Goal: Task Accomplishment & Management: Use online tool/utility

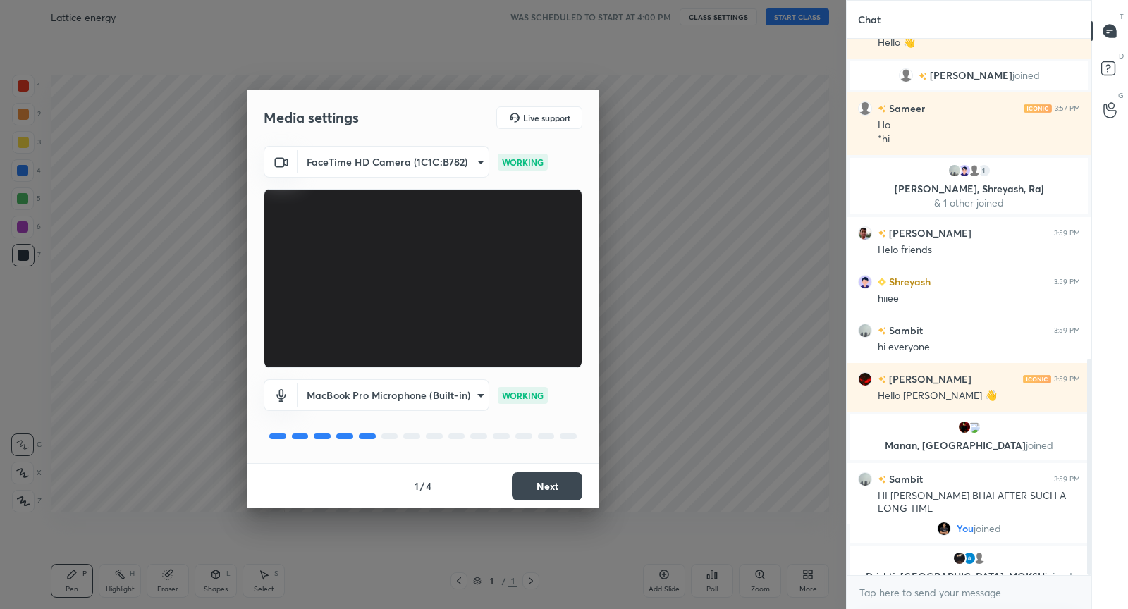
scroll to position [822, 0]
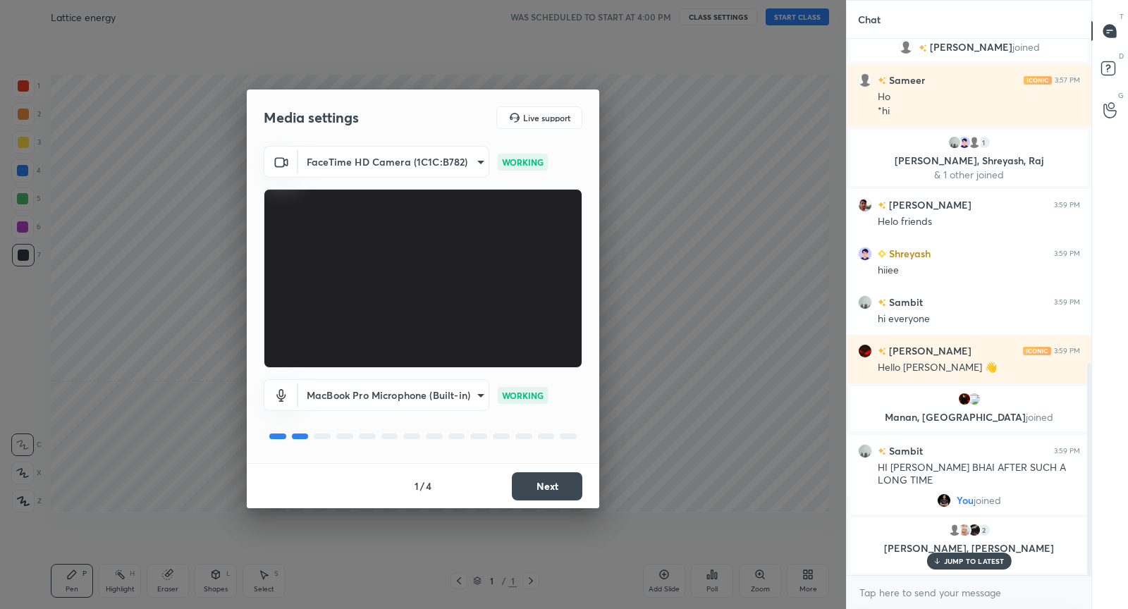
click at [551, 487] on button "Next" at bounding box center [547, 486] width 70 height 28
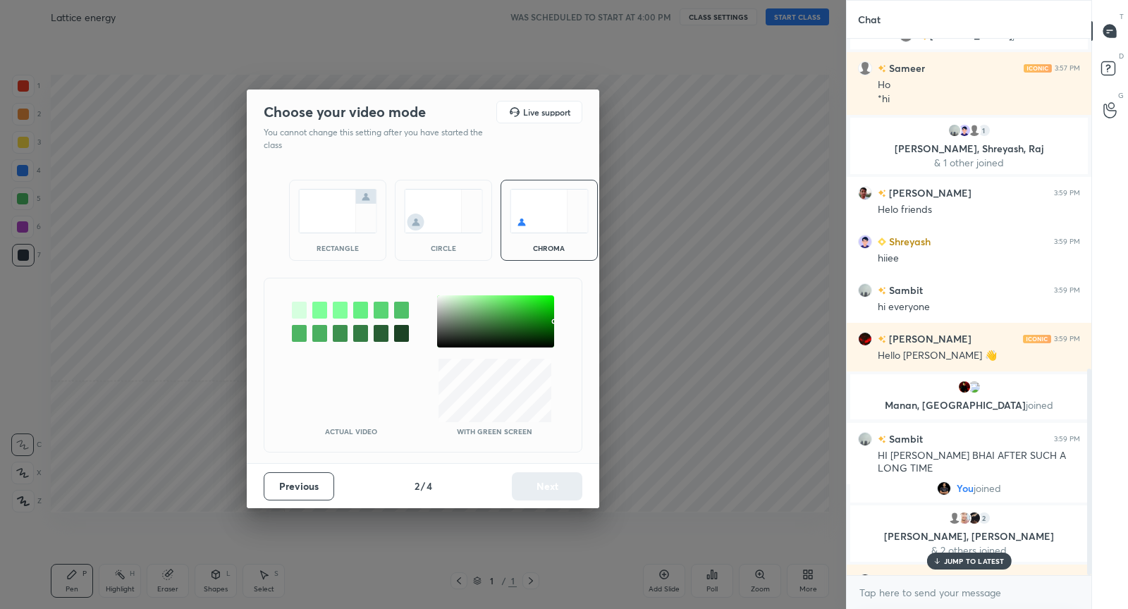
scroll to position [859, 0]
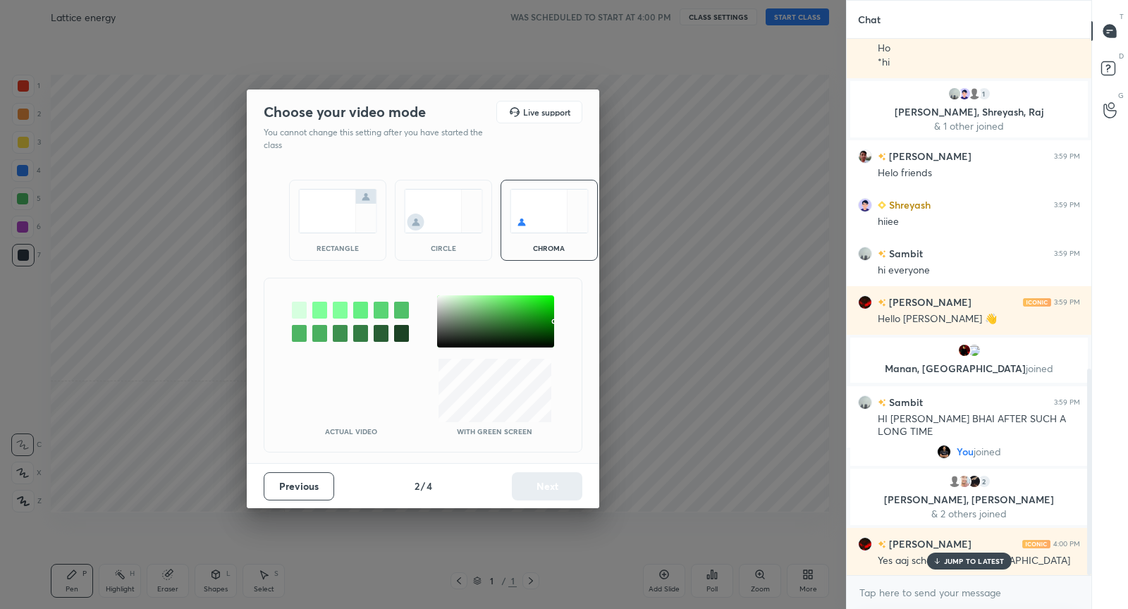
click at [362, 222] on img at bounding box center [337, 211] width 79 height 44
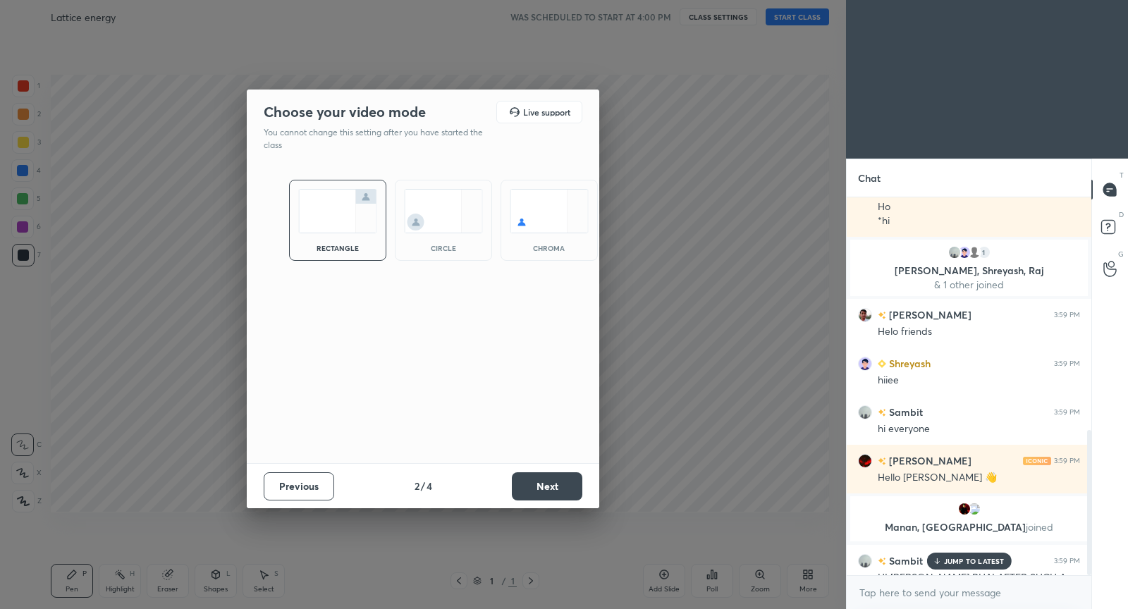
click at [539, 492] on button "Next" at bounding box center [547, 486] width 70 height 28
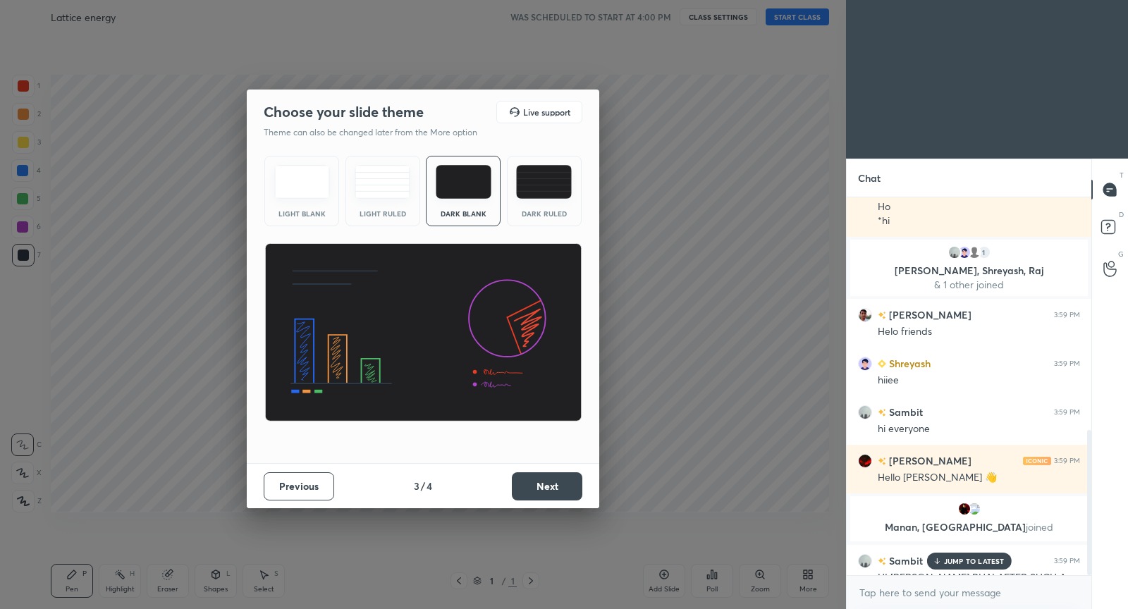
click at [556, 484] on button "Next" at bounding box center [547, 486] width 70 height 28
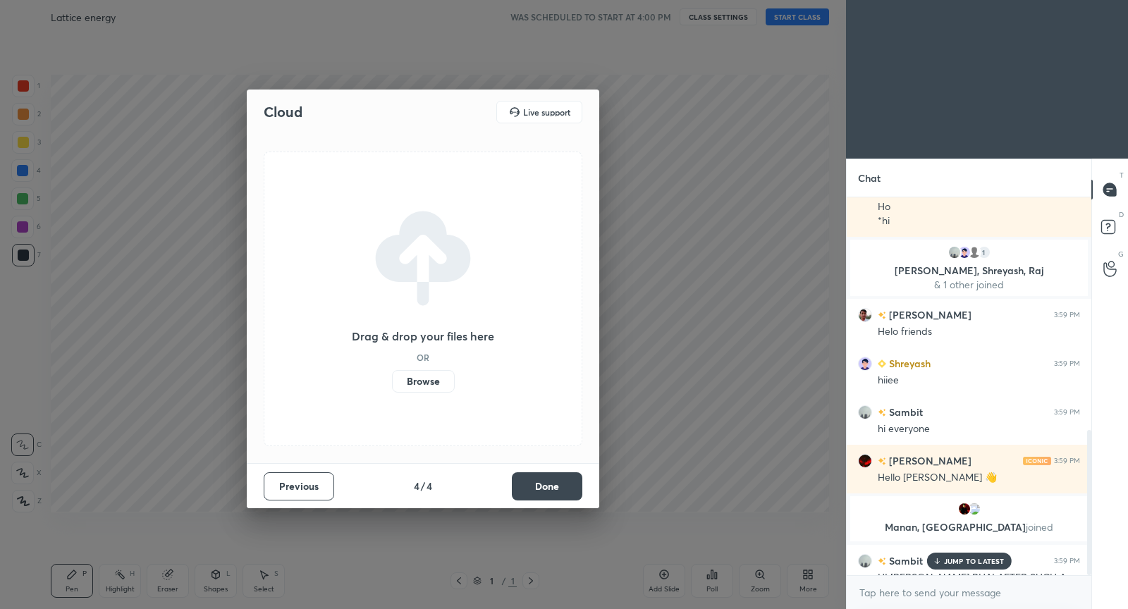
click at [556, 484] on button "Done" at bounding box center [547, 486] width 70 height 28
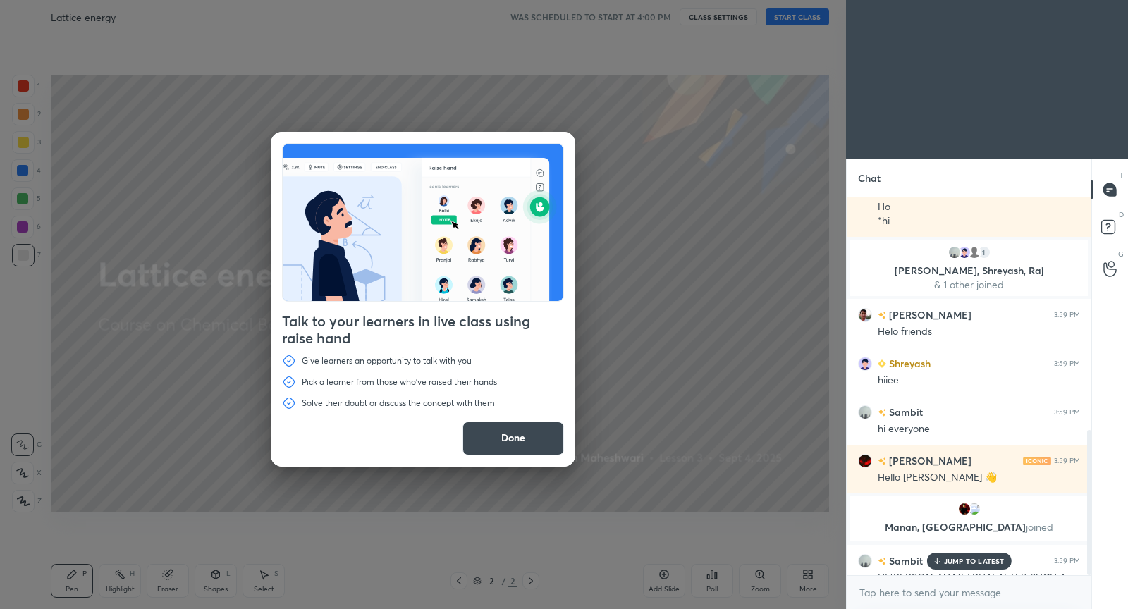
click at [559, 436] on button "Done" at bounding box center [513, 439] width 102 height 34
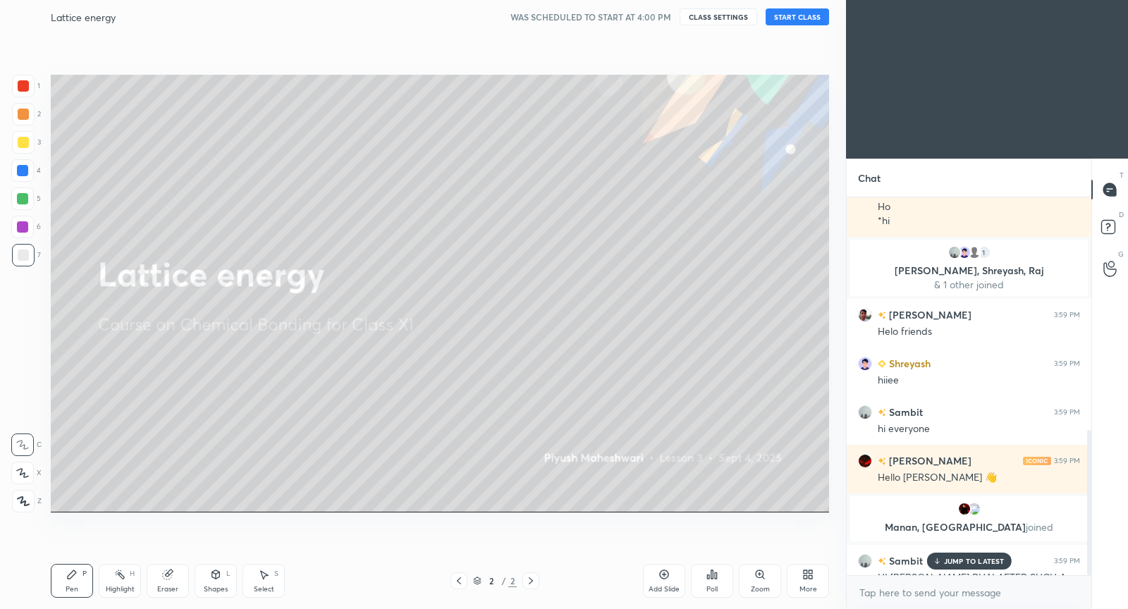
click at [969, 557] on p "JUMP TO LATEST" at bounding box center [974, 561] width 61 height 8
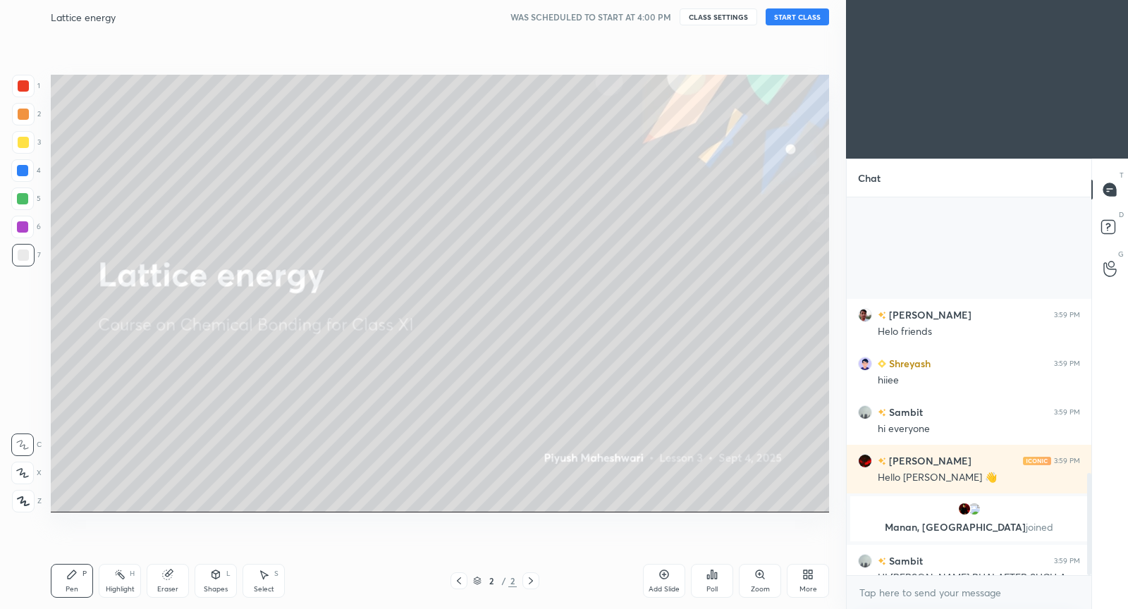
scroll to position [1017, 0]
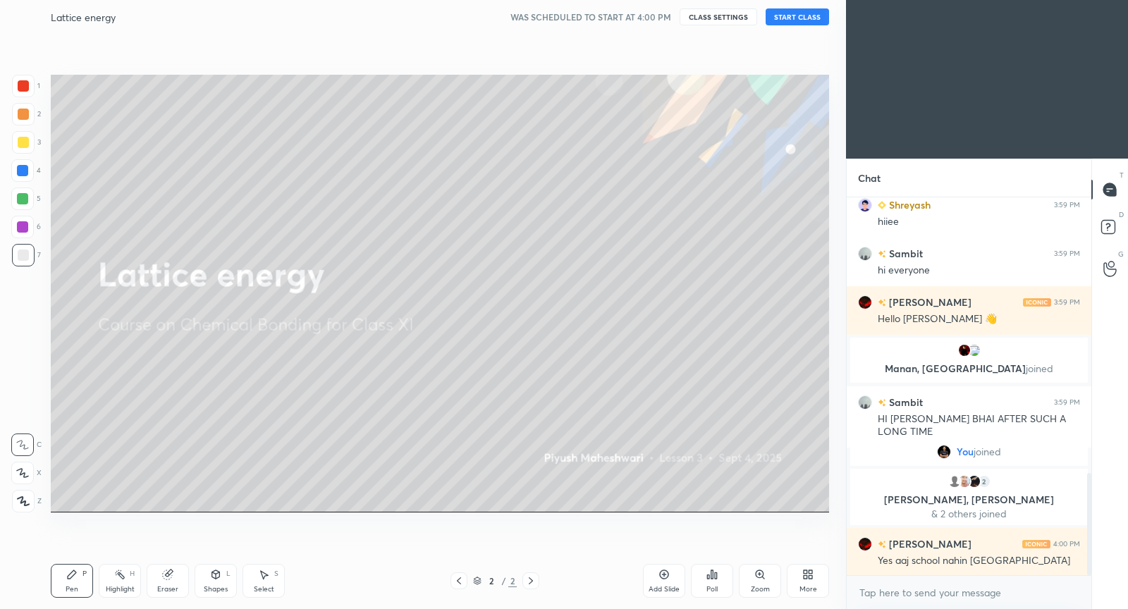
click at [809, 16] on button "START CLASS" at bounding box center [797, 16] width 63 height 17
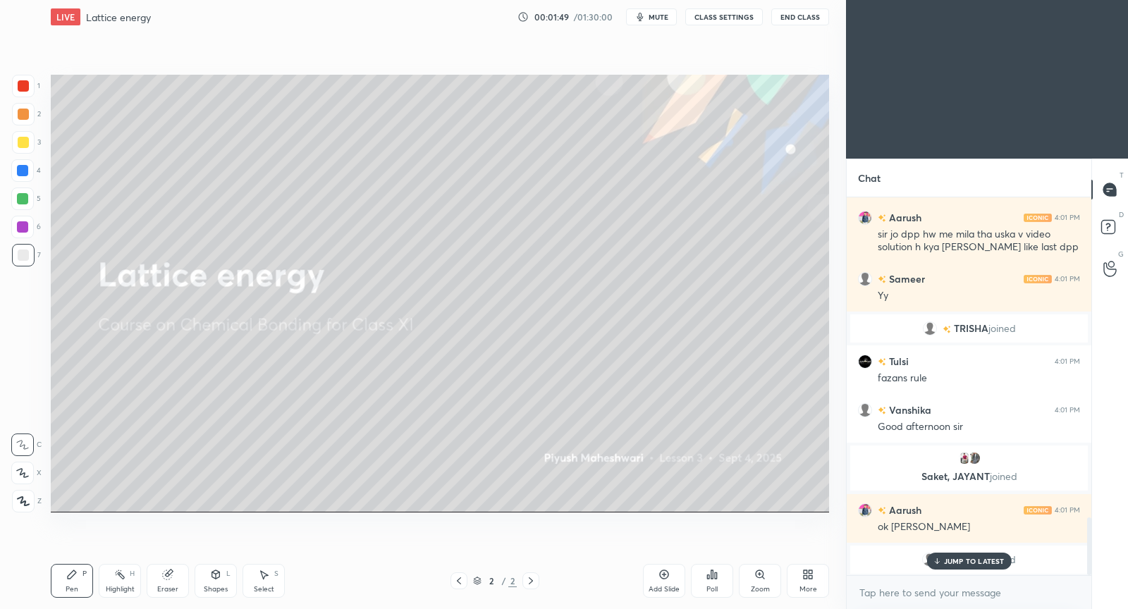
scroll to position [2122, 0]
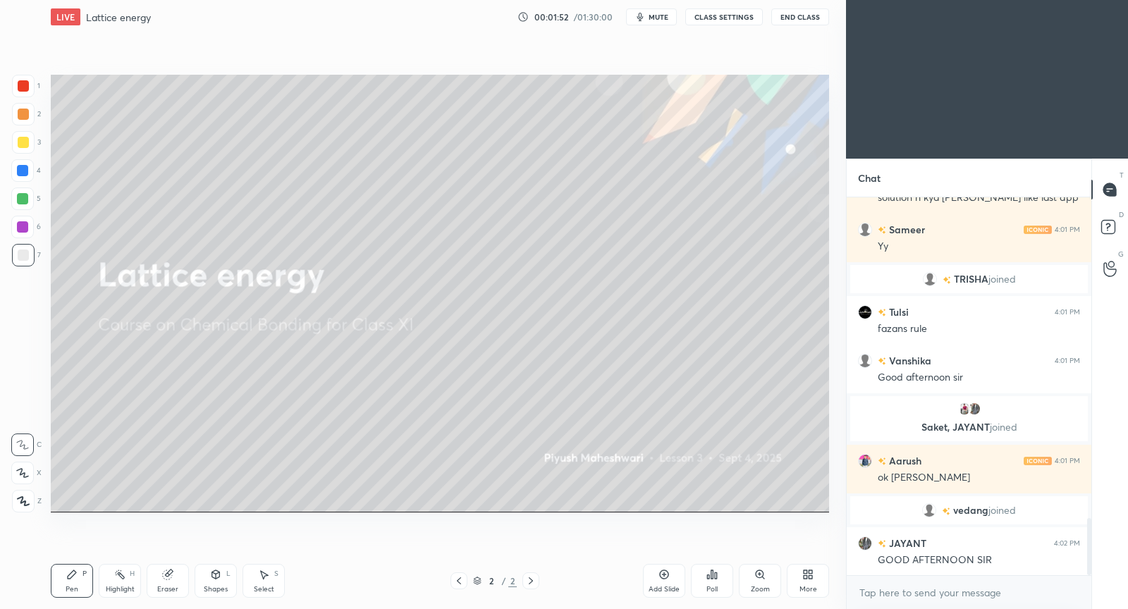
click at [663, 570] on icon at bounding box center [663, 574] width 11 height 11
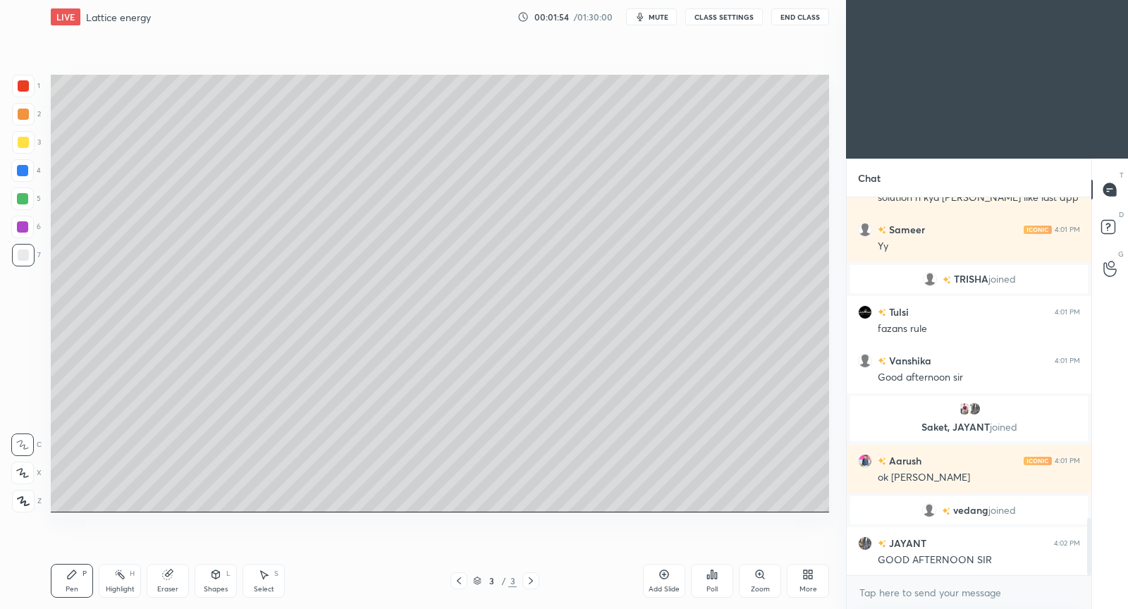
scroll to position [2155, 0]
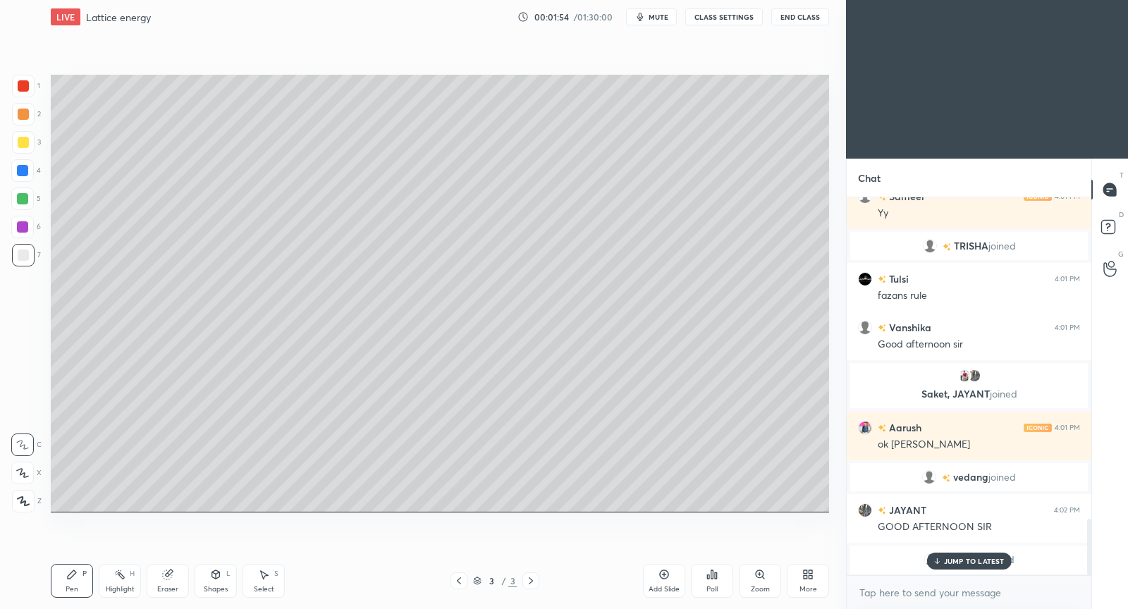
click at [24, 142] on div at bounding box center [23, 142] width 11 height 11
click at [967, 557] on p "JUMP TO LATEST" at bounding box center [974, 561] width 61 height 8
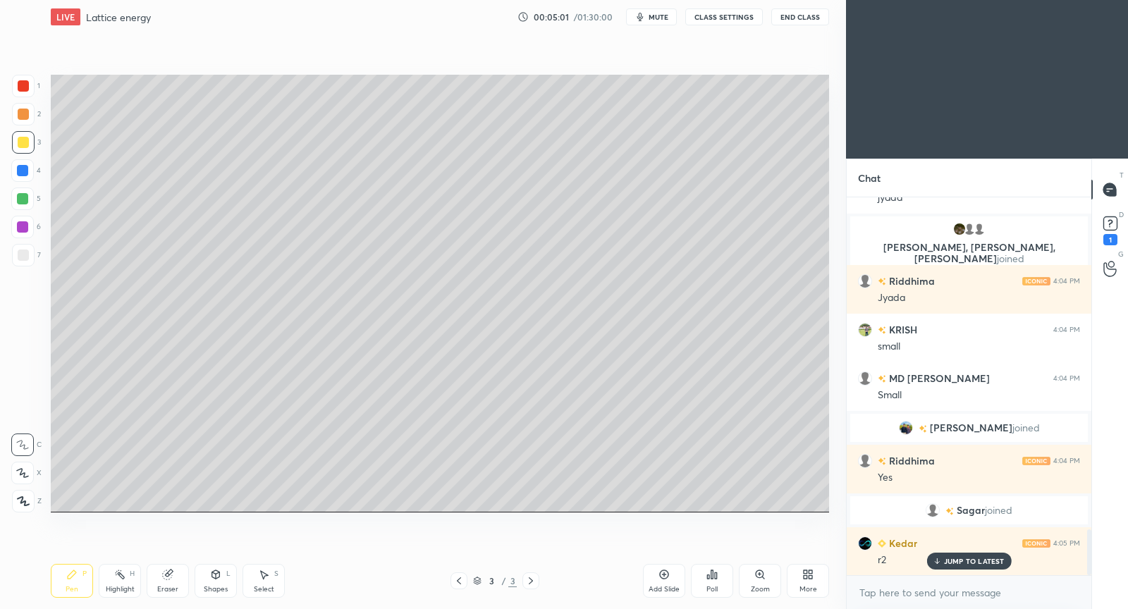
scroll to position [2761, 0]
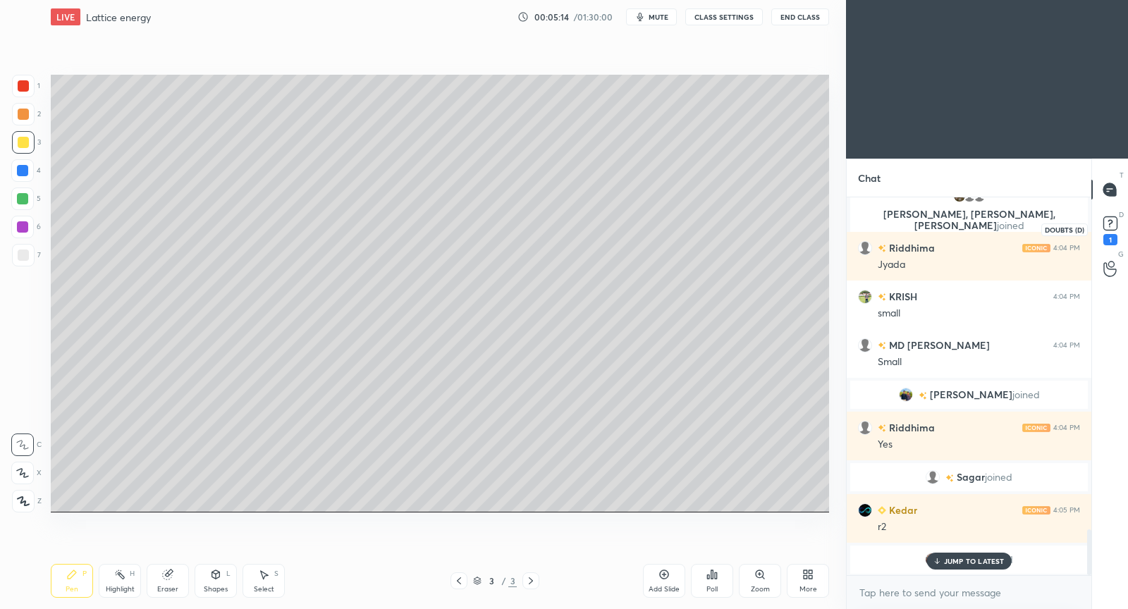
click at [1111, 226] on rect at bounding box center [1109, 223] width 13 height 13
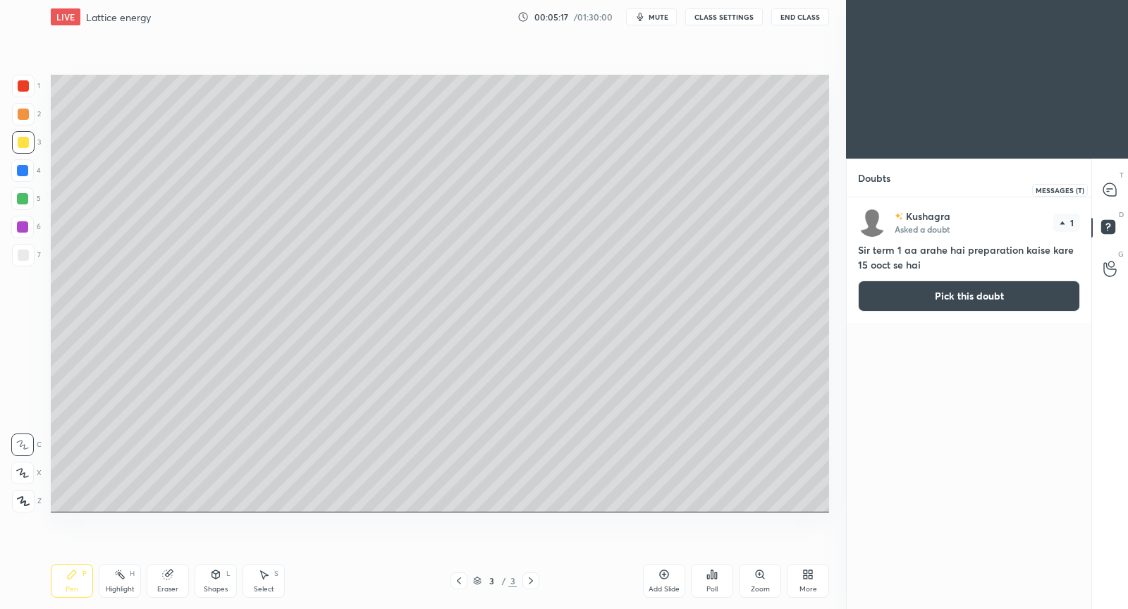
click at [1111, 192] on icon at bounding box center [1109, 189] width 13 height 13
type textarea "x"
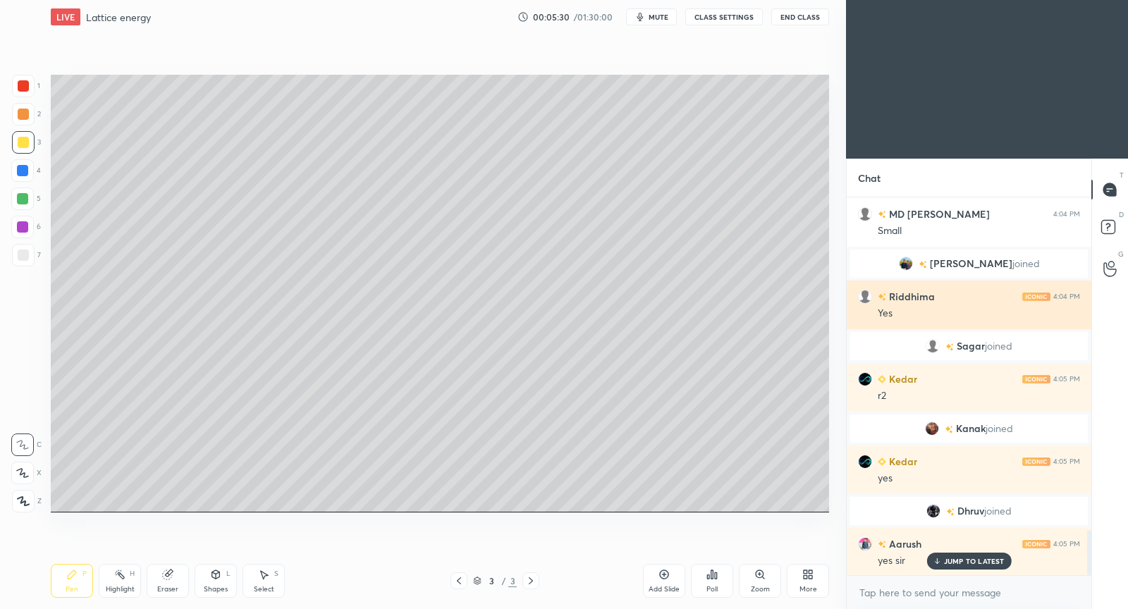
scroll to position [2819, 0]
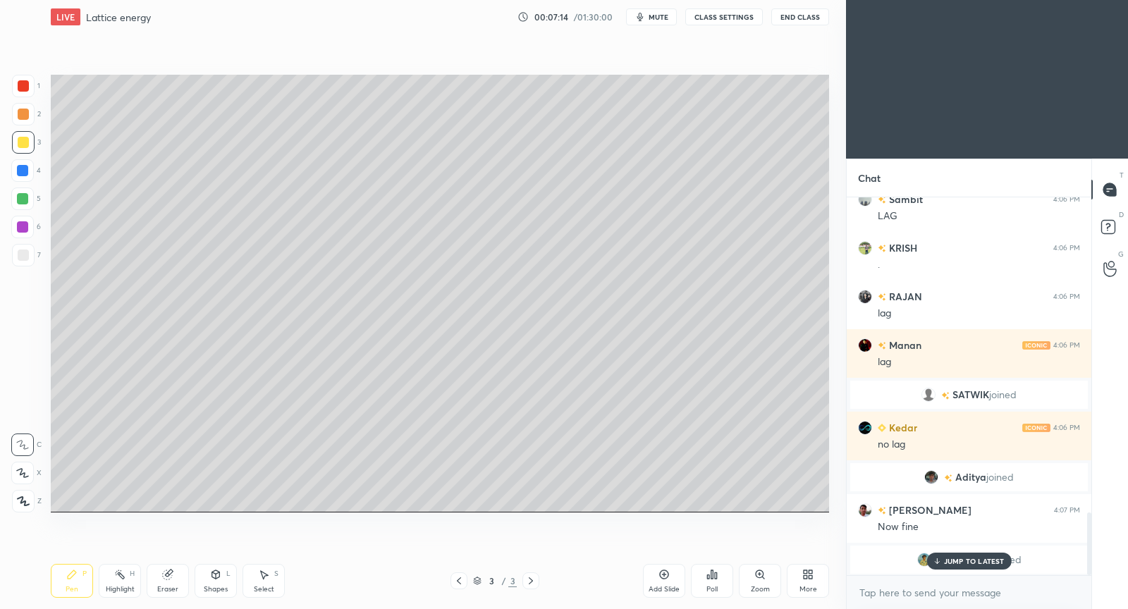
scroll to position [1789, 0]
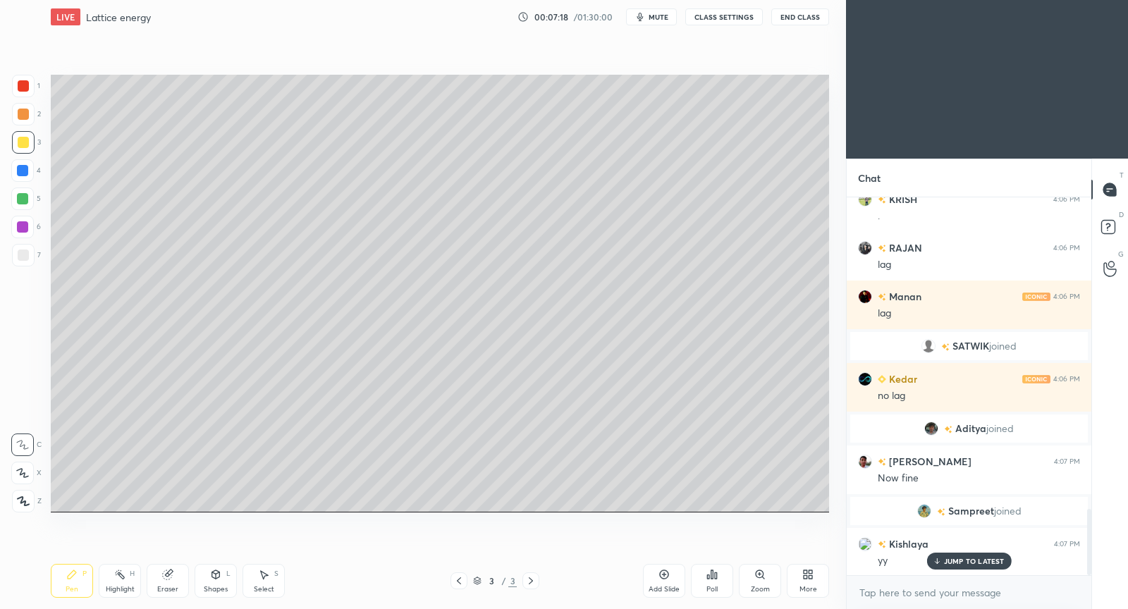
click at [413, 516] on div "Setting up your live class Poll for secs No correct answer Start poll" at bounding box center [440, 293] width 790 height 519
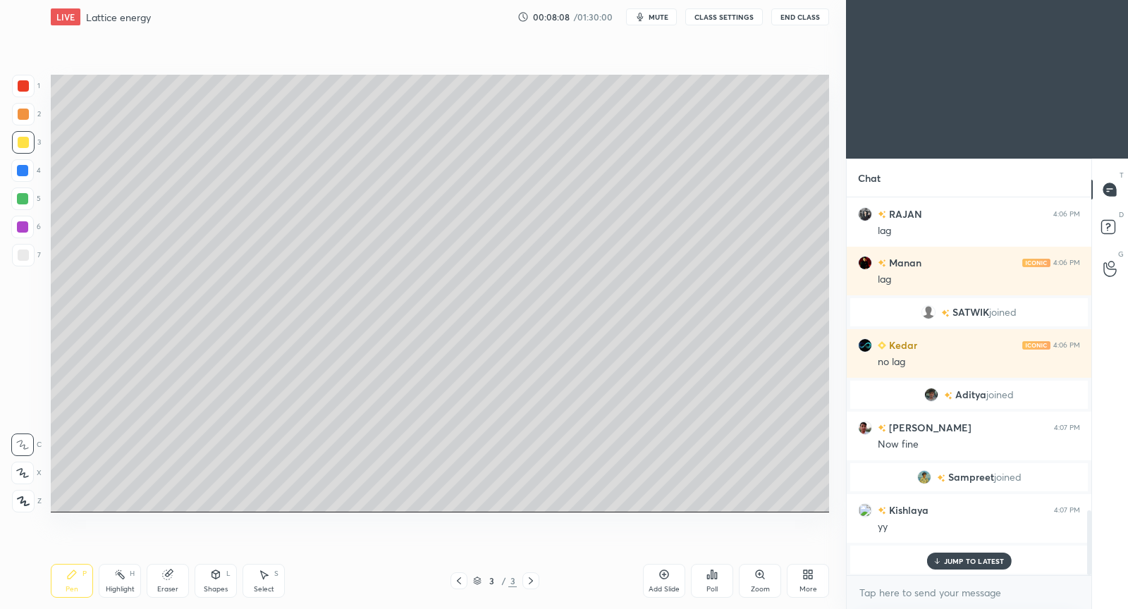
scroll to position [1884, 0]
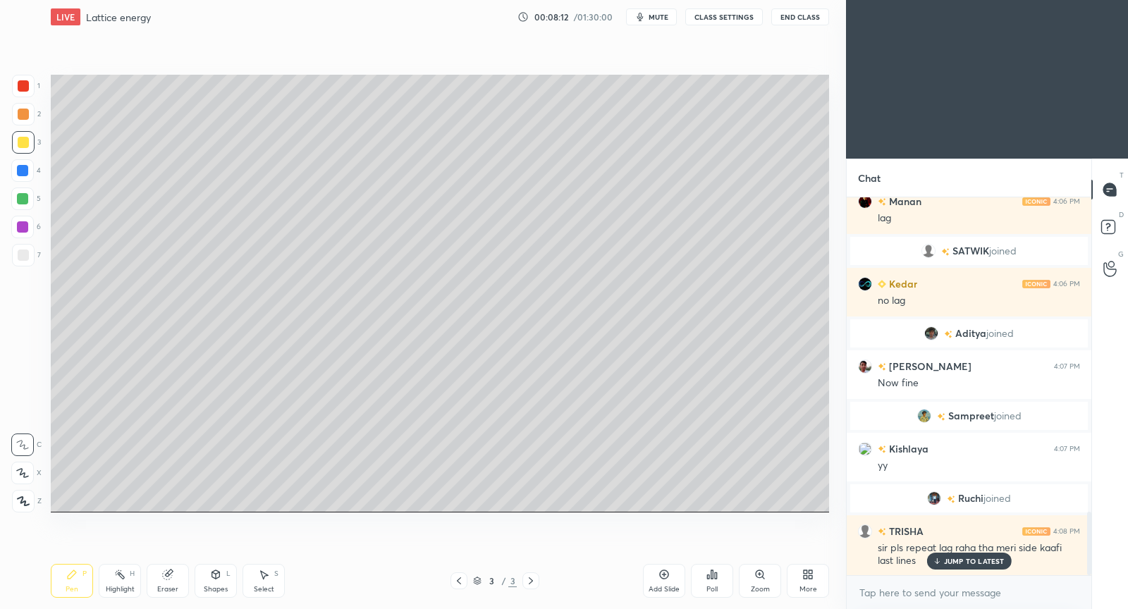
click at [987, 561] on p "JUMP TO LATEST" at bounding box center [974, 561] width 61 height 8
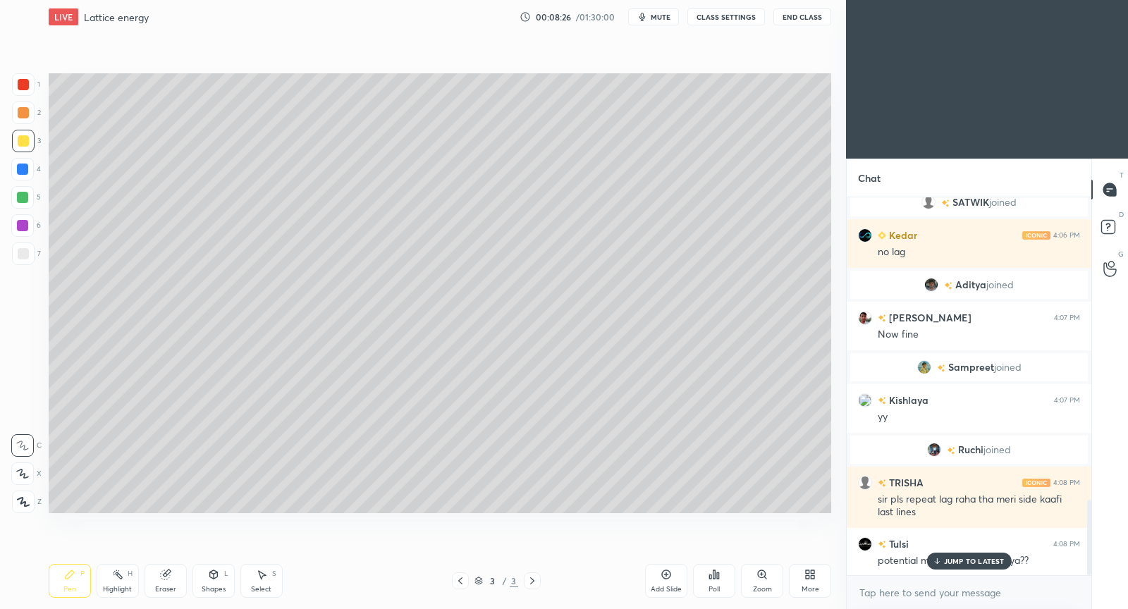
scroll to position [519, 790]
click at [991, 557] on p "JUMP TO LATEST" at bounding box center [974, 561] width 61 height 8
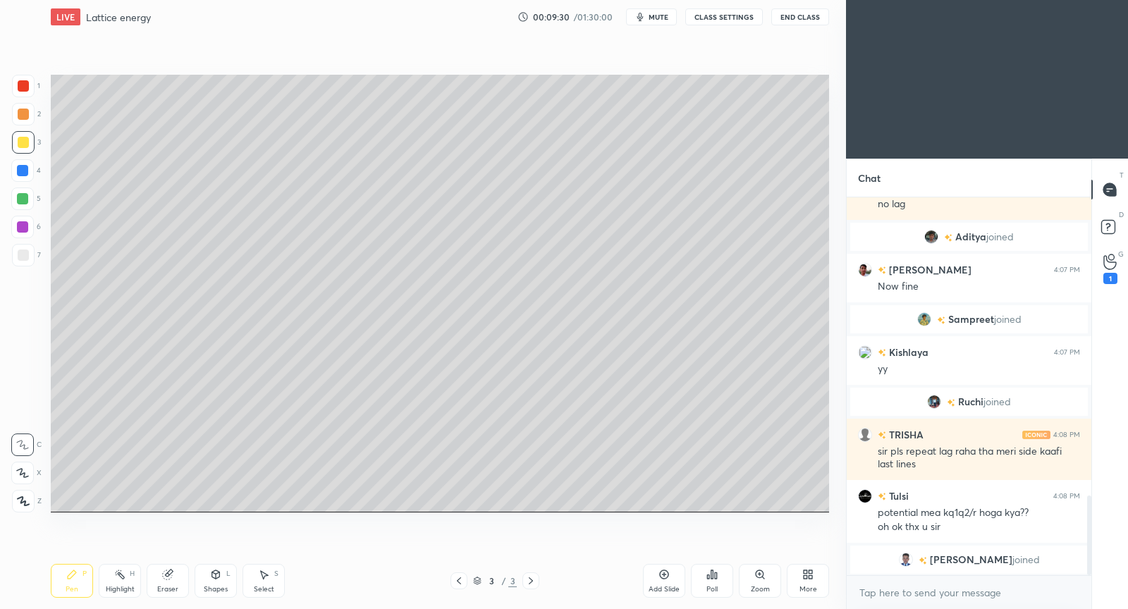
scroll to position [1440, 0]
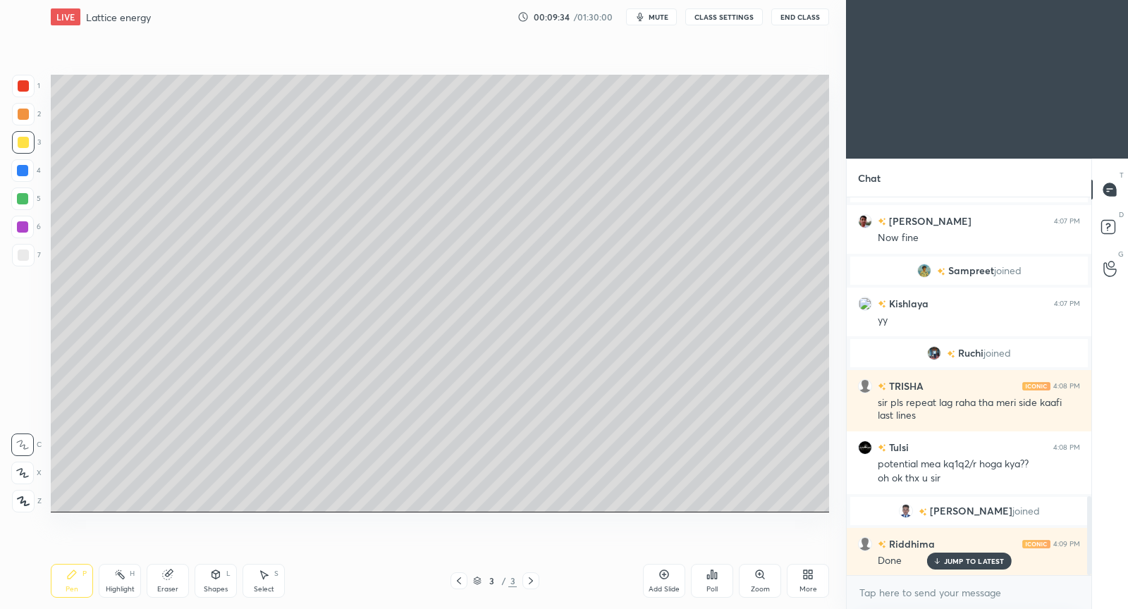
drag, startPoint x: 666, startPoint y: 577, endPoint x: 667, endPoint y: 550, distance: 27.5
click at [666, 576] on icon at bounding box center [663, 574] width 11 height 11
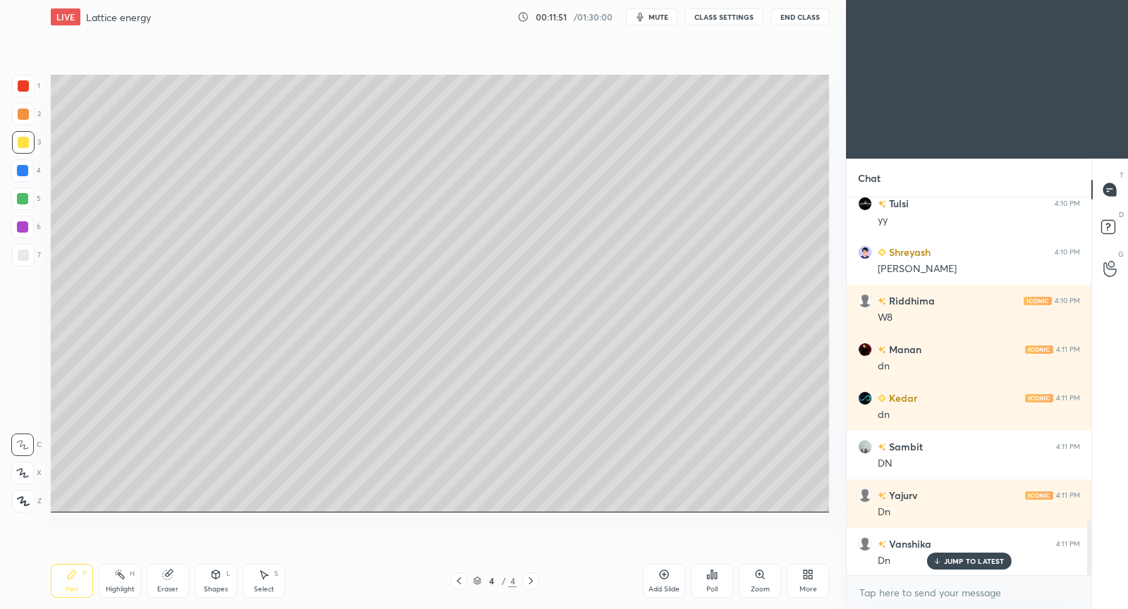
scroll to position [2275, 0]
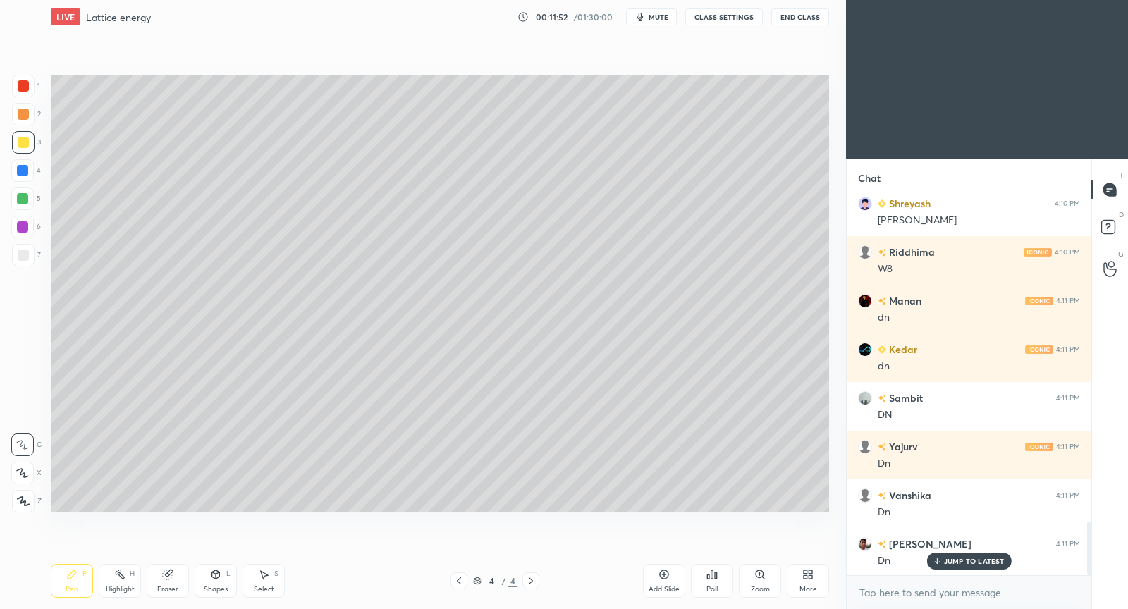
click at [668, 577] on icon at bounding box center [663, 574] width 11 height 11
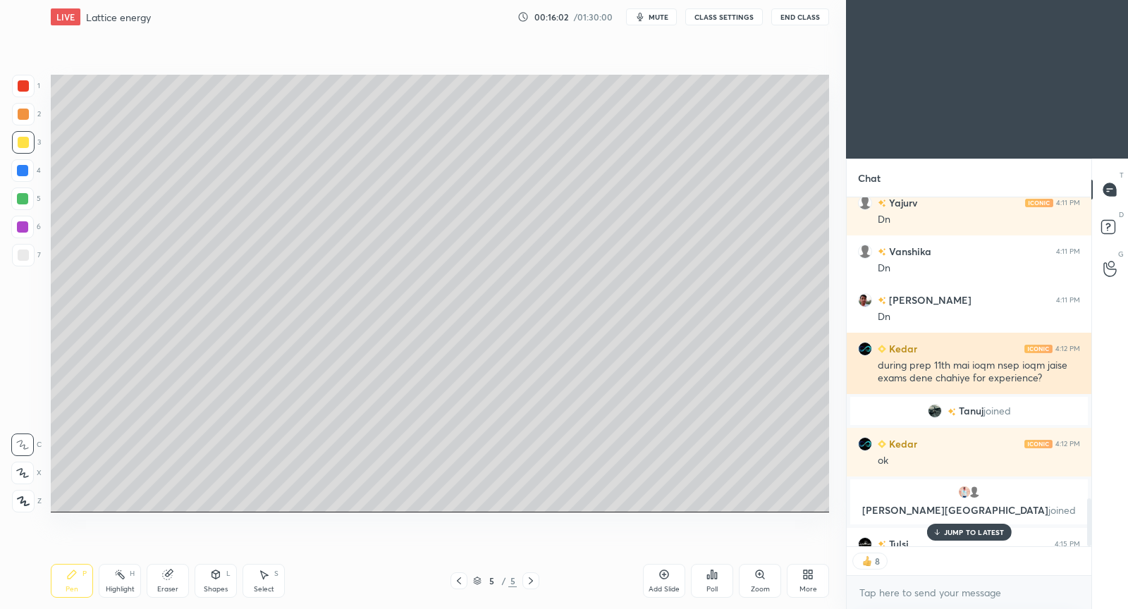
scroll to position [2391, 0]
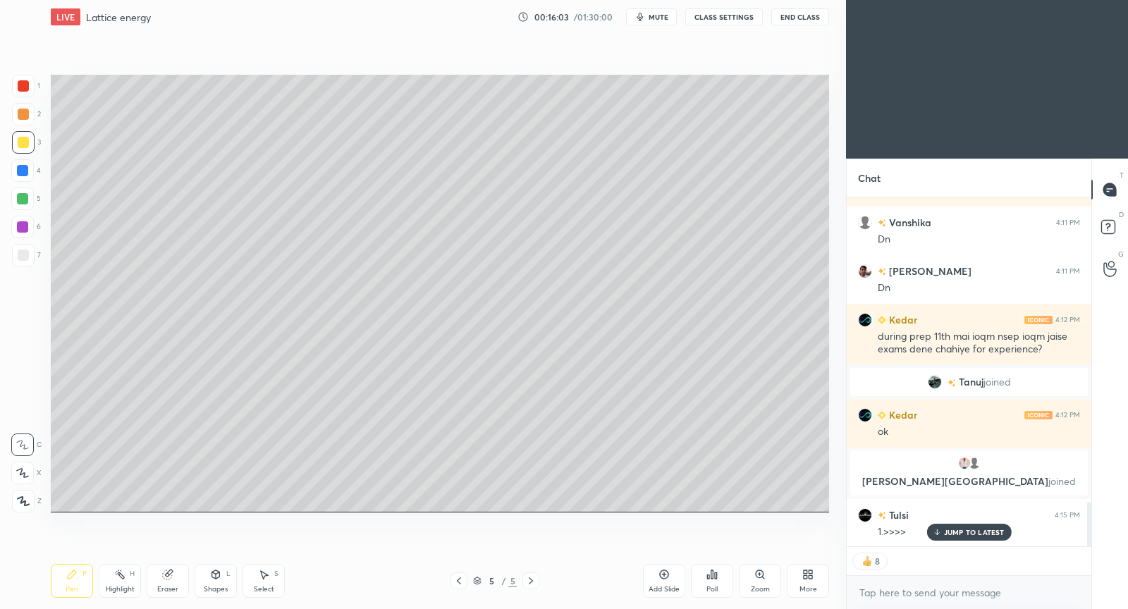
click at [983, 531] on p "JUMP TO LATEST" at bounding box center [974, 532] width 61 height 8
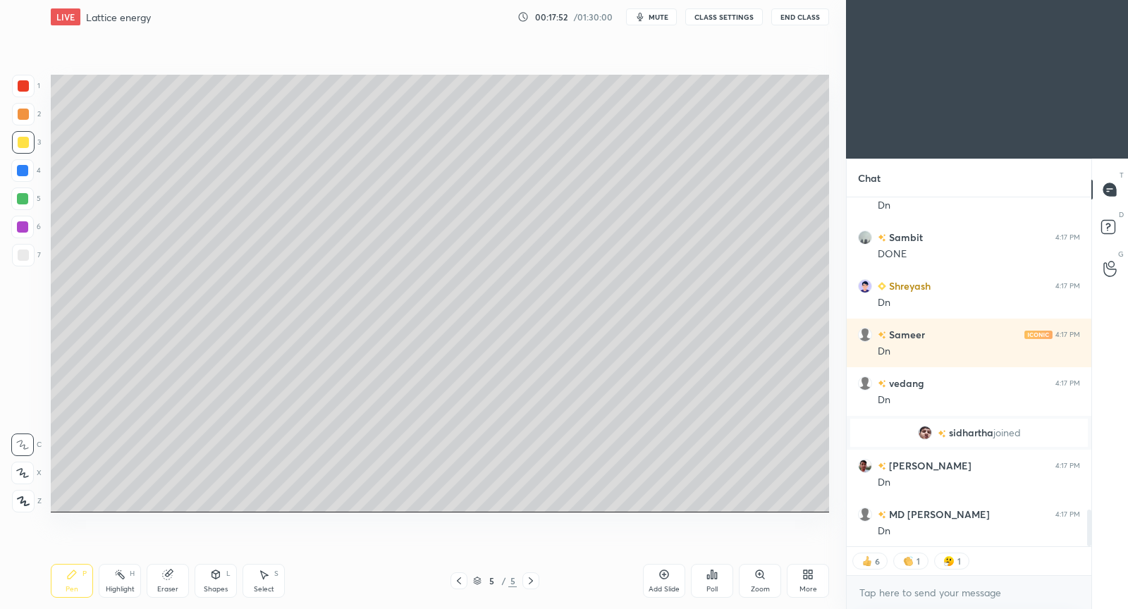
scroll to position [2994, 0]
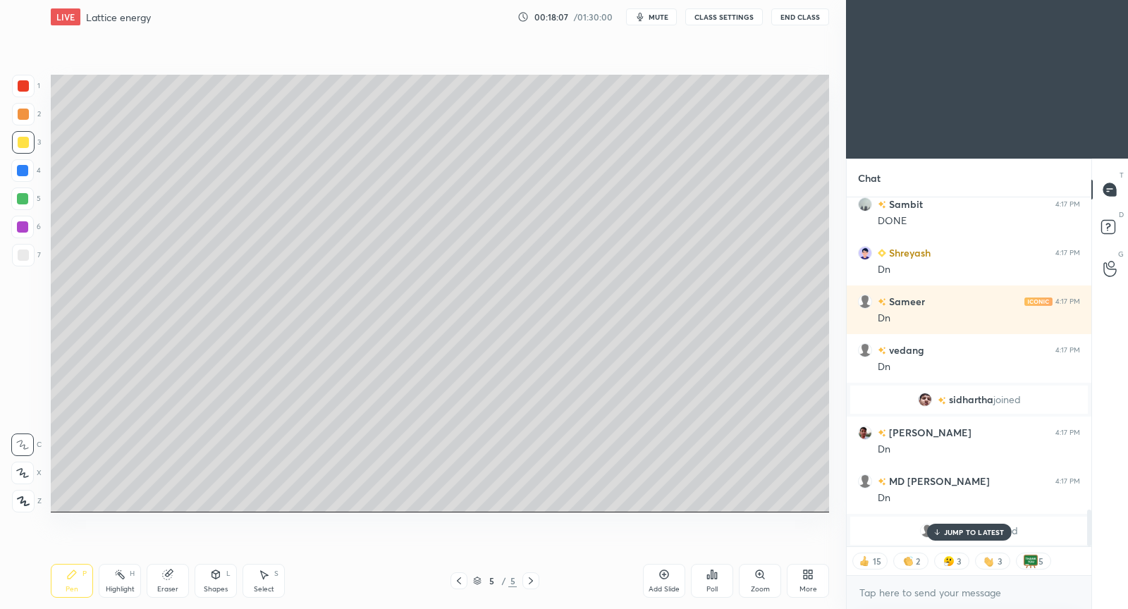
click at [747, 15] on button "CLASS SETTINGS" at bounding box center [724, 16] width 78 height 17
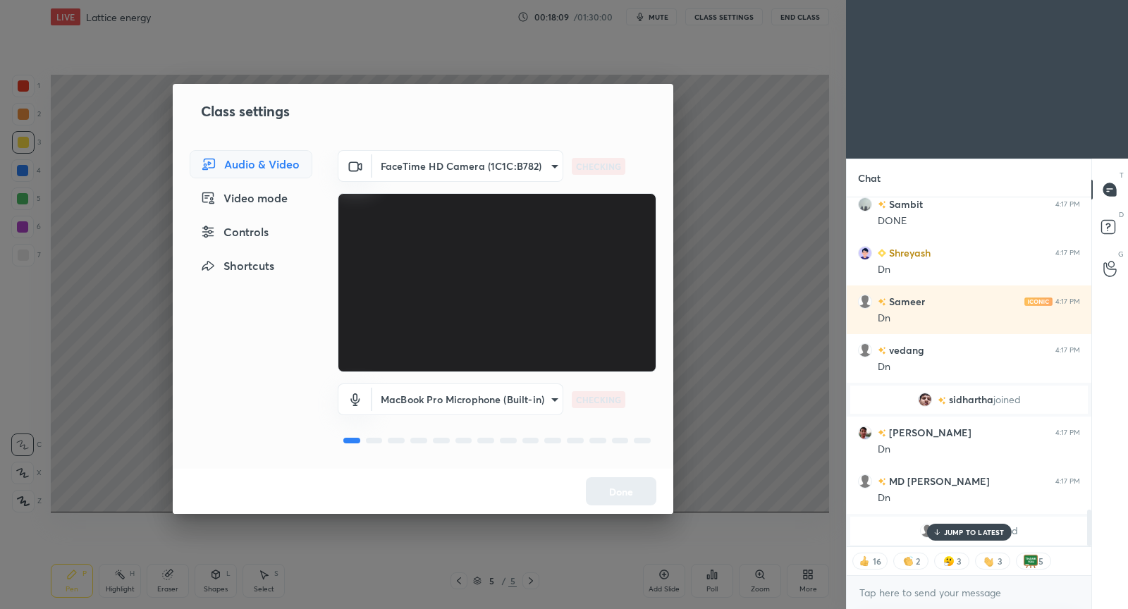
click at [241, 236] on div "Controls" at bounding box center [251, 232] width 123 height 28
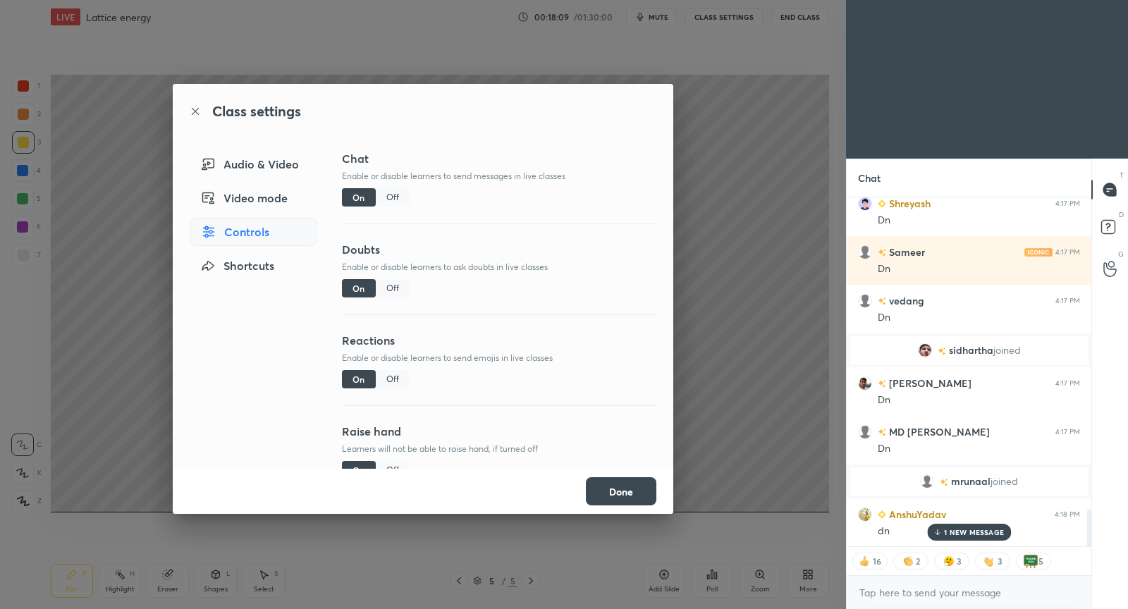
scroll to position [2871, 0]
click at [391, 377] on div "Off" at bounding box center [393, 379] width 34 height 18
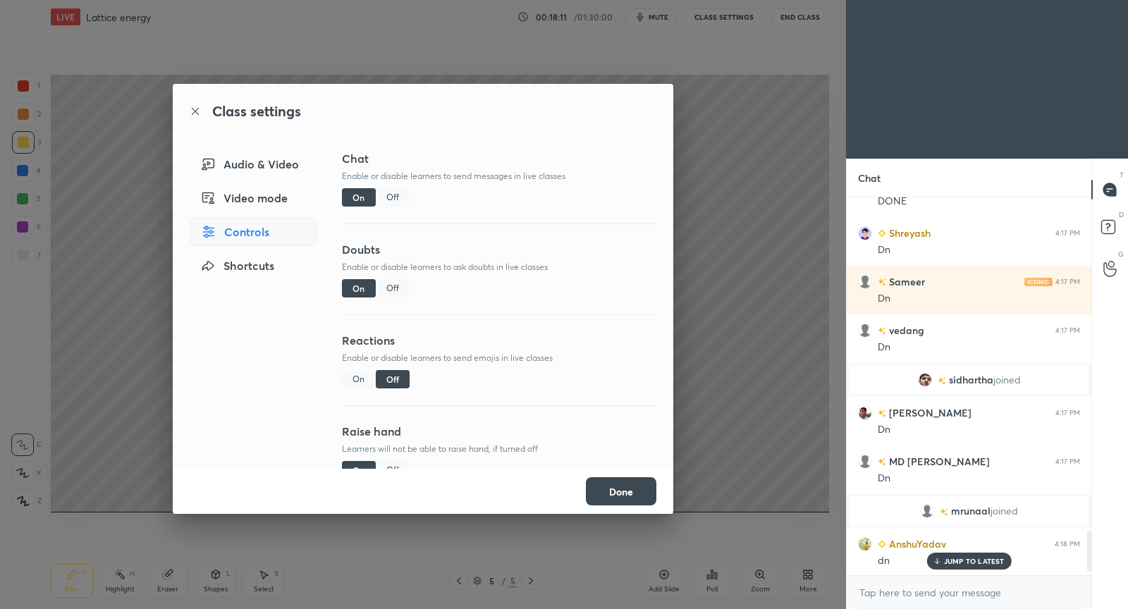
click at [618, 492] on button "Done" at bounding box center [621, 491] width 70 height 28
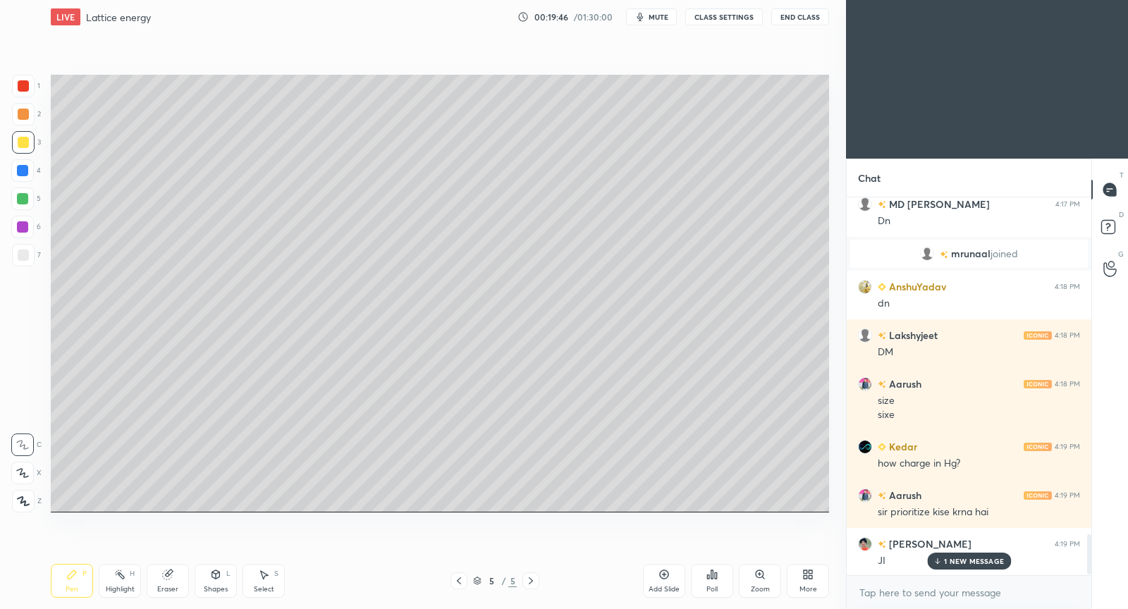
scroll to position [3148, 0]
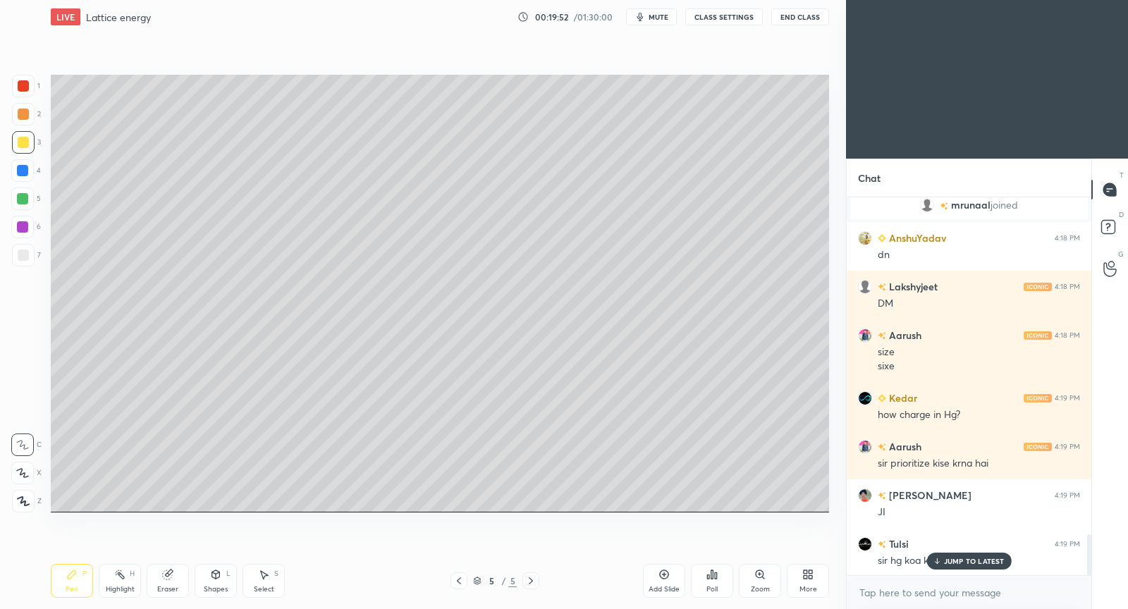
click at [957, 559] on p "JUMP TO LATEST" at bounding box center [974, 561] width 61 height 8
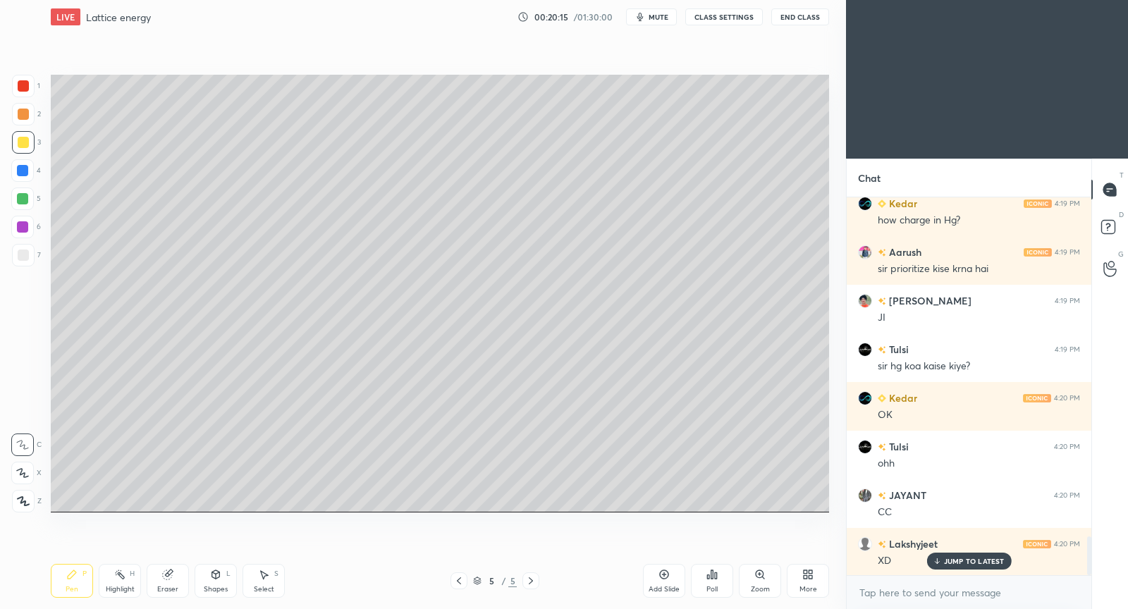
scroll to position [3392, 0]
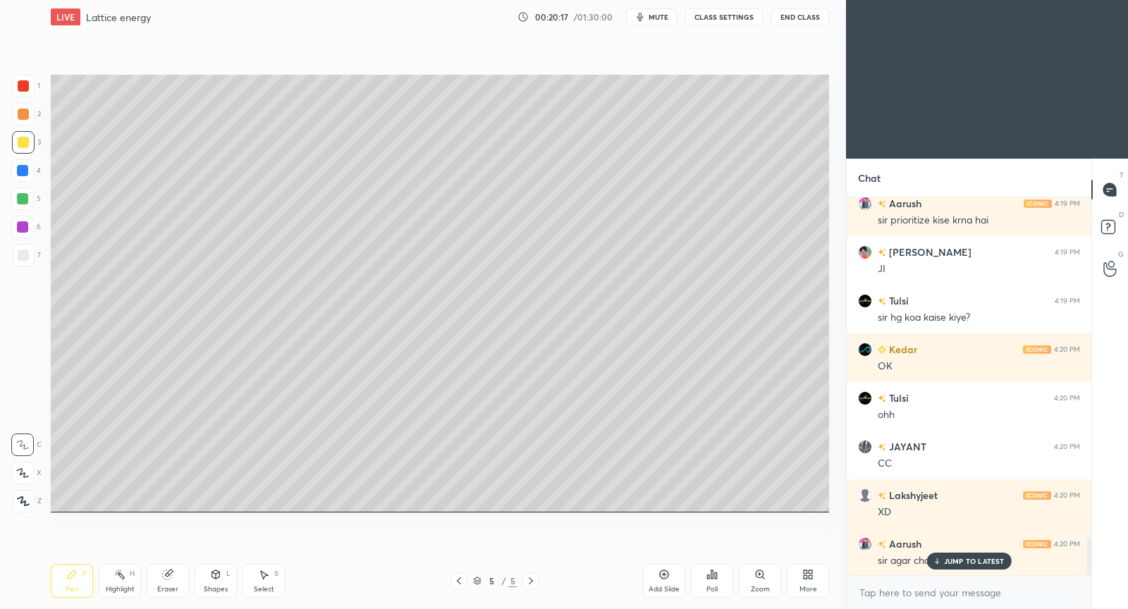
click at [953, 567] on div "JUMP TO LATEST" at bounding box center [968, 561] width 85 height 17
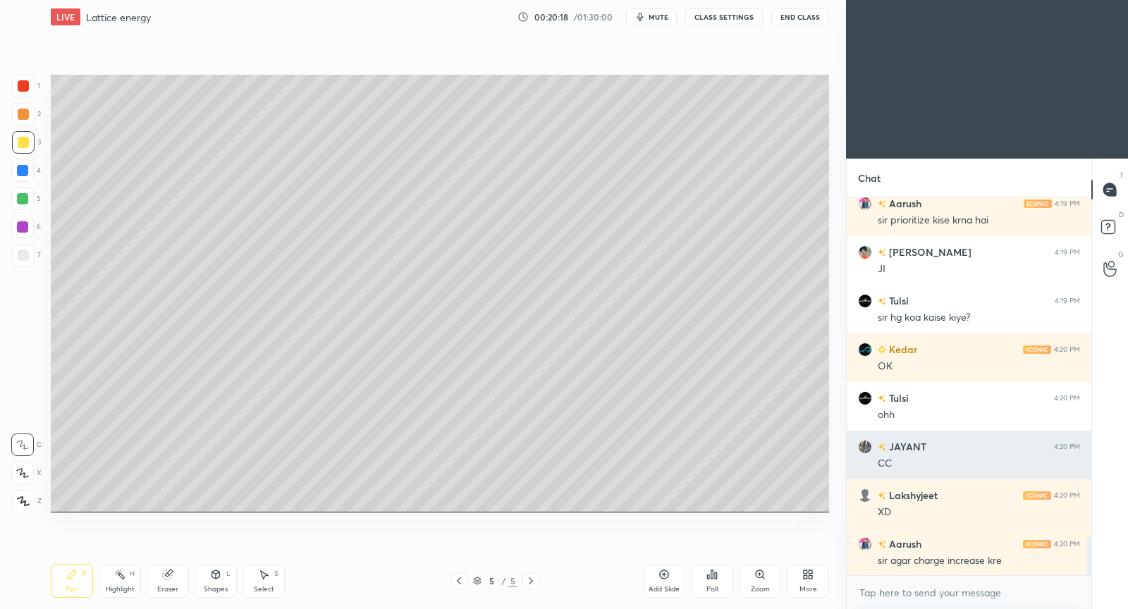
scroll to position [3406, 0]
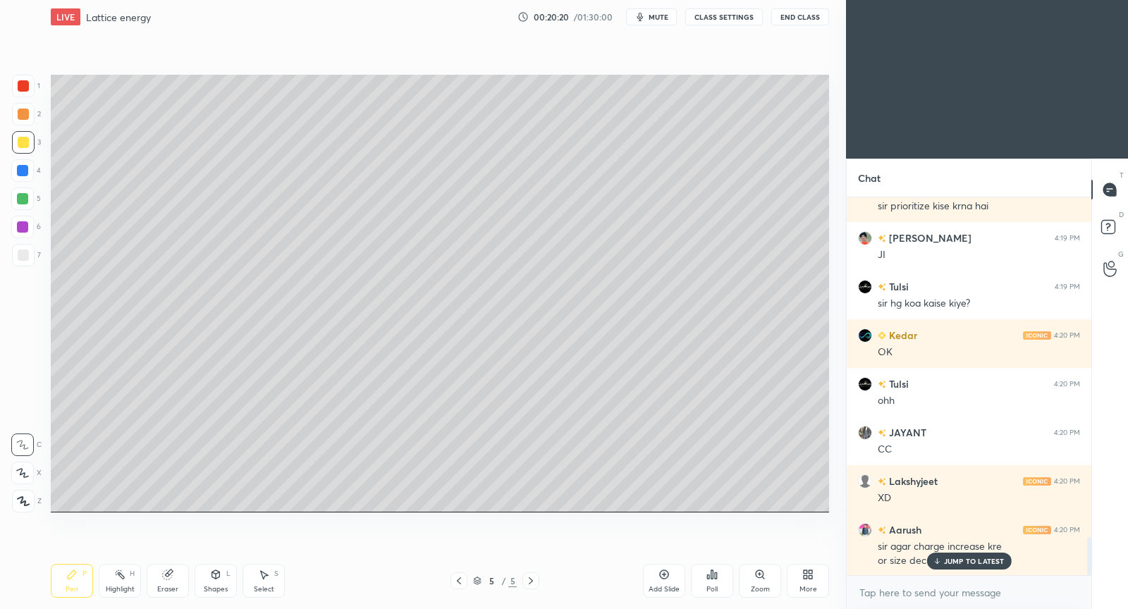
click at [955, 562] on p "JUMP TO LATEST" at bounding box center [974, 561] width 61 height 8
click at [666, 573] on icon at bounding box center [663, 574] width 11 height 11
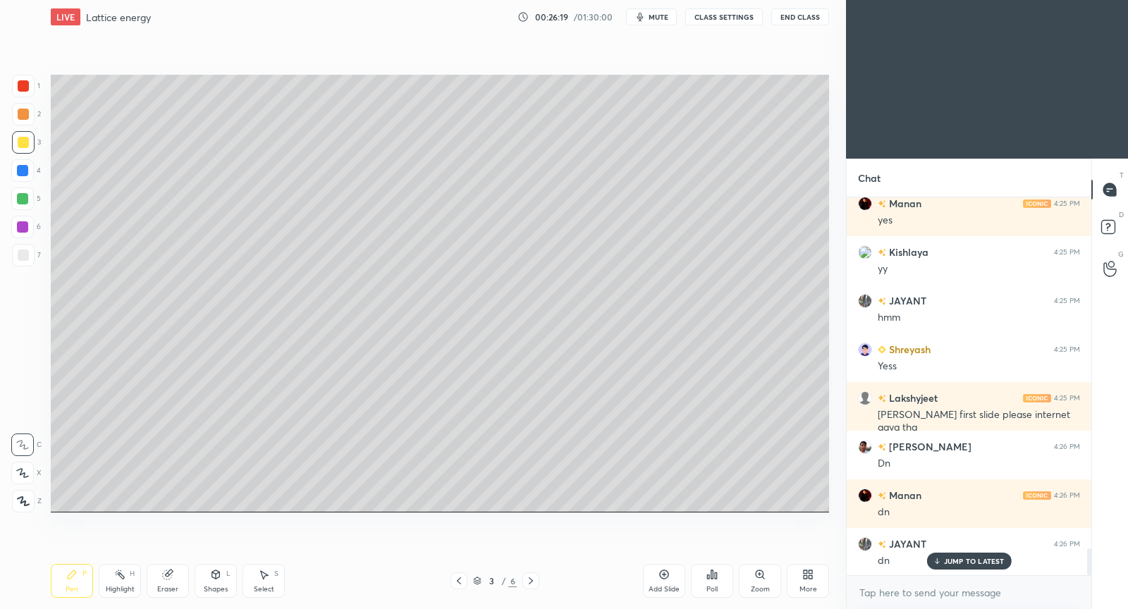
scroll to position [5023, 0]
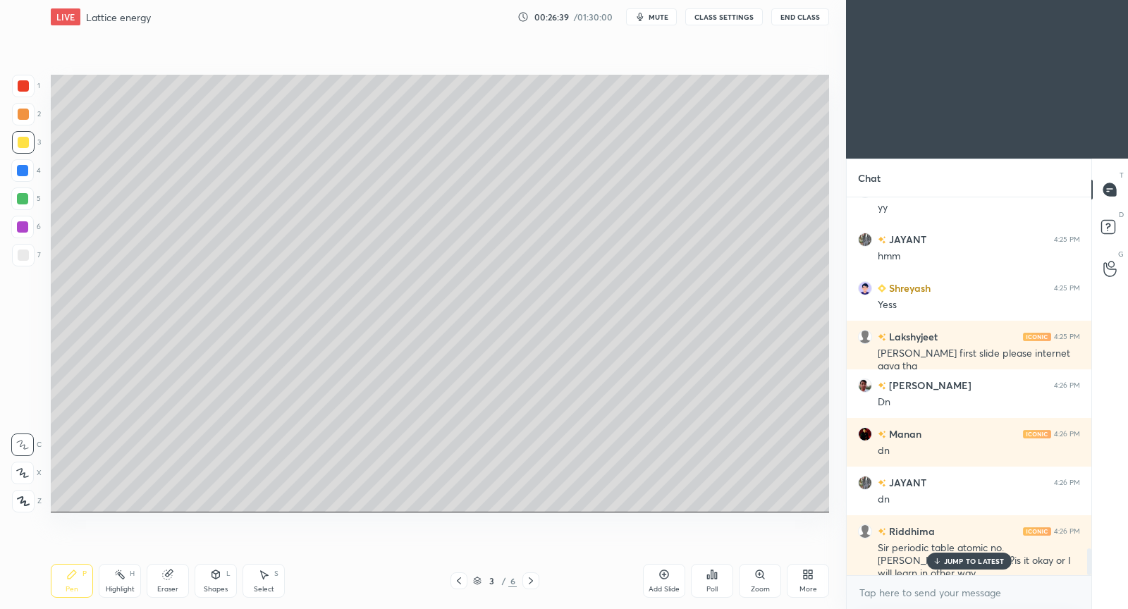
click at [981, 558] on p "JUMP TO LATEST" at bounding box center [974, 561] width 61 height 8
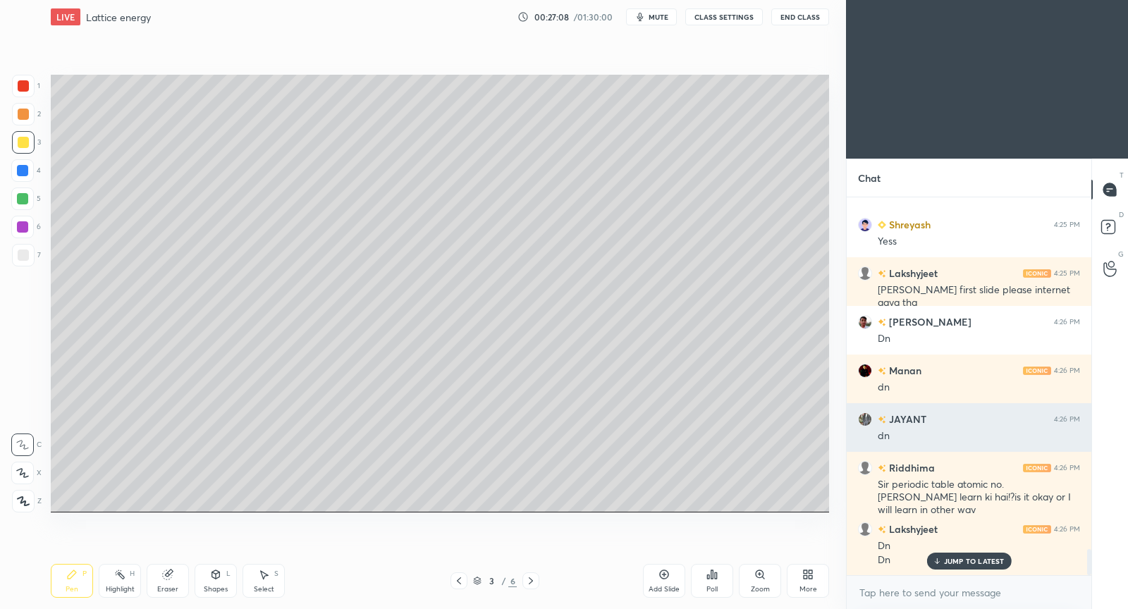
scroll to position [5134, 0]
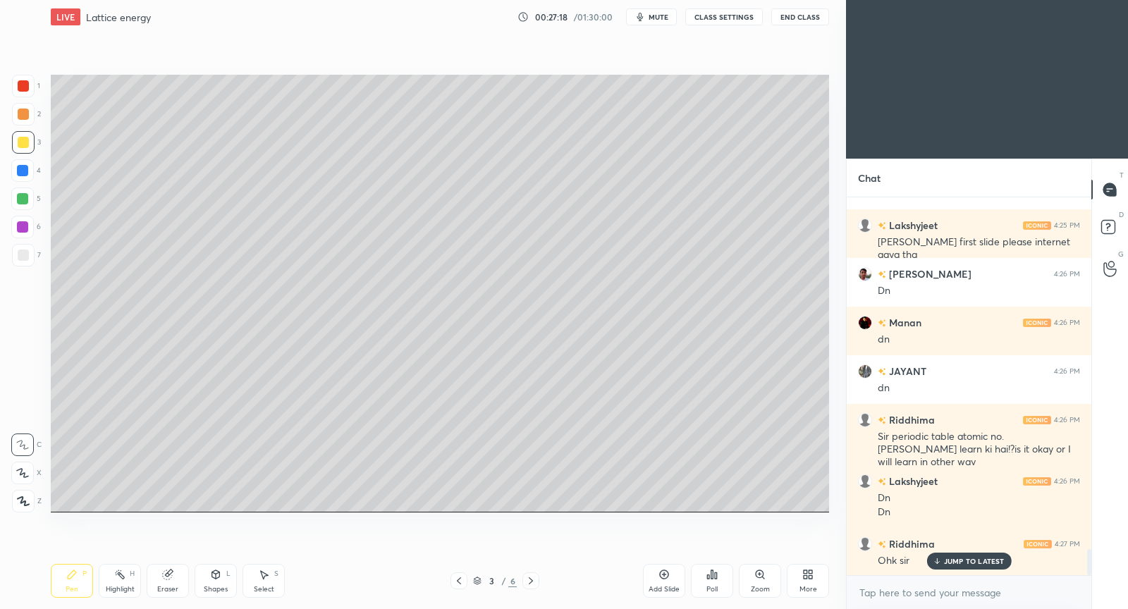
click at [973, 560] on p "JUMP TO LATEST" at bounding box center [974, 561] width 61 height 8
drag, startPoint x: 664, startPoint y: 579, endPoint x: 665, endPoint y: 513, distance: 65.6
click at [665, 578] on icon at bounding box center [664, 574] width 9 height 9
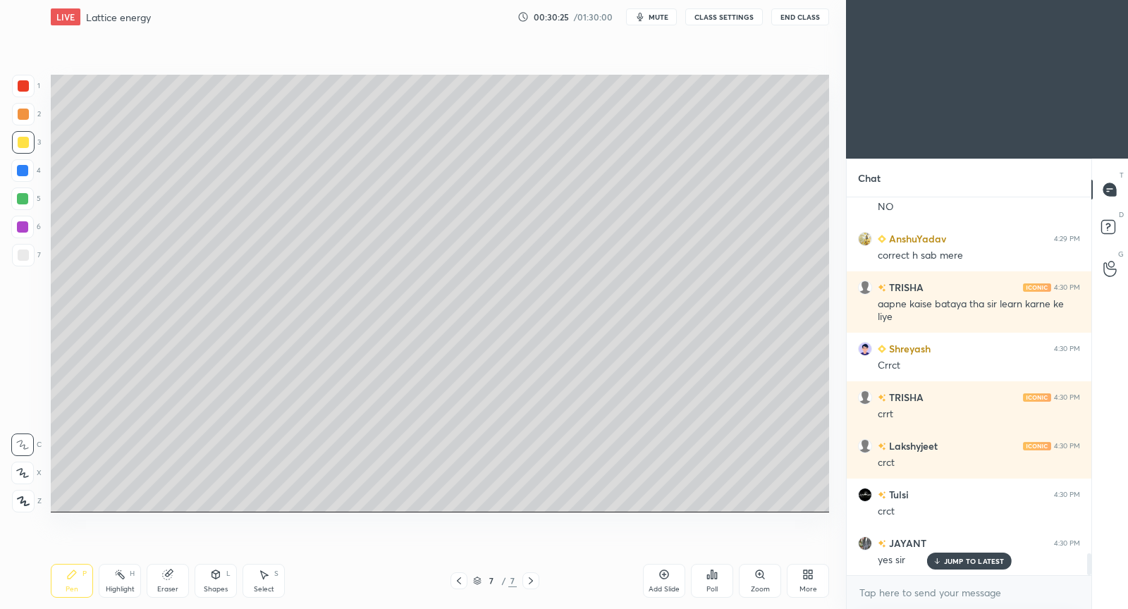
scroll to position [6266, 0]
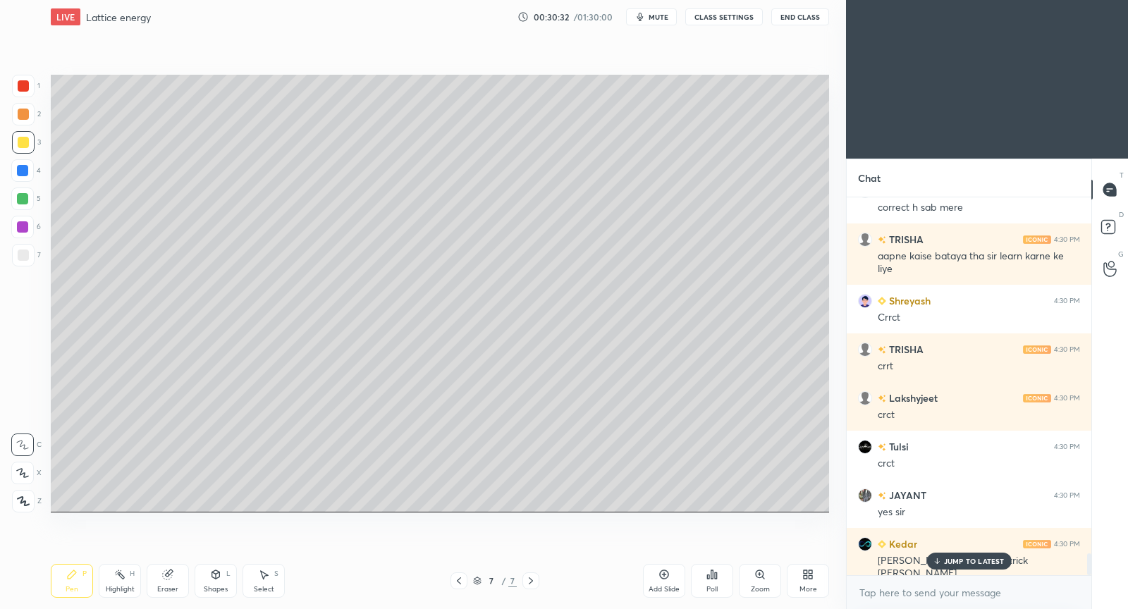
click at [979, 558] on p "JUMP TO LATEST" at bounding box center [974, 561] width 61 height 8
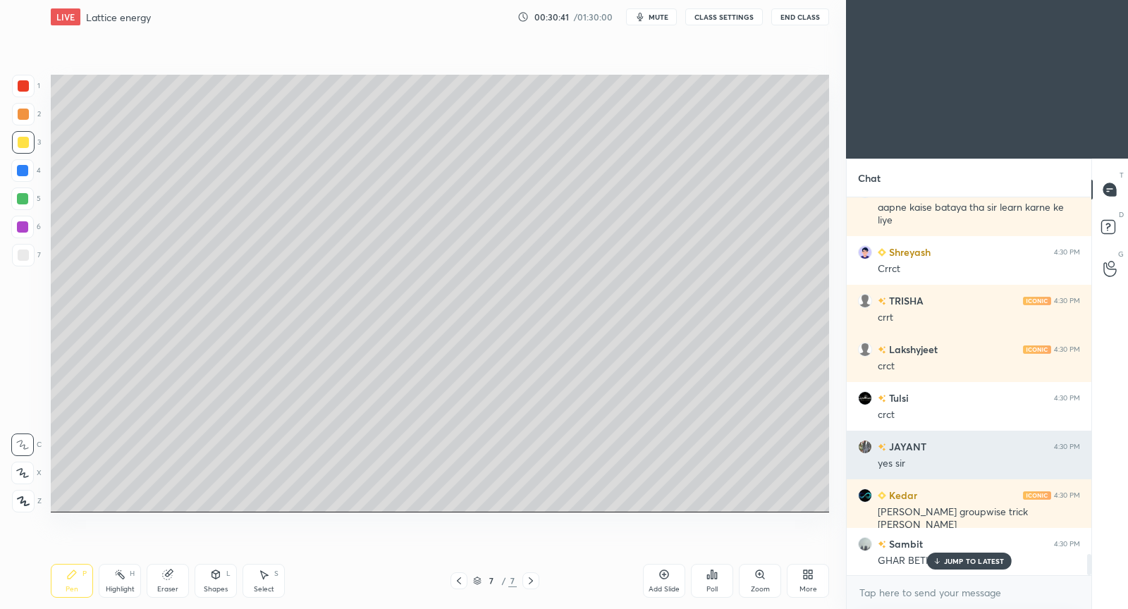
scroll to position [6363, 0]
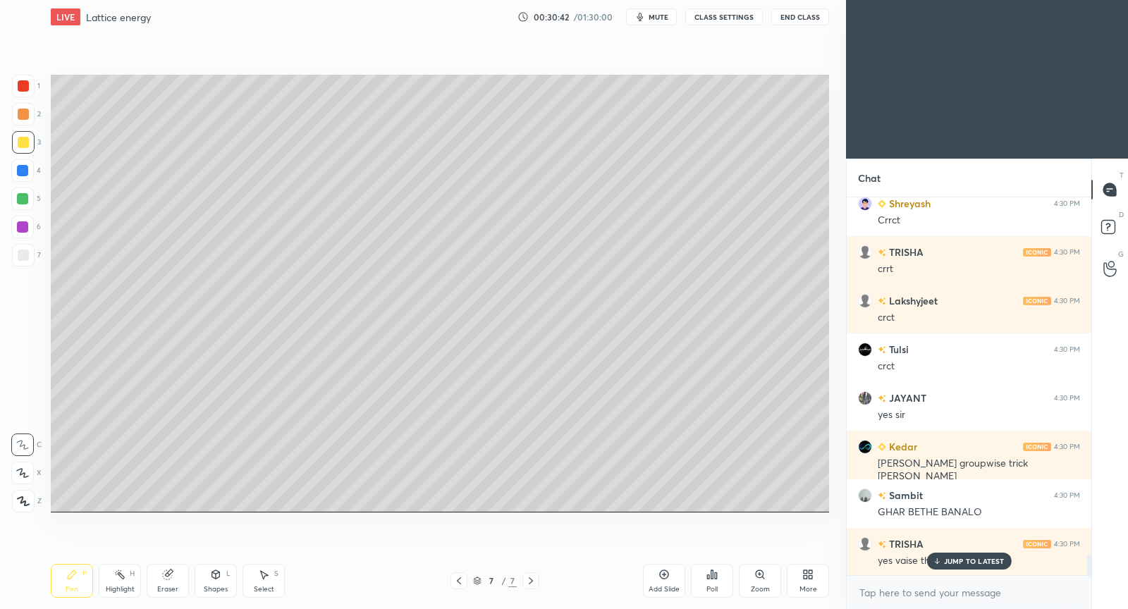
click at [670, 577] on div "Add Slide" at bounding box center [664, 581] width 42 height 34
drag, startPoint x: 961, startPoint y: 558, endPoint x: 954, endPoint y: 551, distance: 9.5
click at [959, 556] on div "JUMP TO LATEST" at bounding box center [968, 561] width 85 height 17
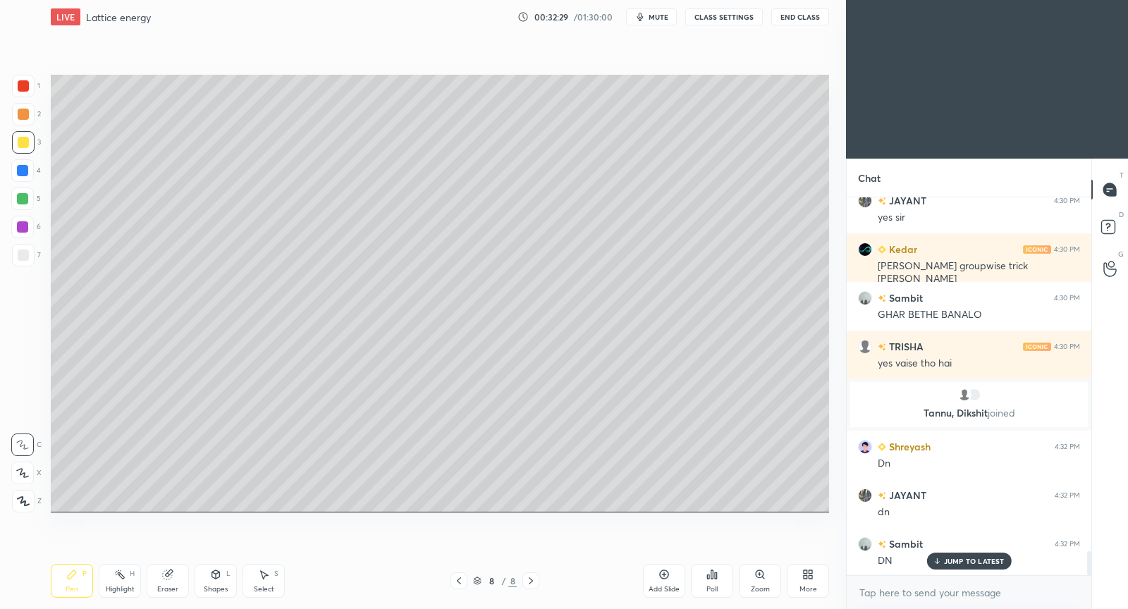
scroll to position [5633, 0]
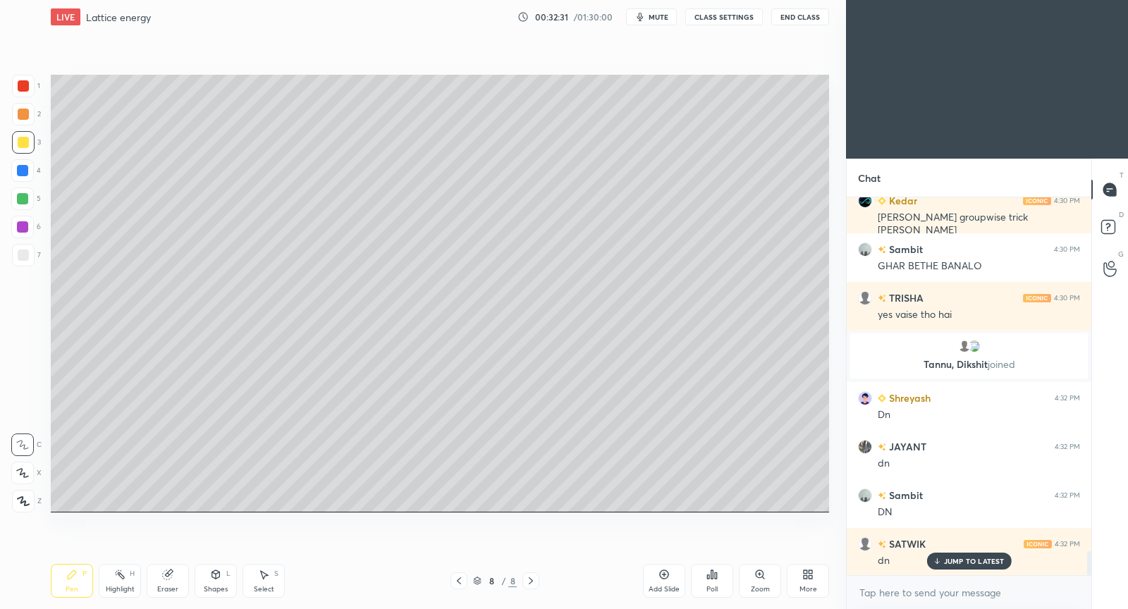
click at [663, 582] on div "Add Slide" at bounding box center [664, 581] width 42 height 34
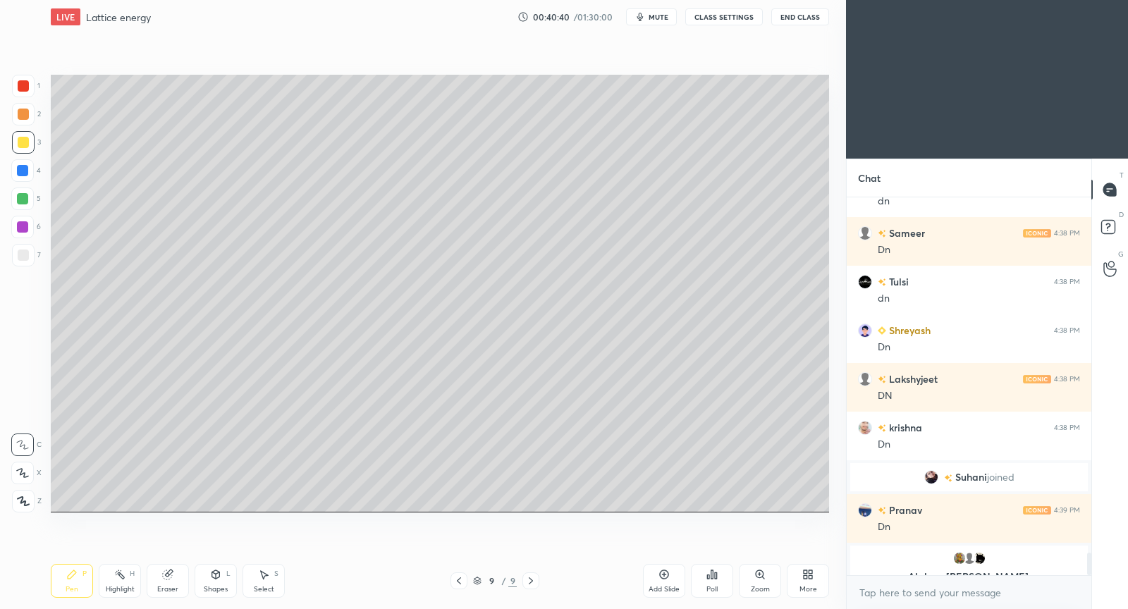
scroll to position [6063, 0]
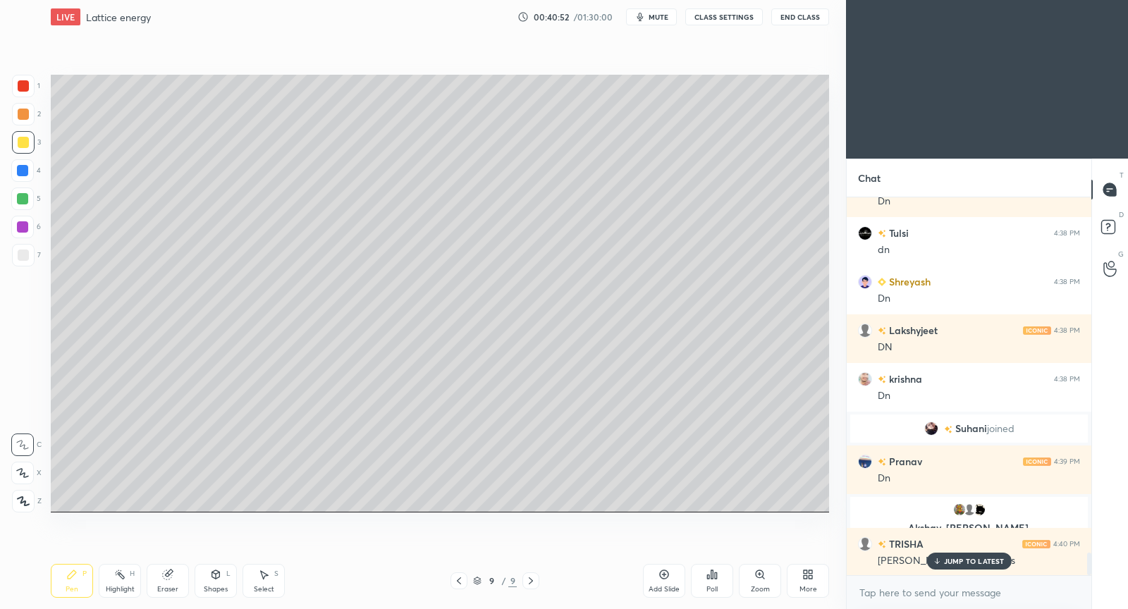
click at [974, 563] on p "JUMP TO LATEST" at bounding box center [974, 561] width 61 height 8
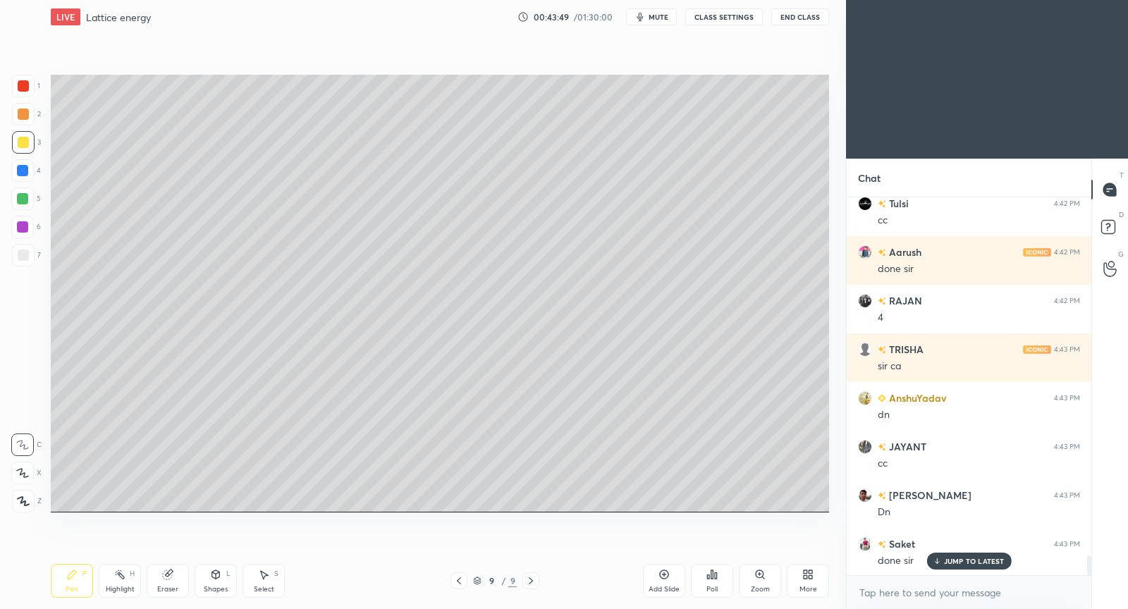
scroll to position [6870, 0]
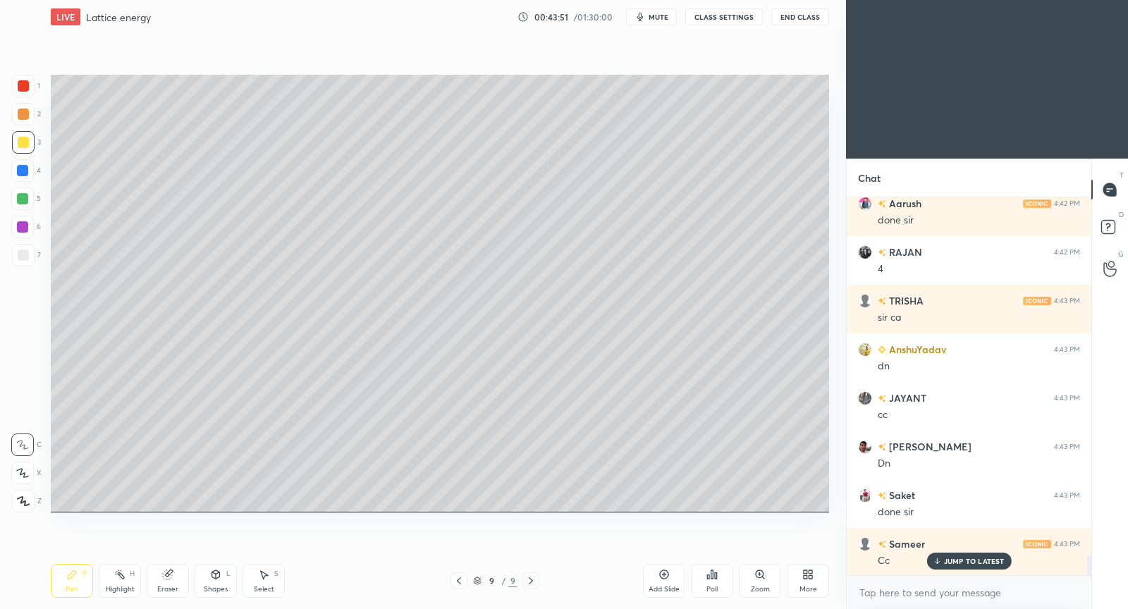
click at [668, 575] on div "Add Slide" at bounding box center [664, 581] width 42 height 34
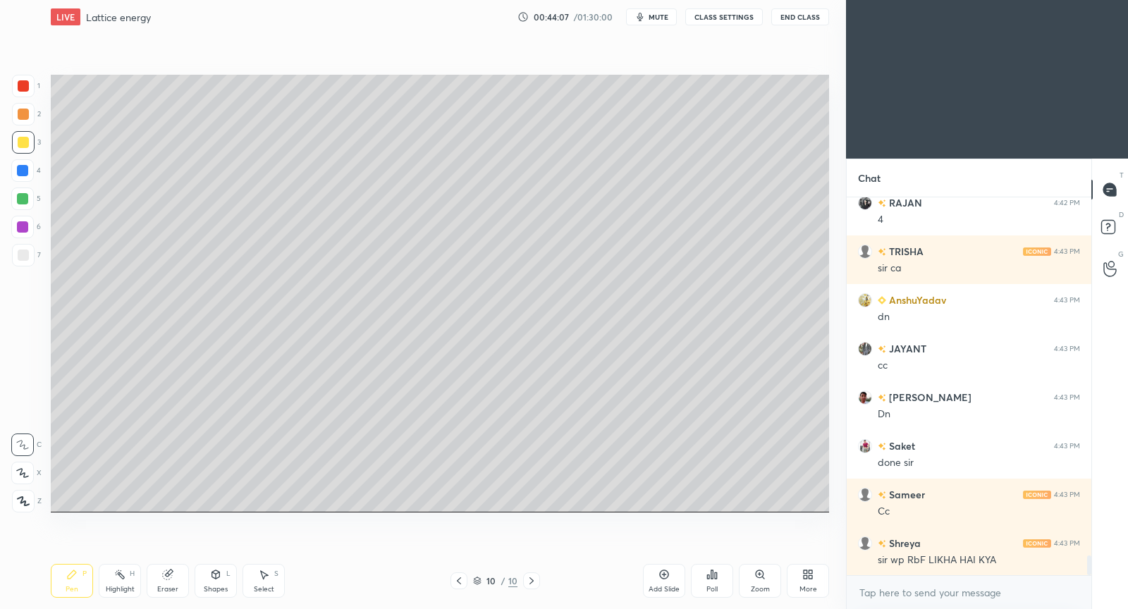
click at [456, 583] on icon at bounding box center [458, 580] width 11 height 11
click at [534, 581] on icon at bounding box center [531, 580] width 11 height 11
click at [813, 586] on div "More" at bounding box center [808, 589] width 18 height 7
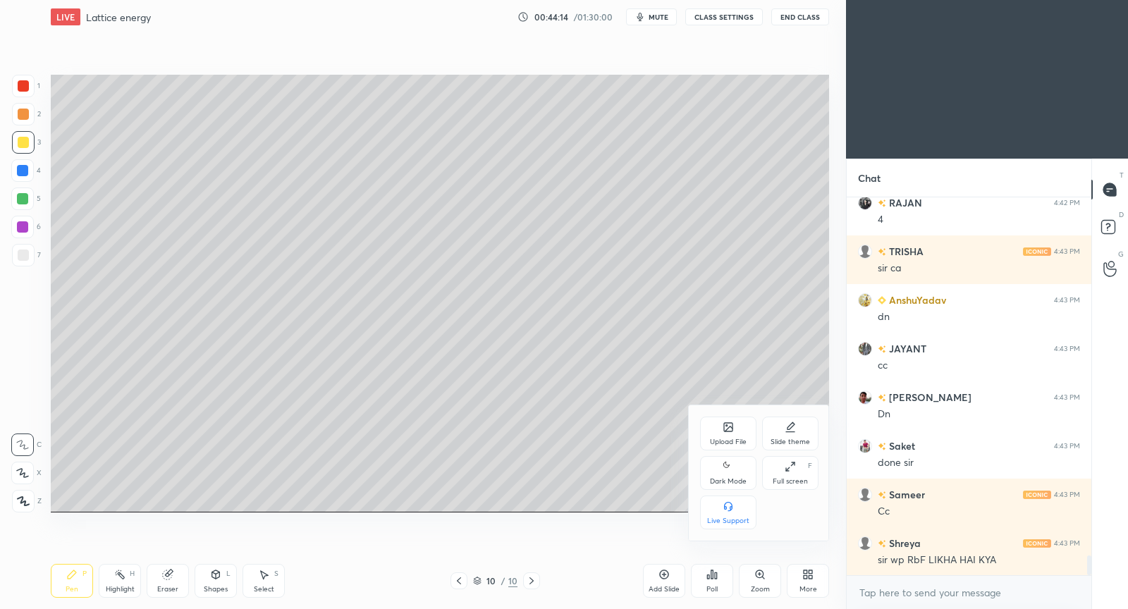
click at [735, 434] on div "Upload File" at bounding box center [728, 434] width 56 height 34
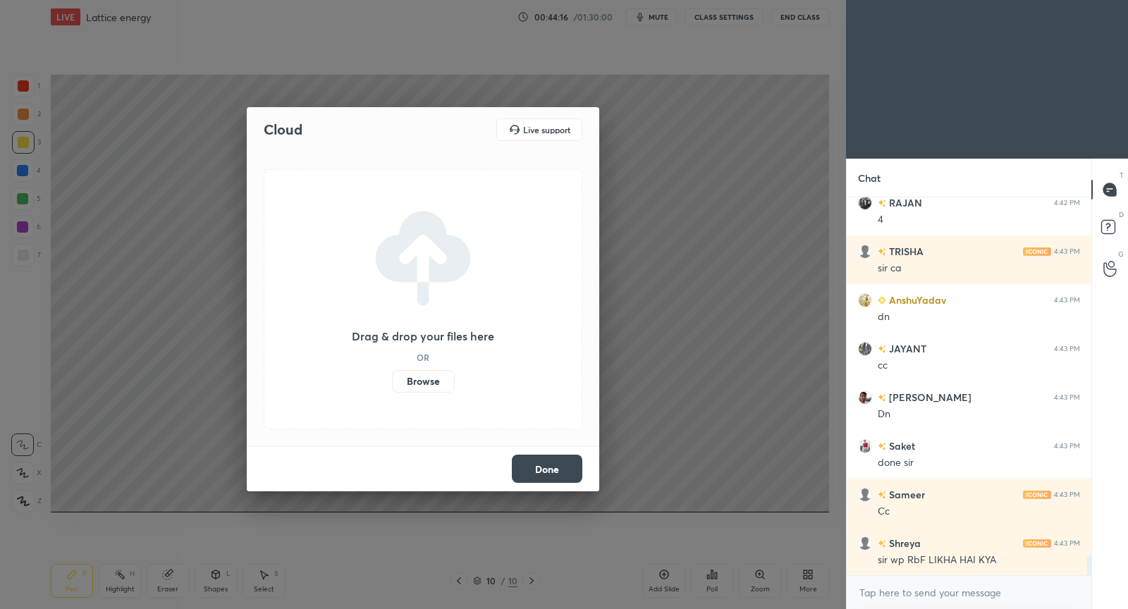
click at [429, 385] on label "Browse" at bounding box center [423, 381] width 63 height 23
click at [392, 385] on input "Browse" at bounding box center [392, 381] width 0 height 23
click at [275, 118] on div "Cloud Live support" at bounding box center [423, 129] width 319 height 23
click at [275, 123] on h2 "Cloud" at bounding box center [283, 130] width 39 height 18
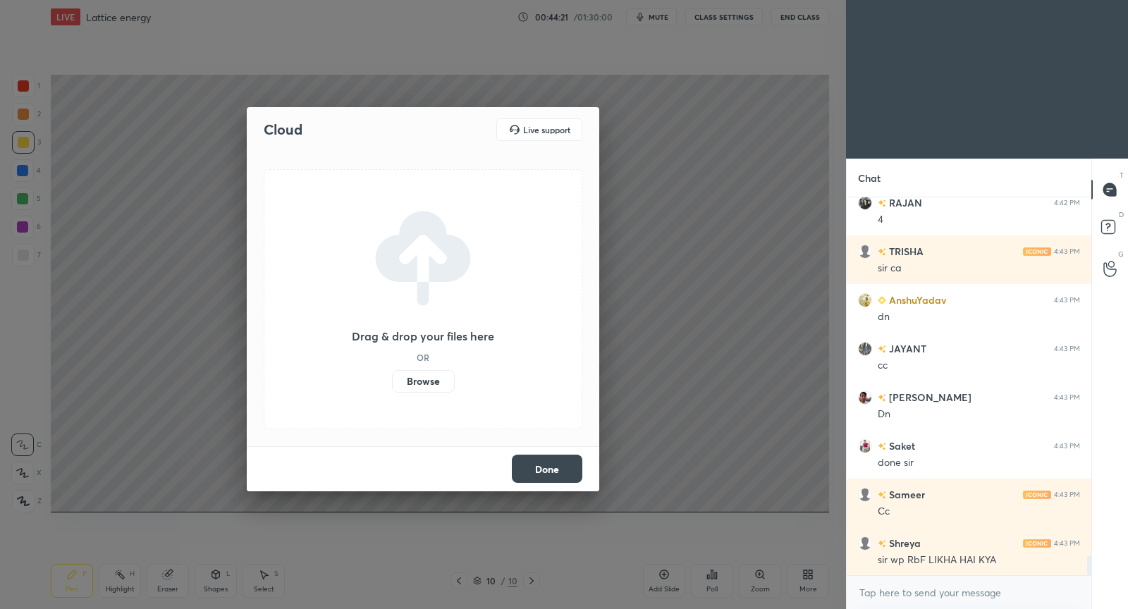
click at [275, 123] on h2 "Cloud" at bounding box center [283, 130] width 39 height 18
click at [551, 467] on button "Done" at bounding box center [547, 469] width 70 height 28
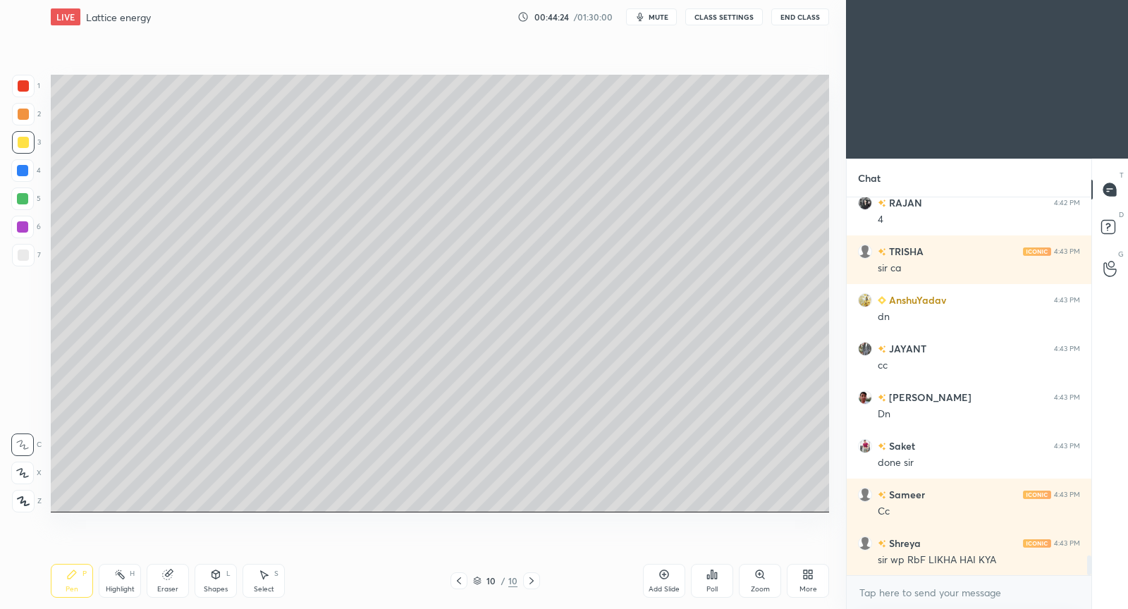
click at [666, 570] on icon at bounding box center [663, 574] width 11 height 11
click at [461, 581] on icon at bounding box center [458, 580] width 11 height 11
click at [804, 582] on div "More" at bounding box center [808, 581] width 42 height 34
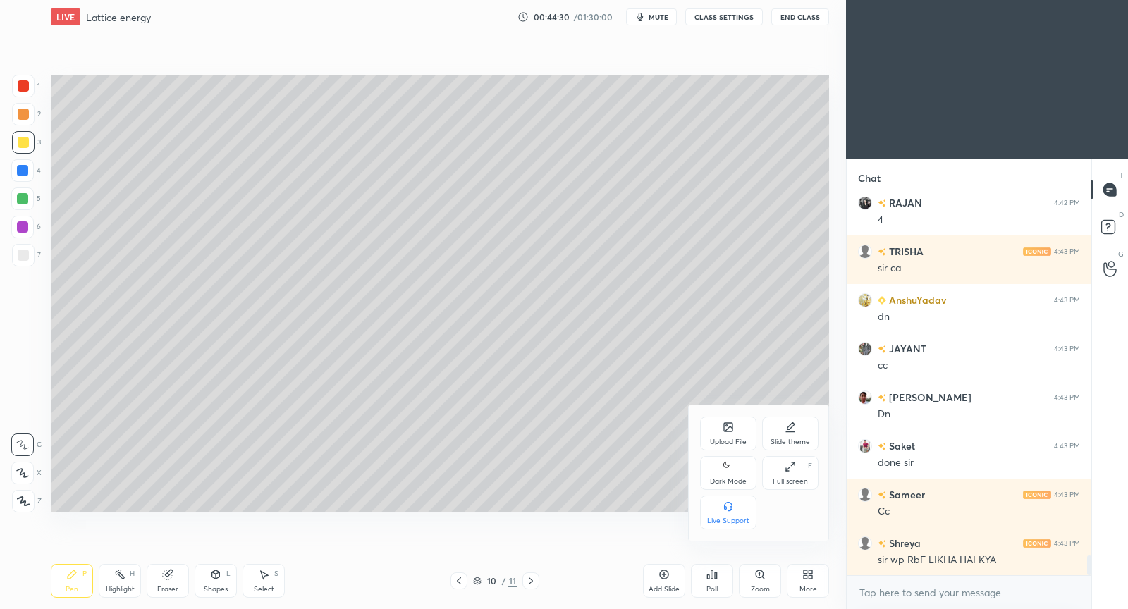
click at [735, 436] on div "Upload File" at bounding box center [728, 434] width 56 height 34
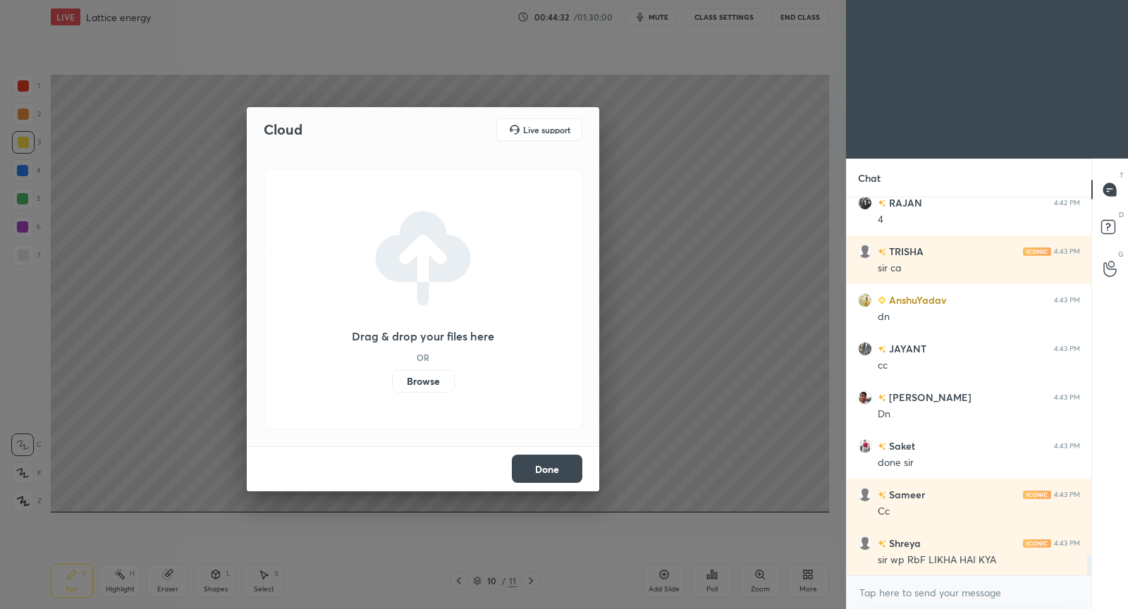
click at [410, 334] on h3 "Drag & drop your files here" at bounding box center [423, 336] width 142 height 11
click at [683, 293] on div "Cloud Live support Drag & drop your files here OR Browse Done" at bounding box center [423, 304] width 846 height 609
click at [270, 129] on h2 "Cloud" at bounding box center [283, 130] width 39 height 18
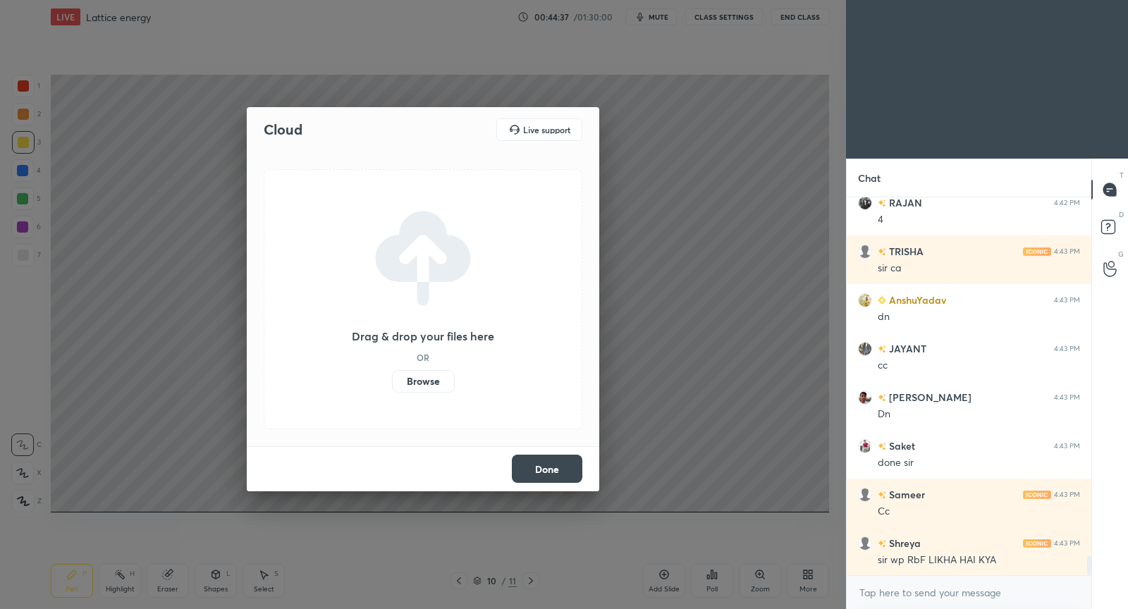
click at [270, 129] on h2 "Cloud" at bounding box center [283, 130] width 39 height 18
click at [380, 335] on h3 "Drag & drop your files here" at bounding box center [423, 336] width 142 height 11
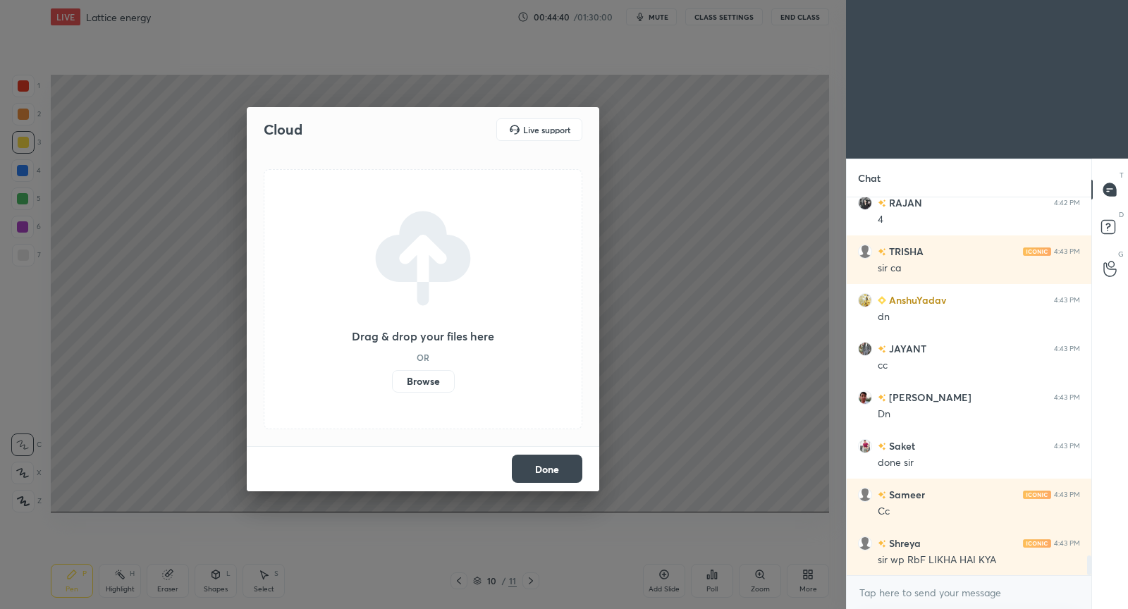
click at [475, 334] on h3 "Drag & drop your files here" at bounding box center [423, 336] width 142 height 11
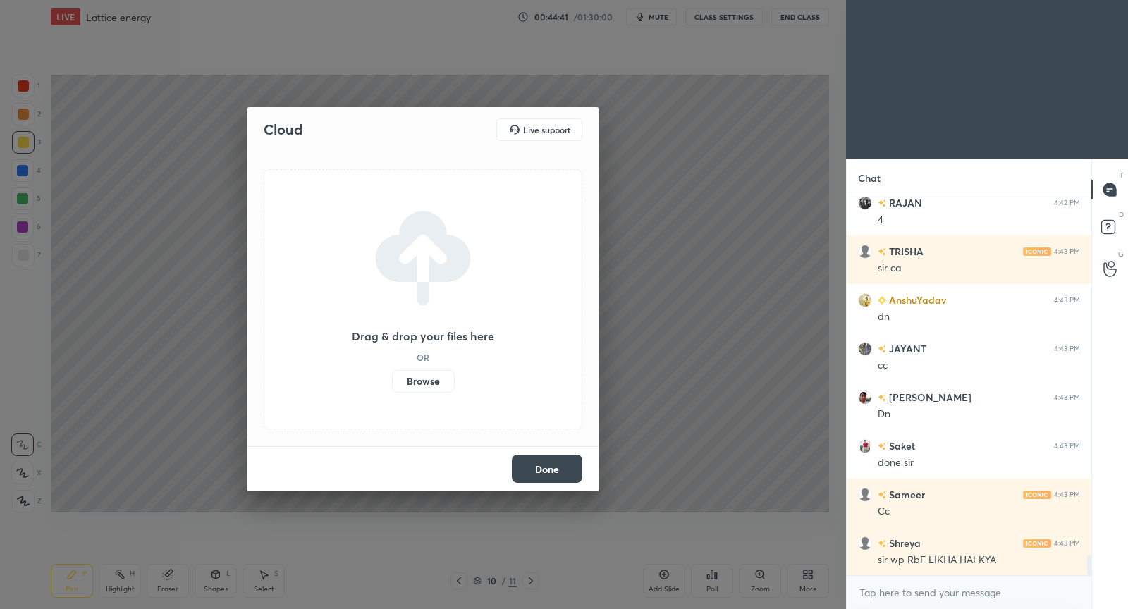
click at [475, 334] on h3 "Drag & drop your files here" at bounding box center [423, 336] width 142 height 11
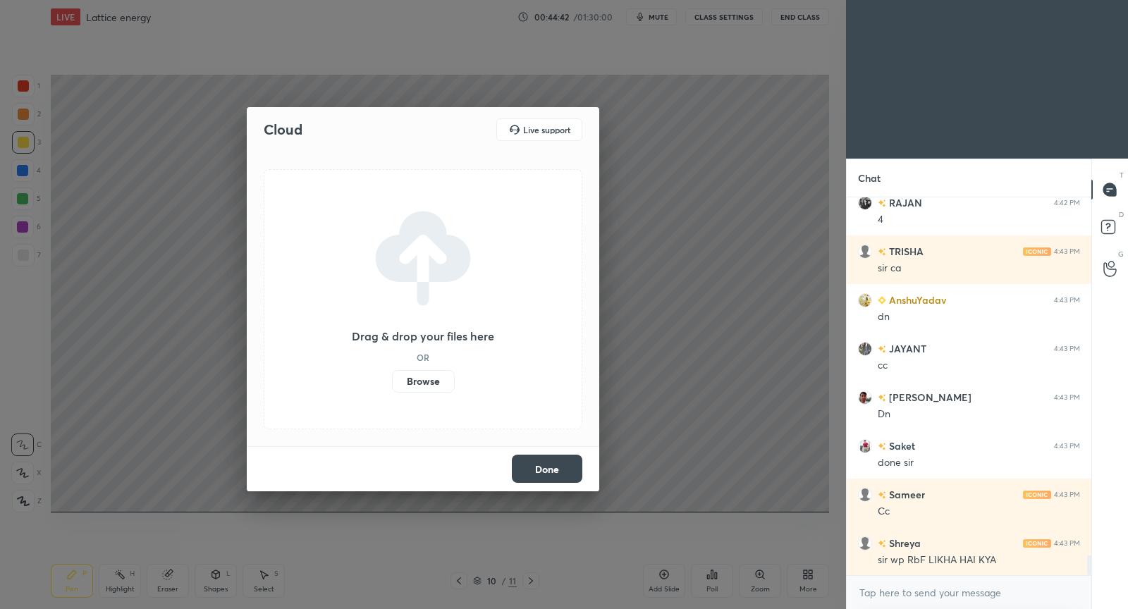
click at [475, 334] on h3 "Drag & drop your files here" at bounding box center [423, 336] width 142 height 11
click at [540, 467] on button "Done" at bounding box center [547, 469] width 70 height 28
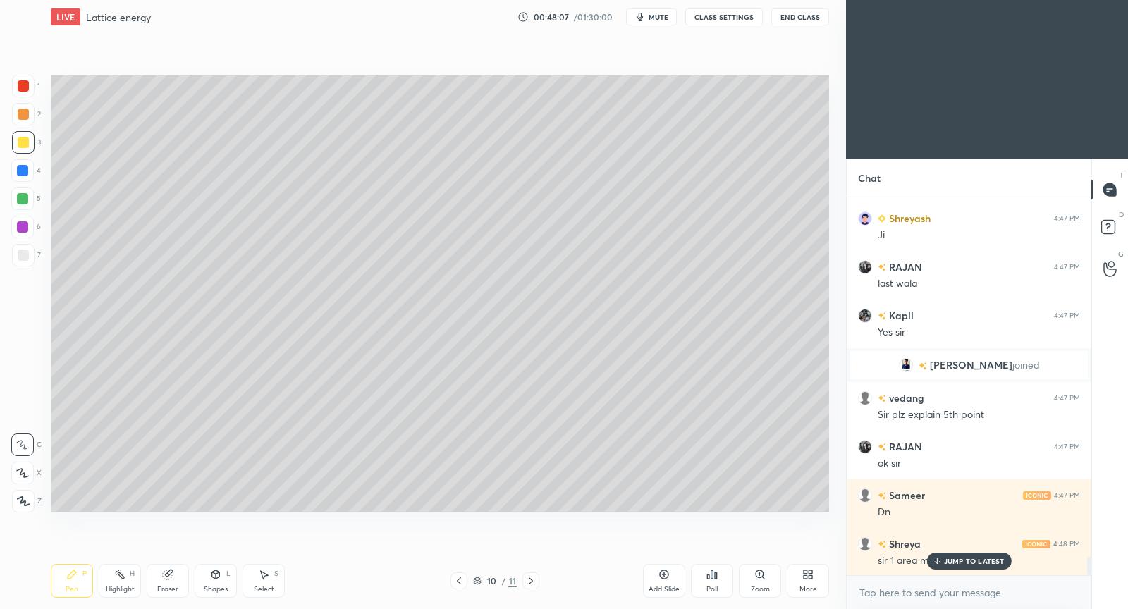
scroll to position [7536, 0]
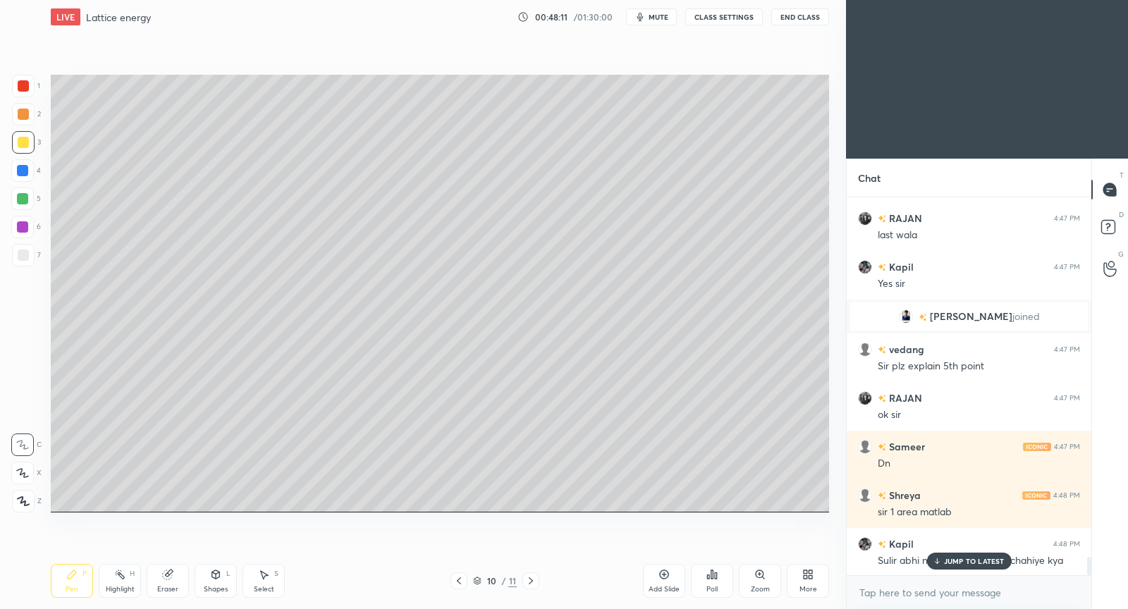
click at [983, 560] on p "JUMP TO LATEST" at bounding box center [974, 561] width 61 height 8
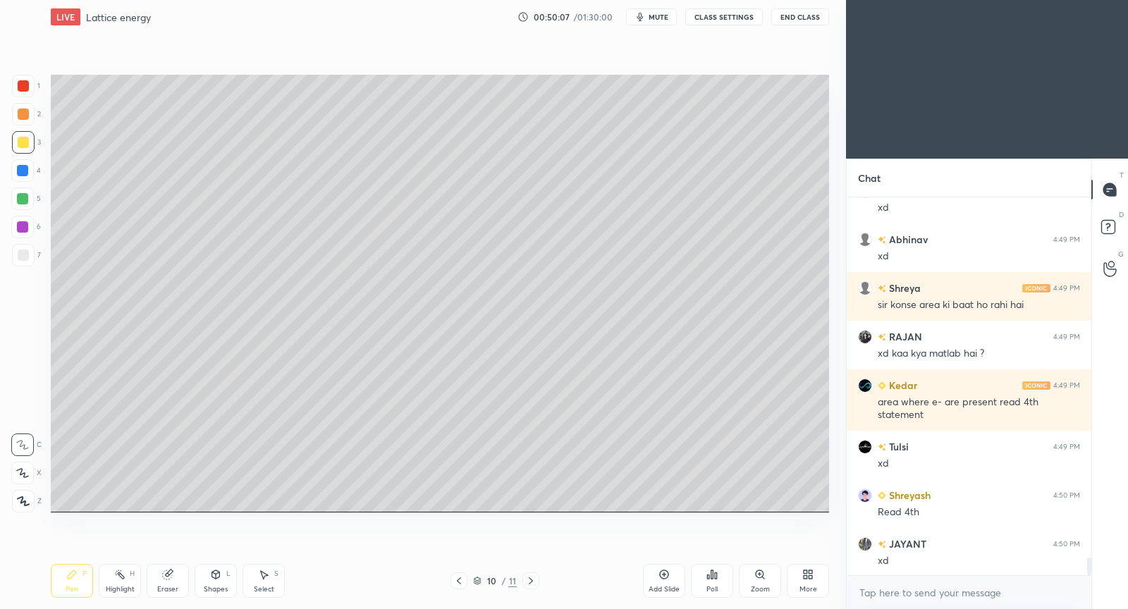
scroll to position [7723, 0]
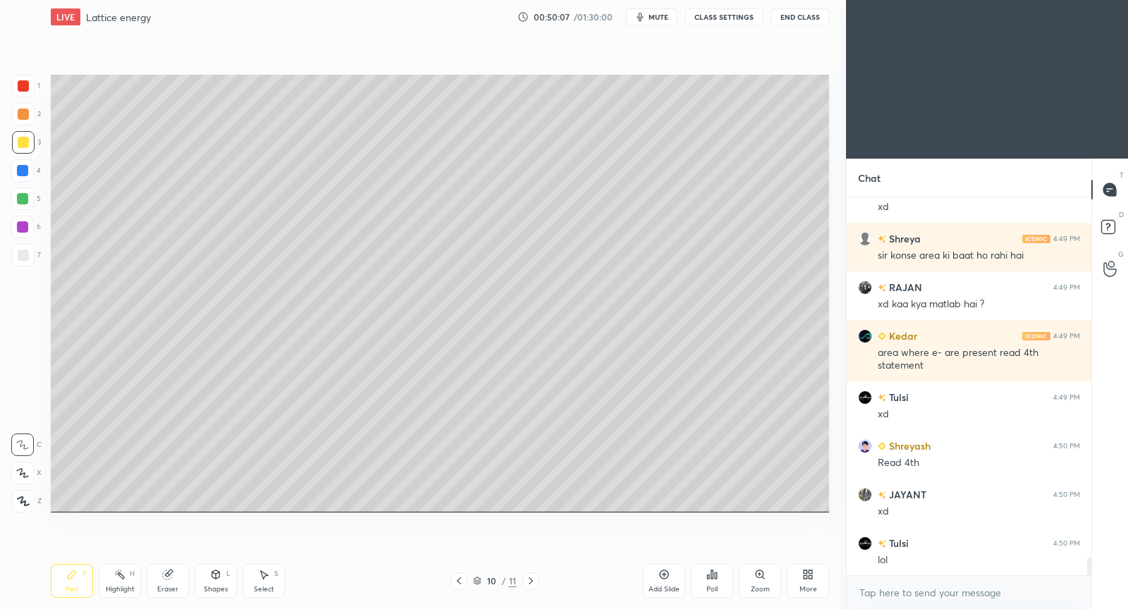
click at [971, 556] on div "lol" at bounding box center [979, 560] width 202 height 14
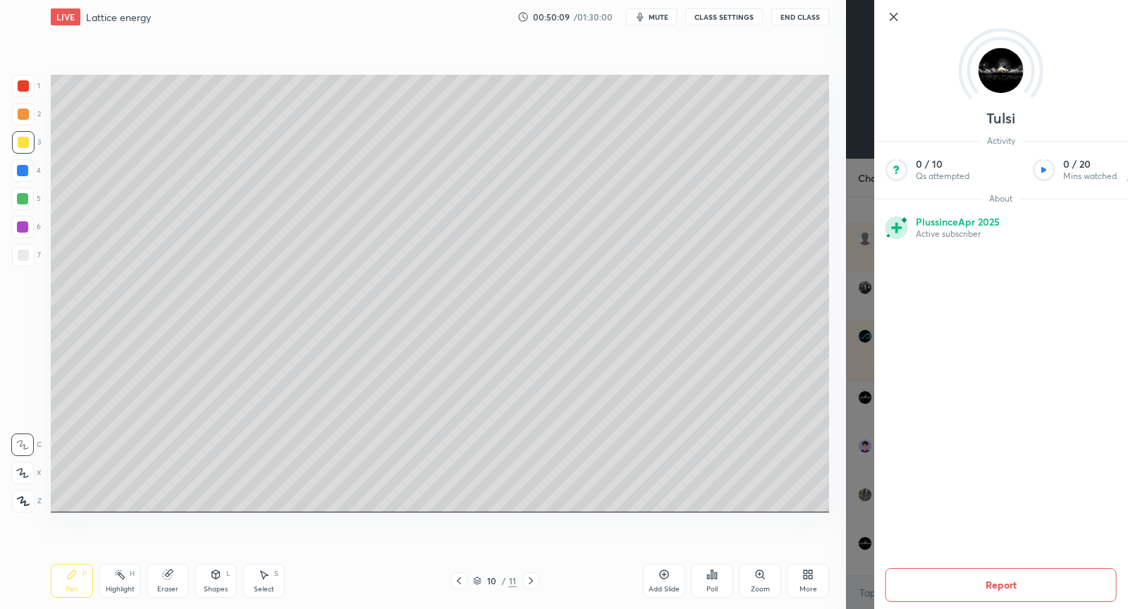
click at [891, 12] on icon at bounding box center [893, 16] width 17 height 17
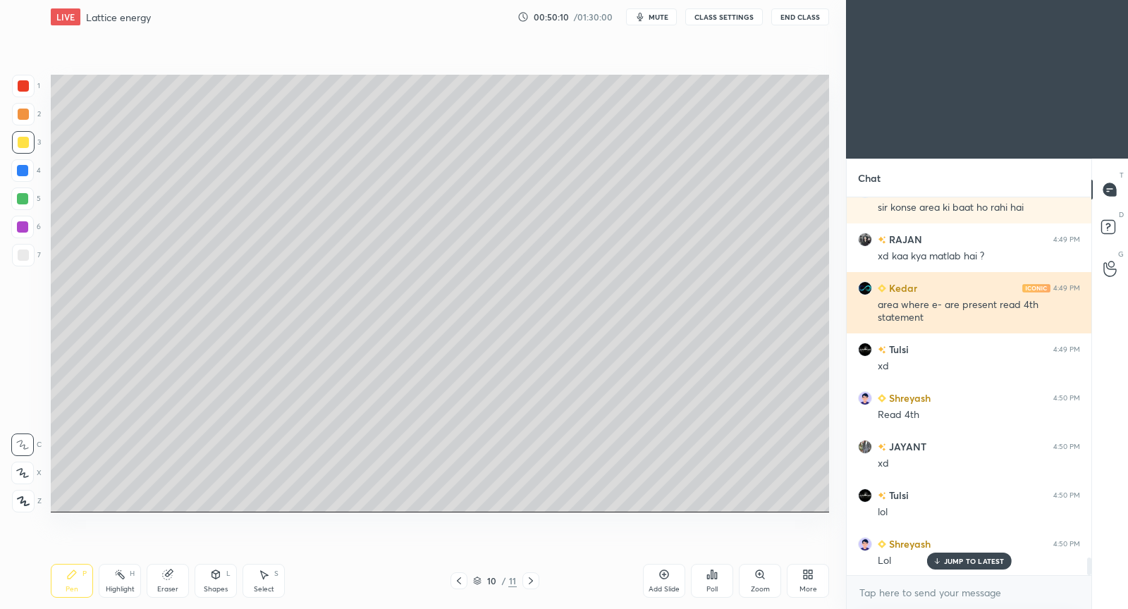
scroll to position [7820, 0]
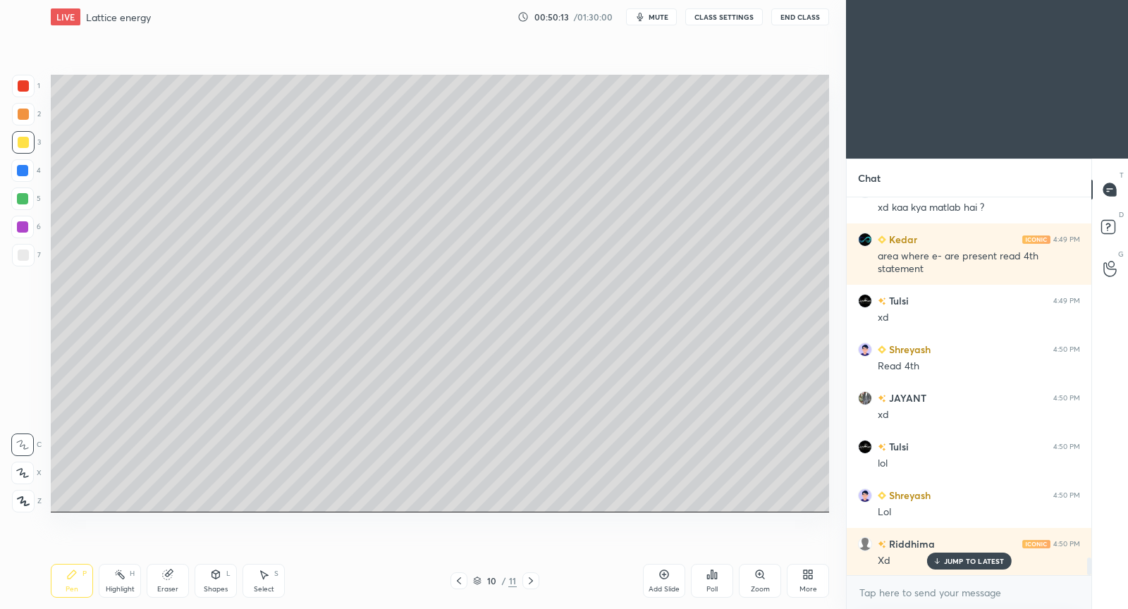
click at [662, 575] on icon at bounding box center [663, 574] width 11 height 11
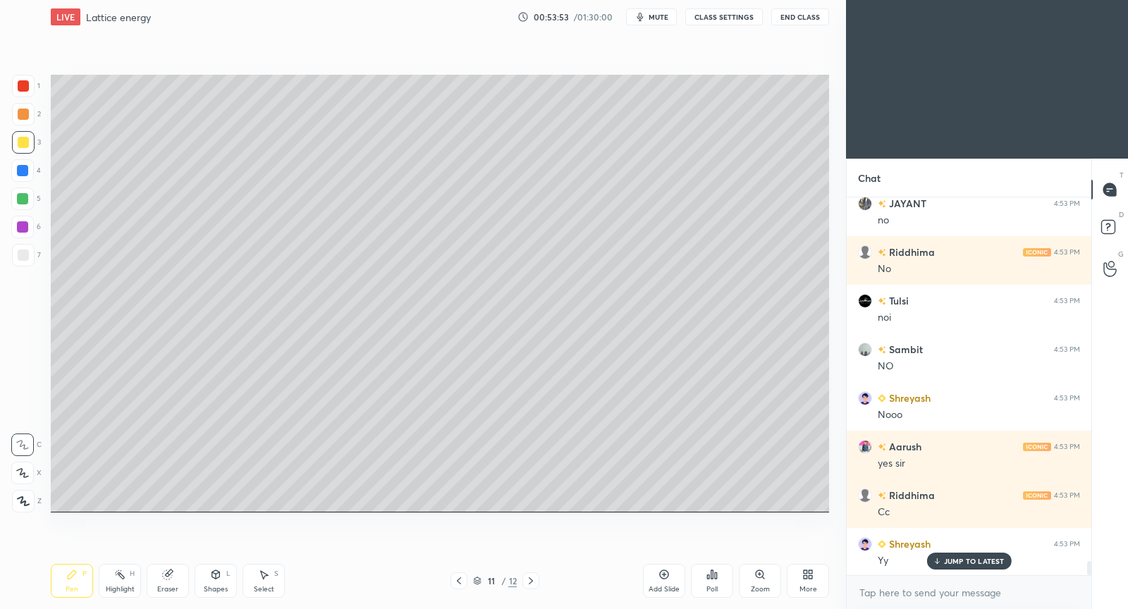
scroll to position [9828, 0]
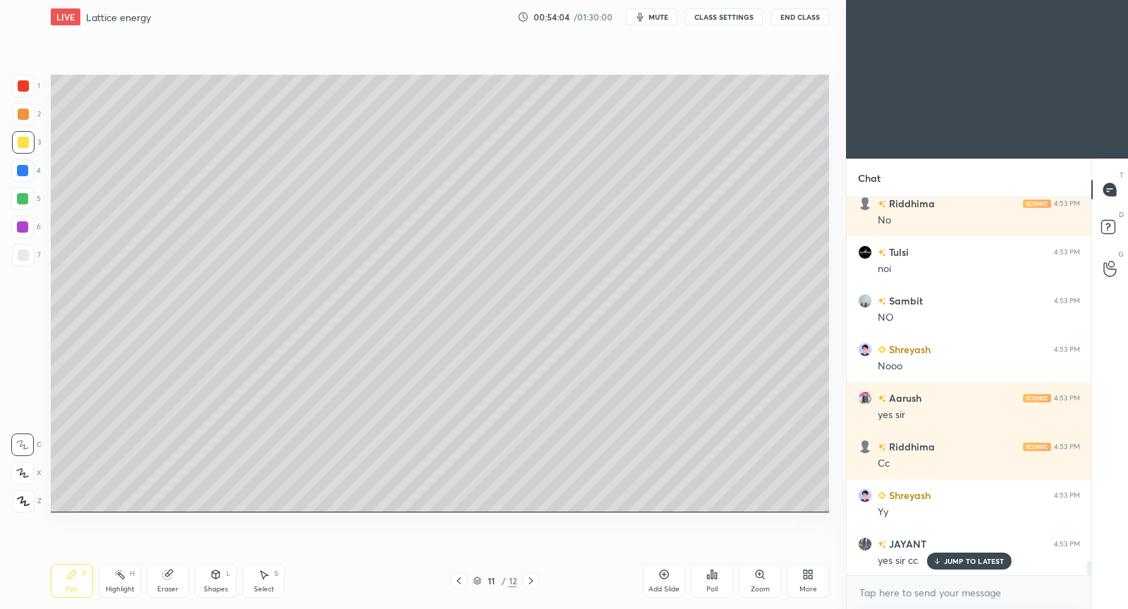
drag, startPoint x: 672, startPoint y: 579, endPoint x: 670, endPoint y: 566, distance: 12.9
click at [670, 577] on div "Add Slide" at bounding box center [664, 581] width 42 height 34
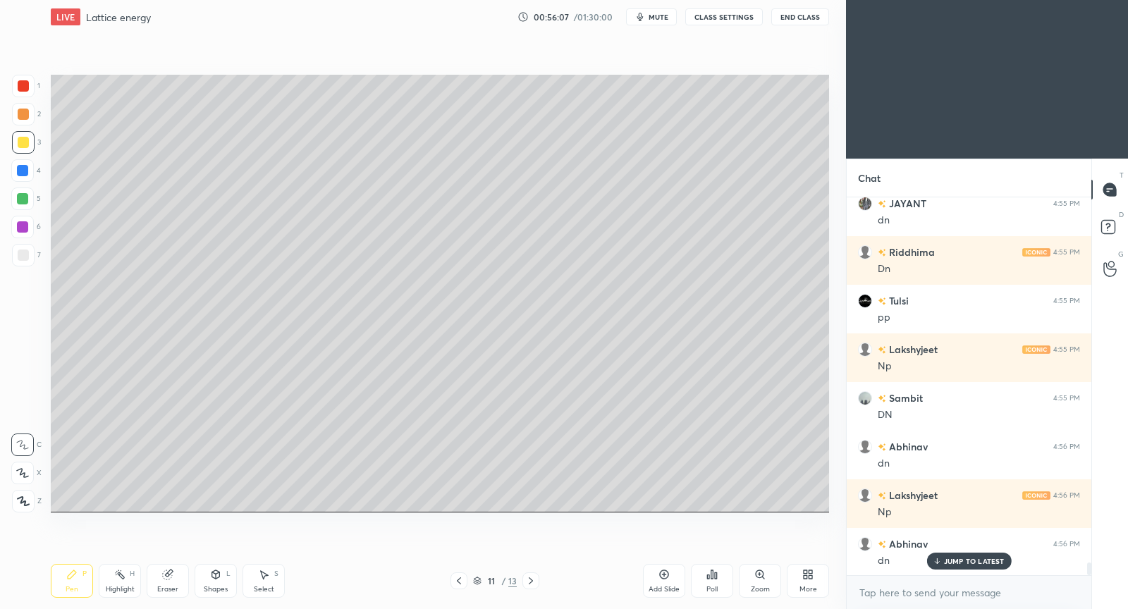
scroll to position [10689, 0]
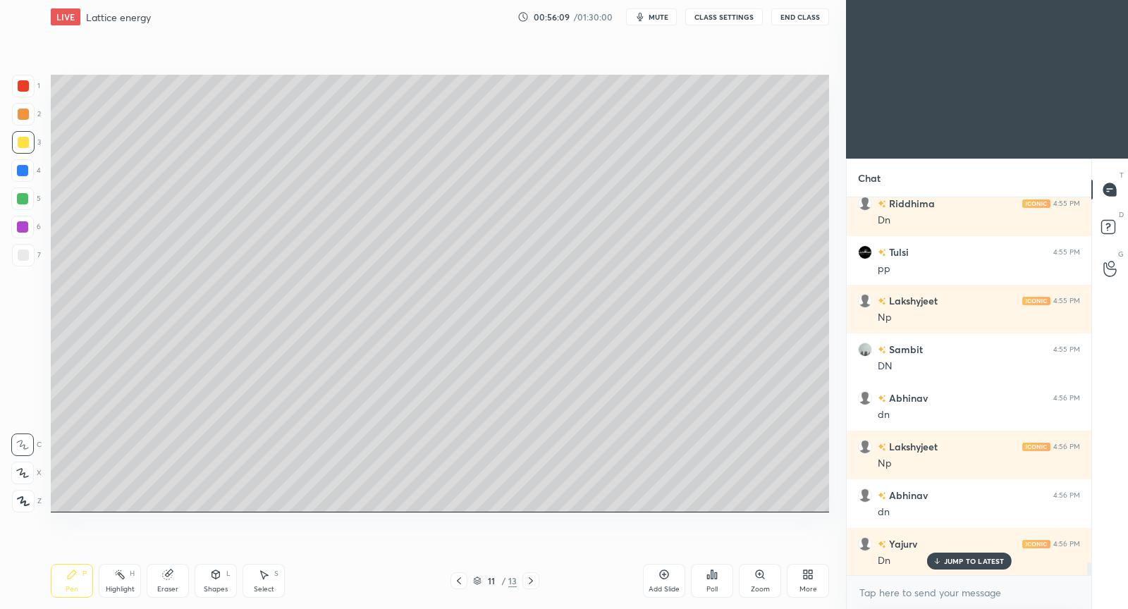
click at [525, 579] on icon at bounding box center [530, 580] width 11 height 11
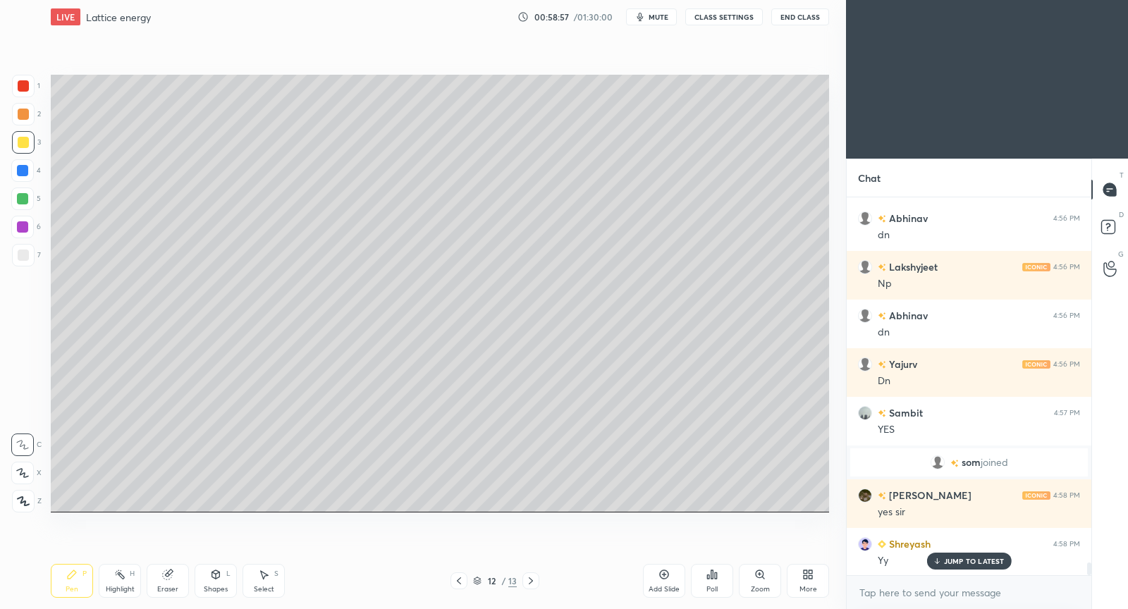
scroll to position [10917, 0]
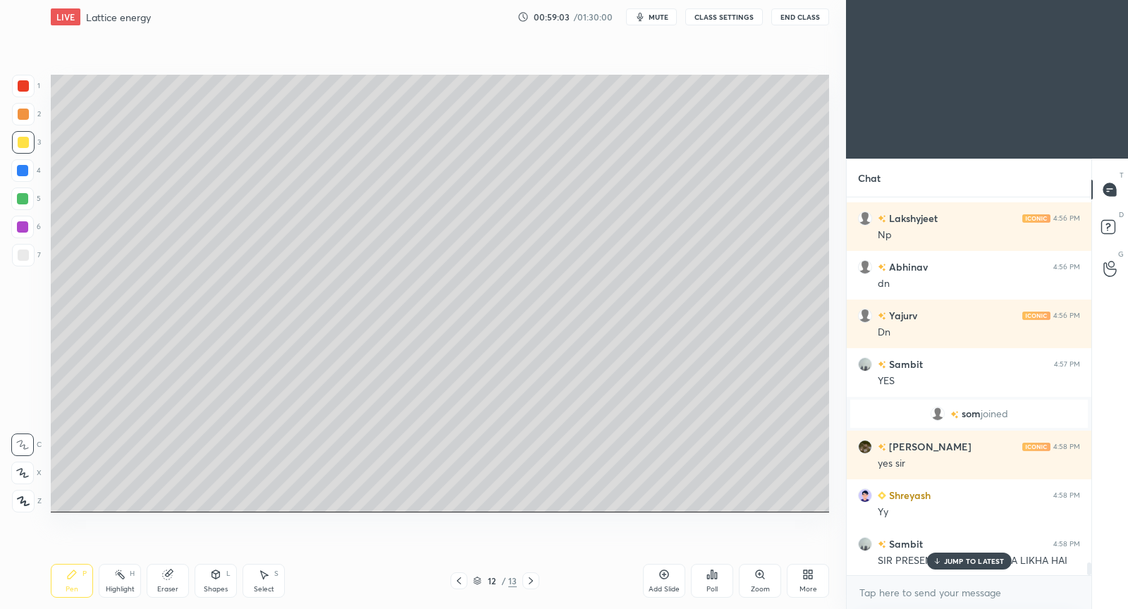
click at [988, 562] on p "JUMP TO LATEST" at bounding box center [974, 561] width 61 height 8
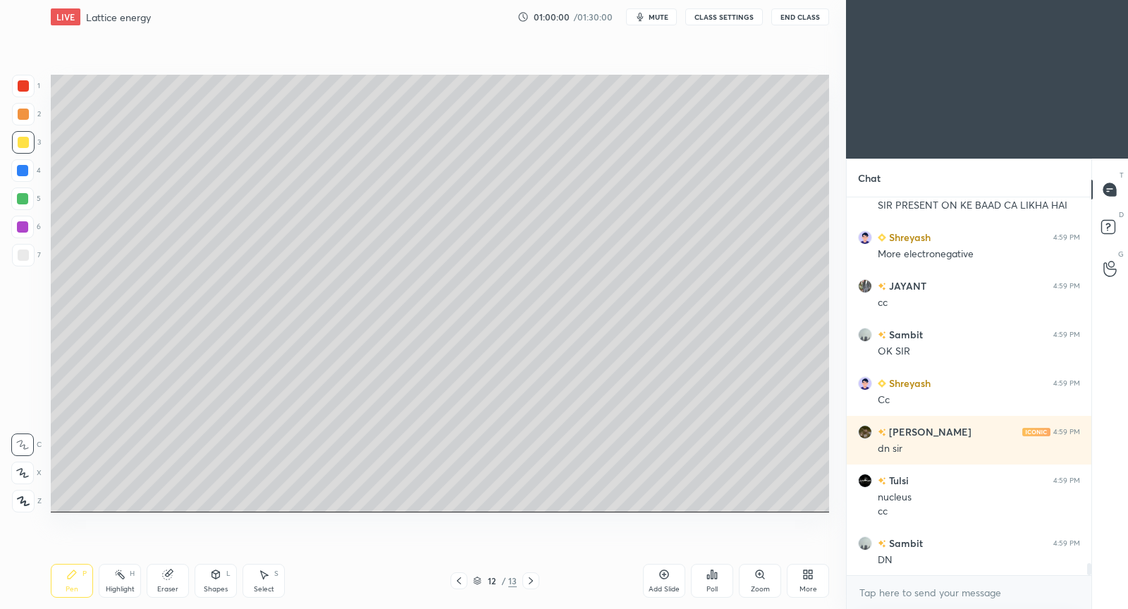
scroll to position [11321, 0]
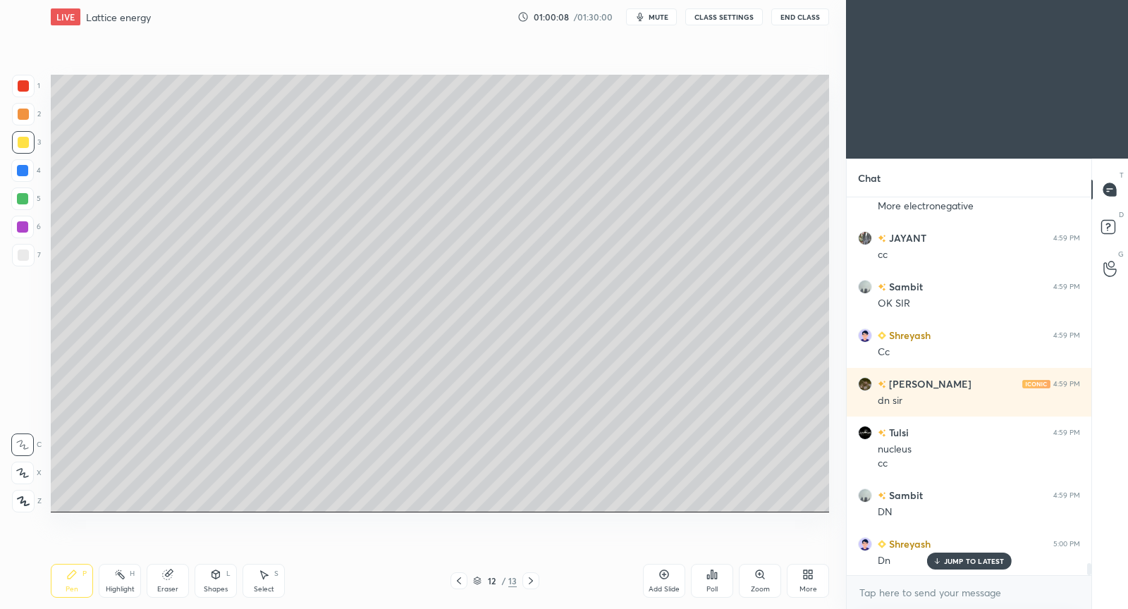
click at [670, 580] on div "Add Slide" at bounding box center [664, 581] width 42 height 34
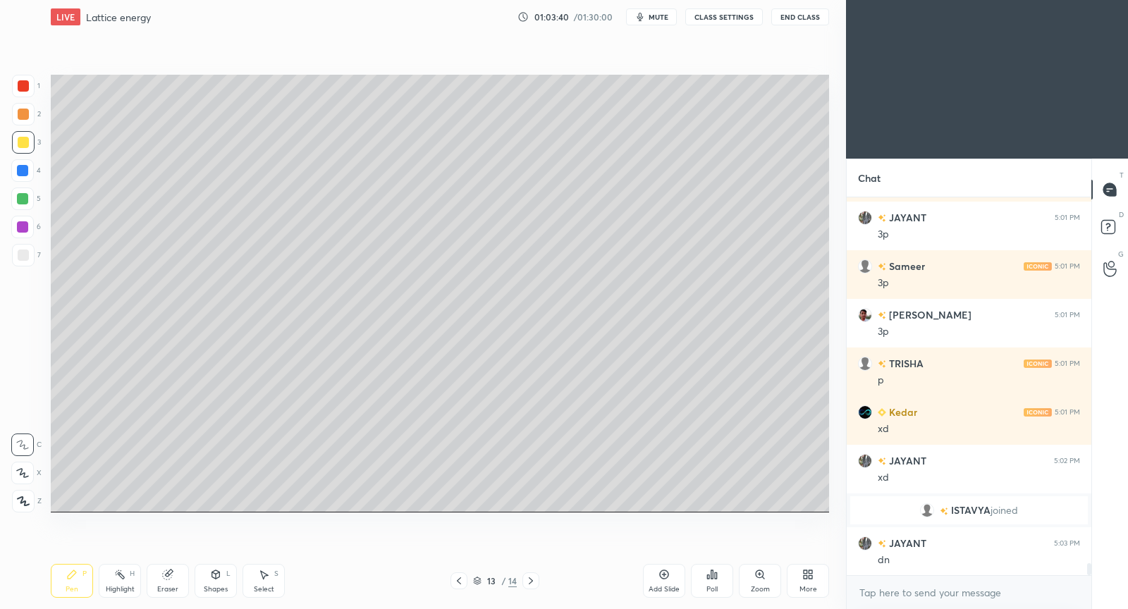
scroll to position [11937, 0]
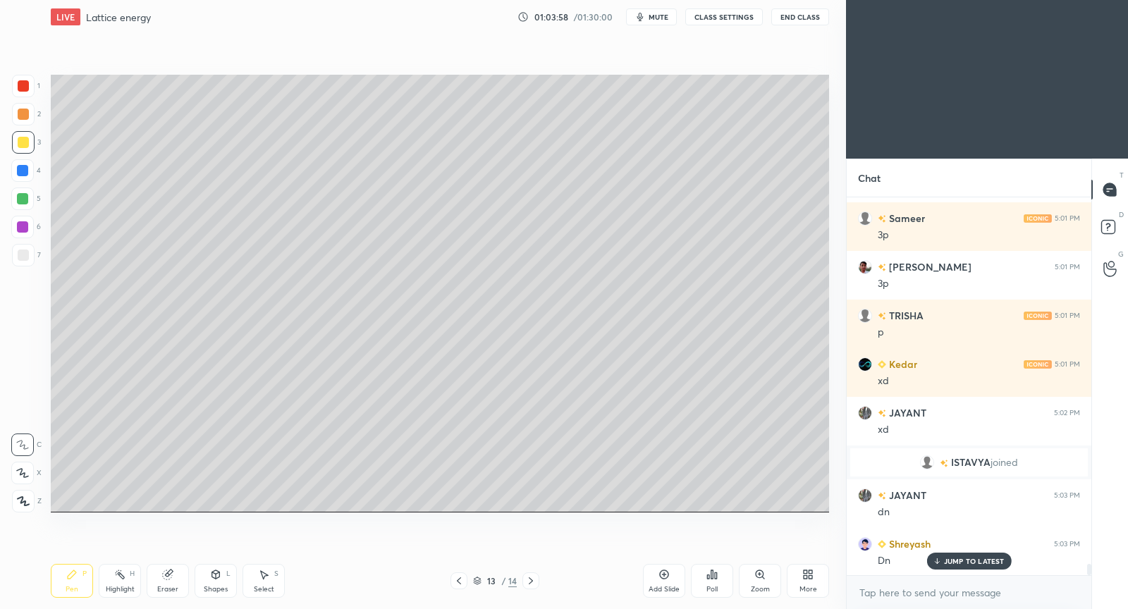
click at [968, 564] on p "JUMP TO LATEST" at bounding box center [974, 561] width 61 height 8
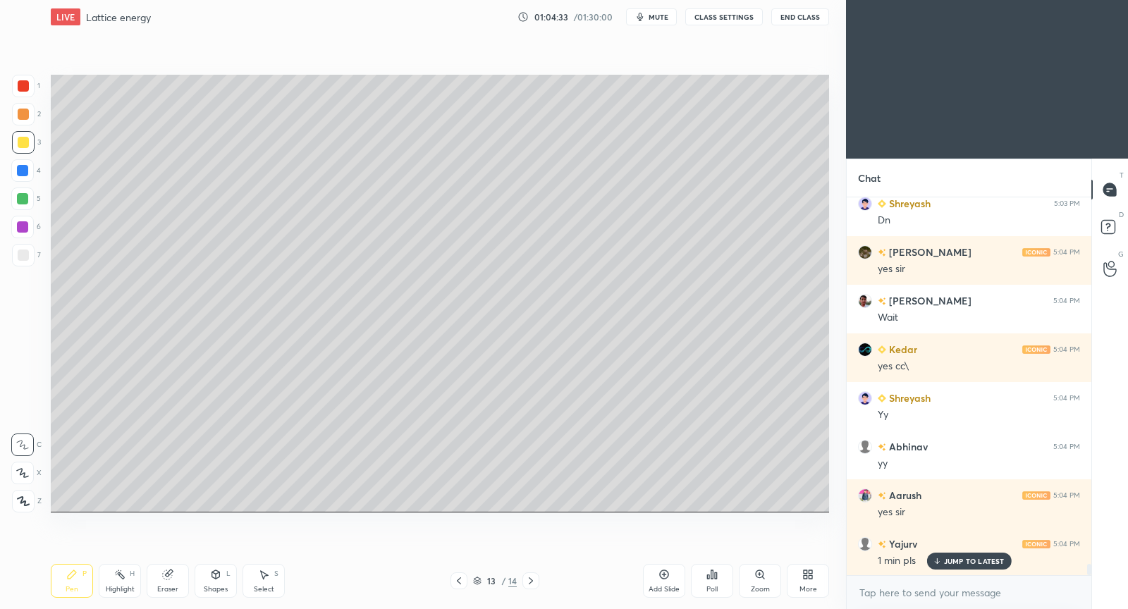
scroll to position [12327, 0]
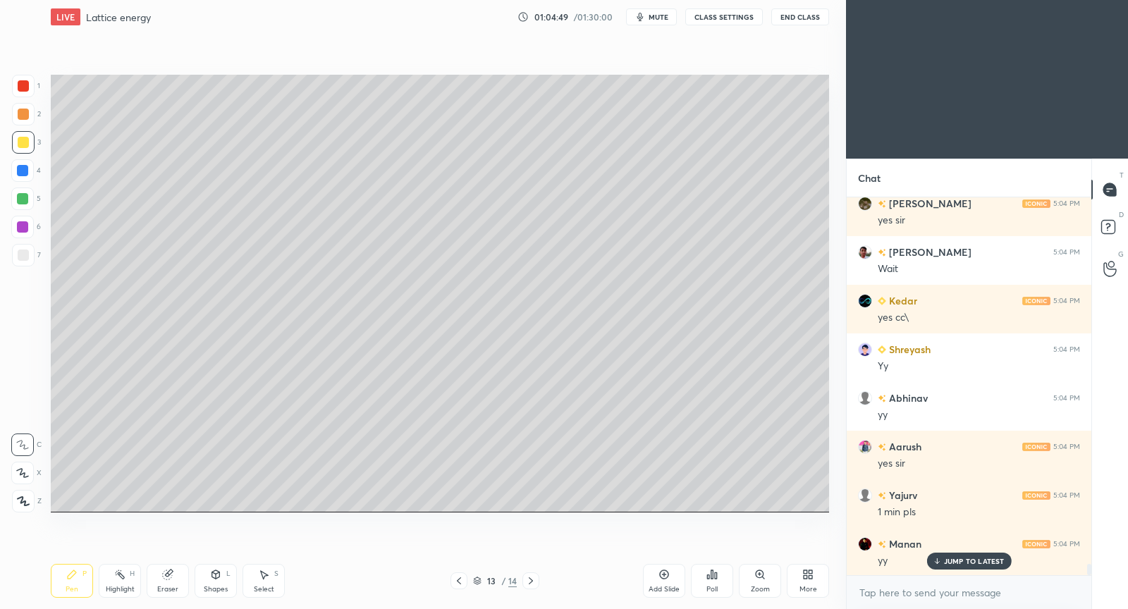
click at [999, 564] on p "JUMP TO LATEST" at bounding box center [974, 561] width 61 height 8
click at [664, 573] on icon at bounding box center [664, 574] width 4 height 4
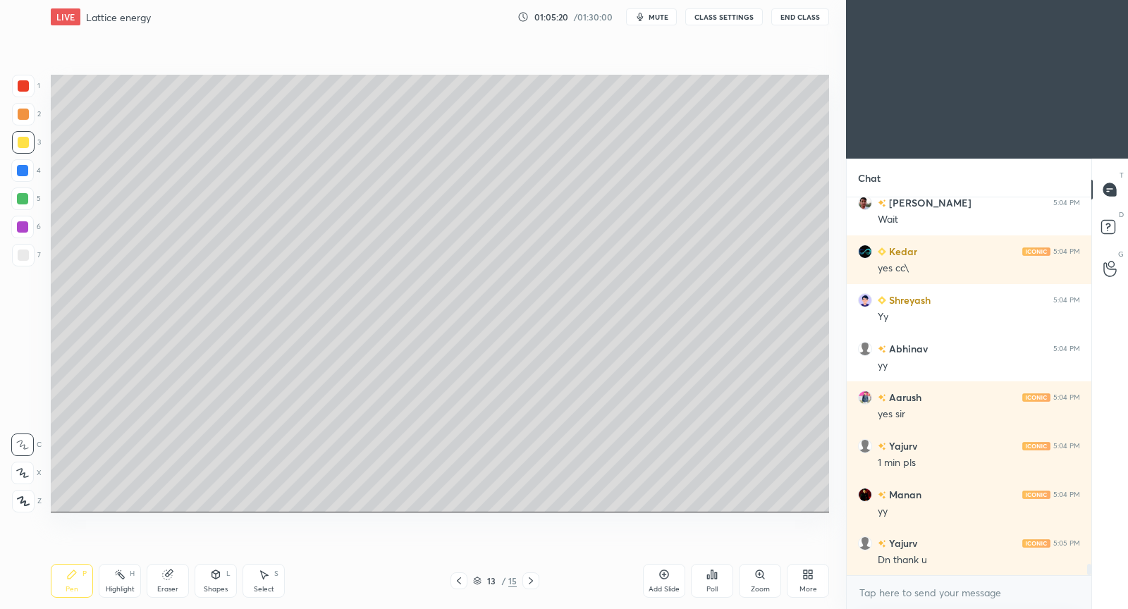
scroll to position [12424, 0]
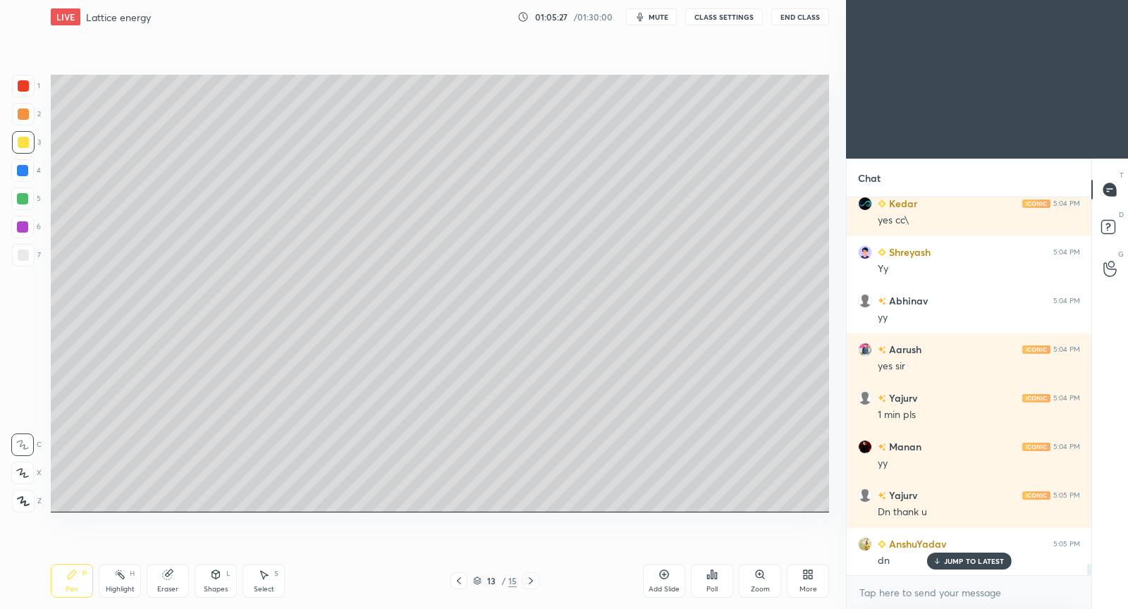
click at [998, 561] on p "JUMP TO LATEST" at bounding box center [974, 561] width 61 height 8
click at [536, 582] on icon at bounding box center [530, 580] width 11 height 11
click at [454, 581] on icon at bounding box center [458, 580] width 11 height 11
click at [533, 579] on icon at bounding box center [530, 580] width 11 height 11
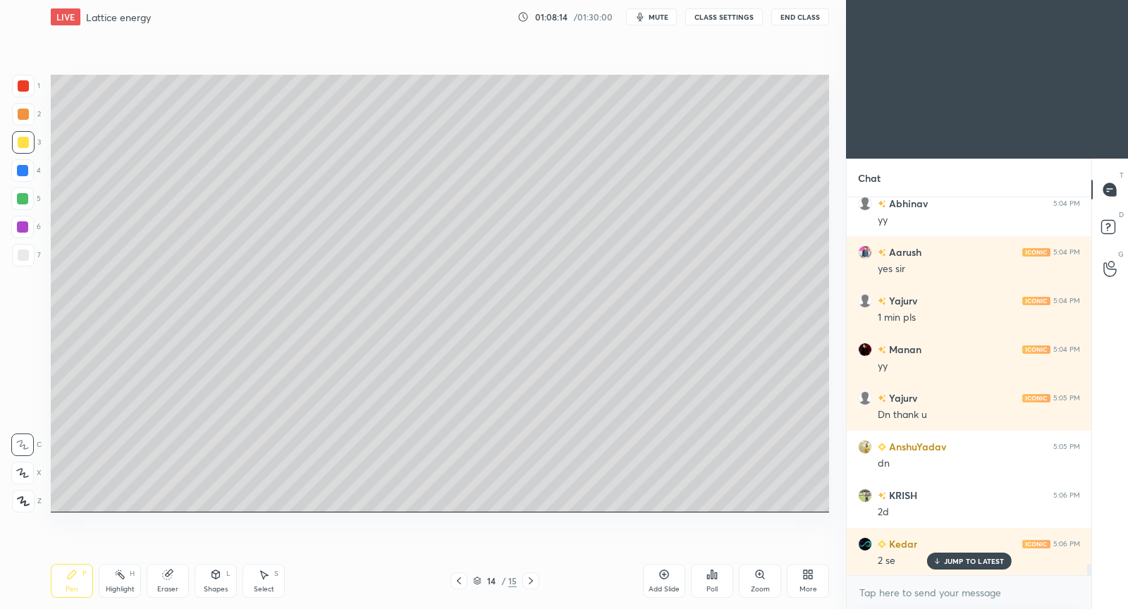
scroll to position [12570, 0]
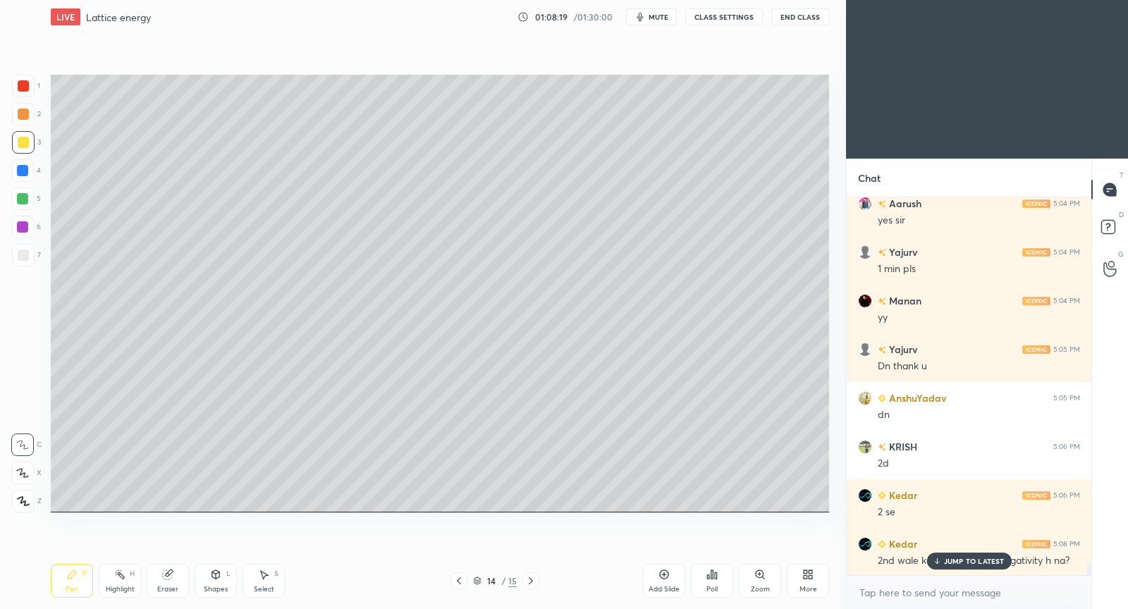
click at [977, 558] on p "JUMP TO LATEST" at bounding box center [974, 561] width 61 height 8
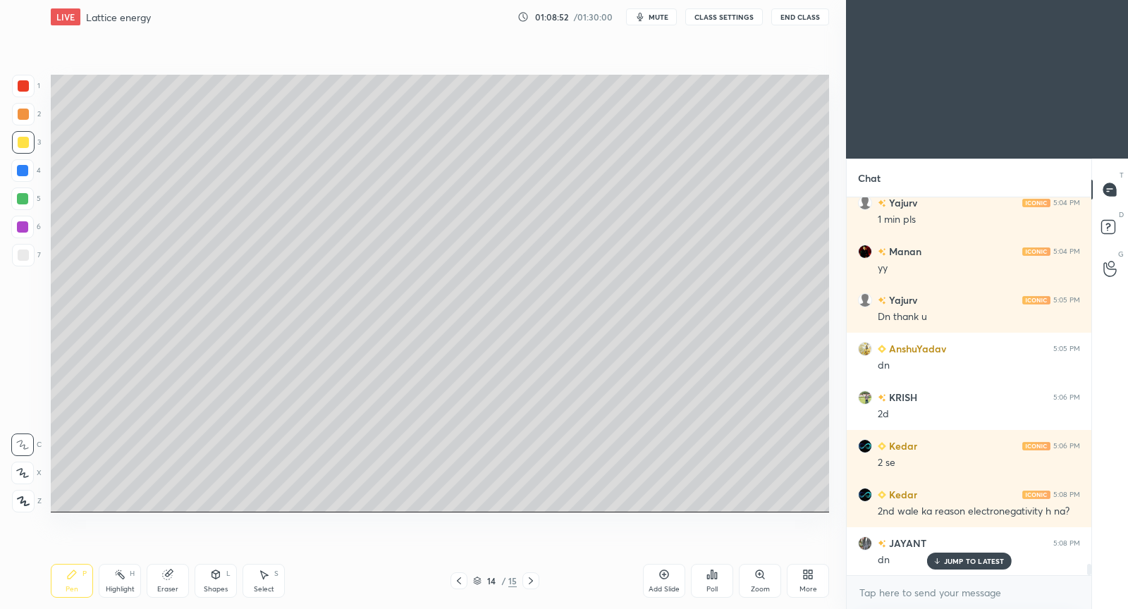
scroll to position [12680, 0]
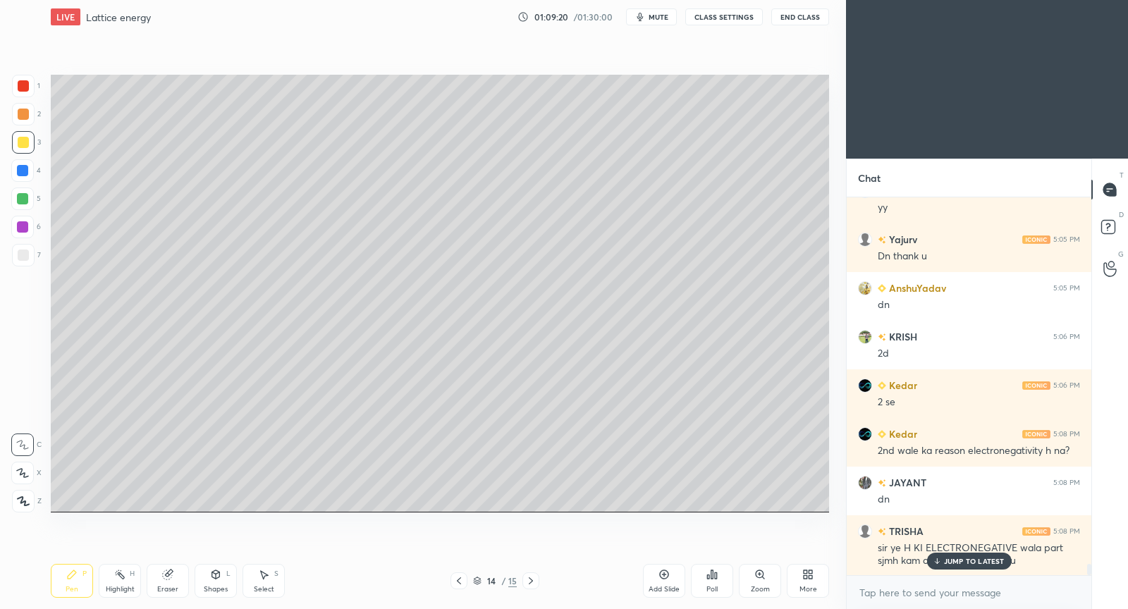
click at [970, 560] on p "JUMP TO LATEST" at bounding box center [974, 561] width 61 height 8
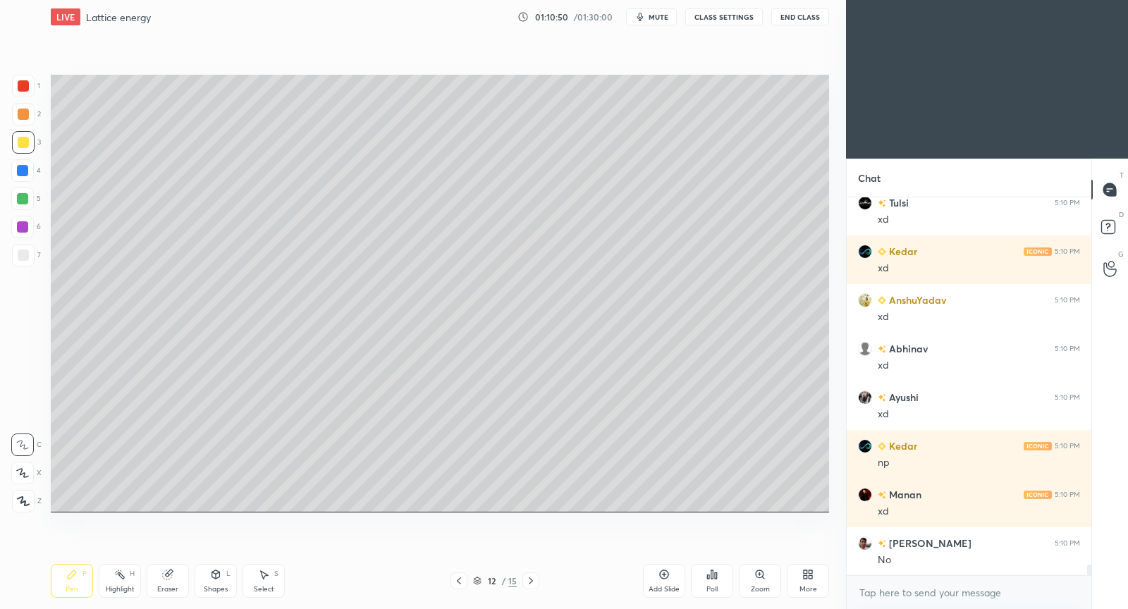
scroll to position [13326, 0]
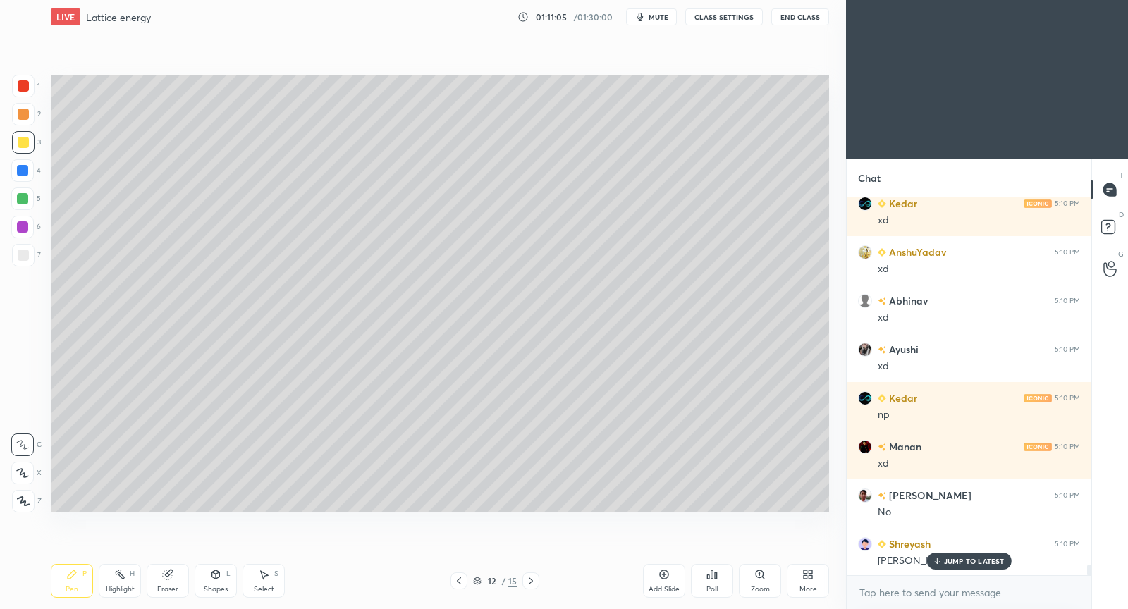
click at [993, 561] on p "JUMP TO LATEST" at bounding box center [974, 561] width 61 height 8
click at [532, 583] on icon at bounding box center [530, 580] width 11 height 11
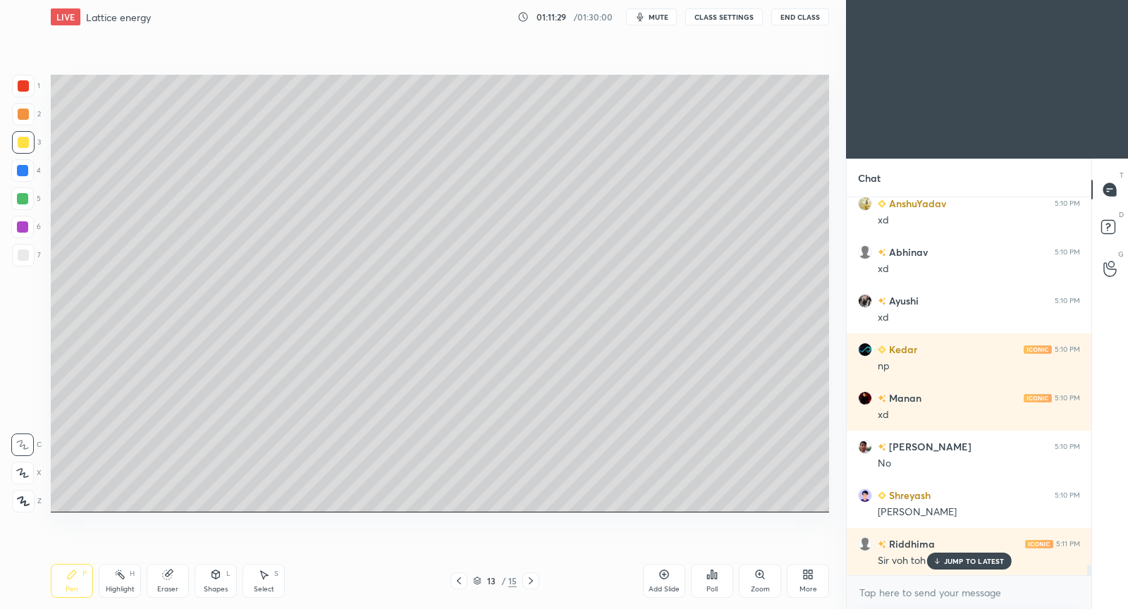
click at [529, 583] on icon at bounding box center [530, 580] width 11 height 11
click at [968, 558] on p "JUMP TO LATEST" at bounding box center [974, 561] width 61 height 8
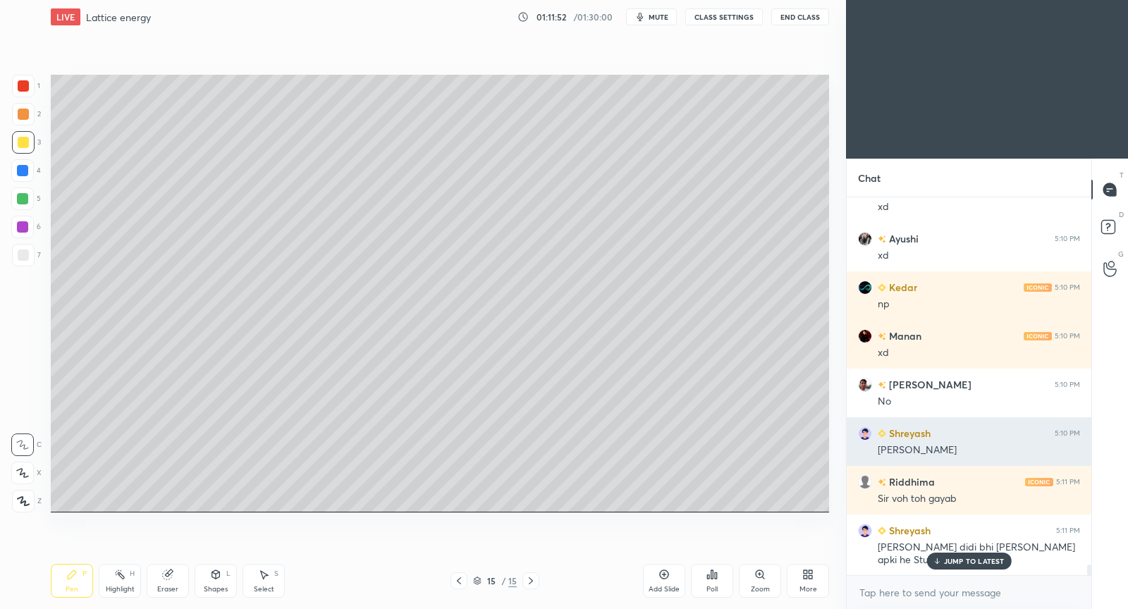
scroll to position [13485, 0]
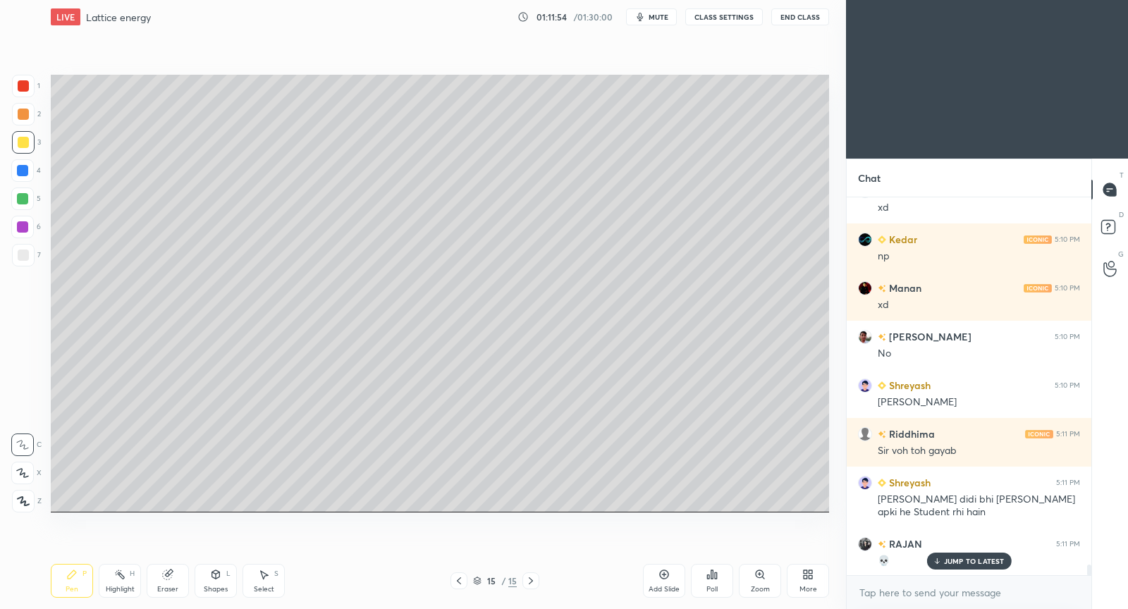
click at [957, 560] on p "JUMP TO LATEST" at bounding box center [974, 561] width 61 height 8
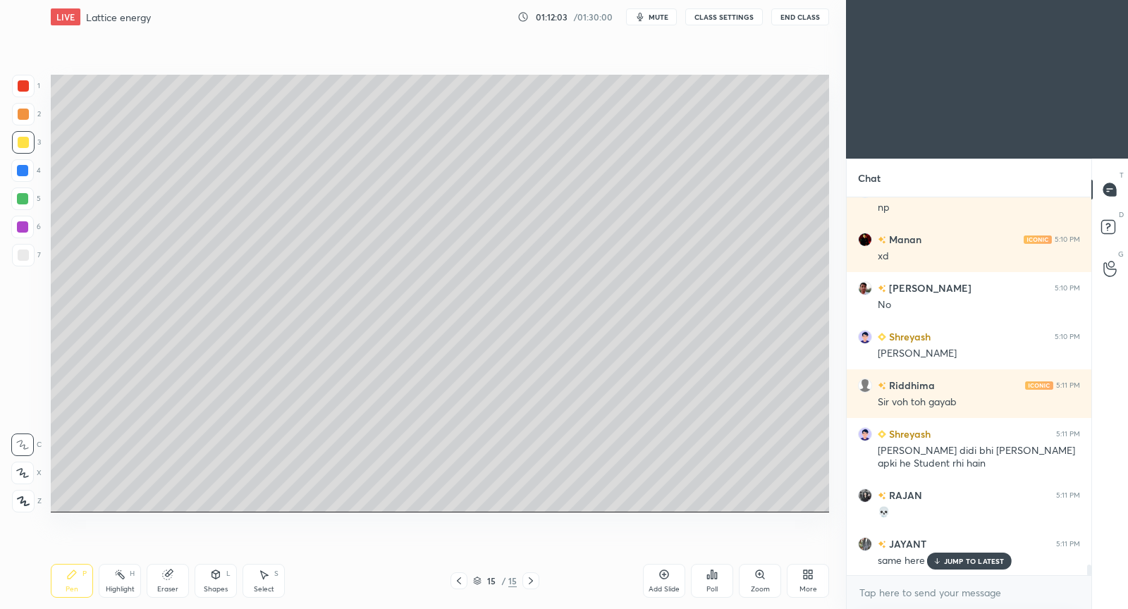
scroll to position [13582, 0]
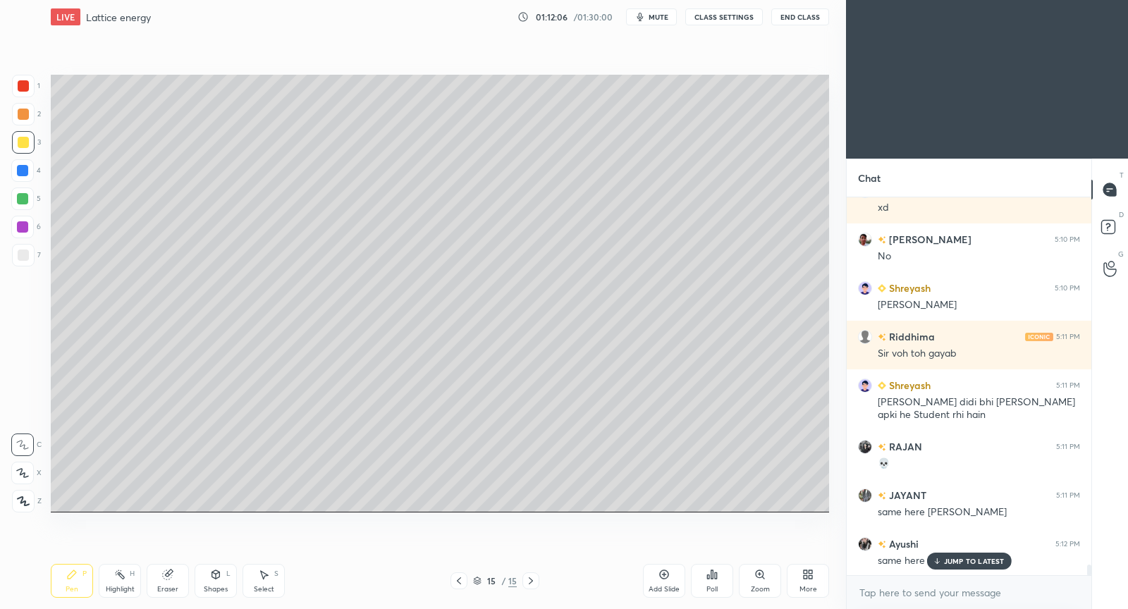
click at [959, 564] on p "JUMP TO LATEST" at bounding box center [974, 561] width 61 height 8
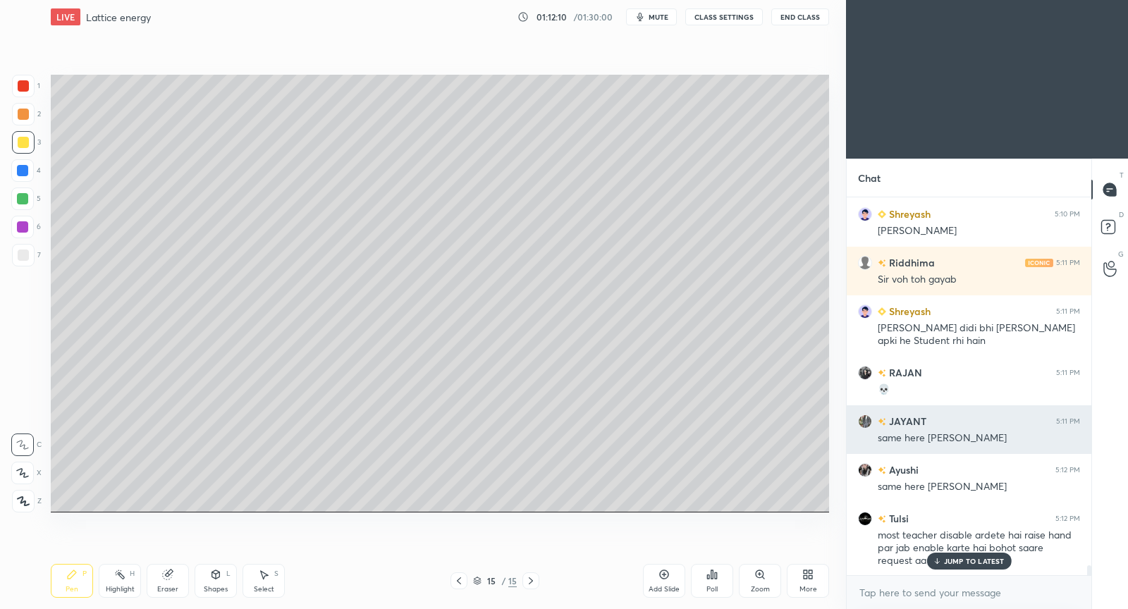
scroll to position [13705, 0]
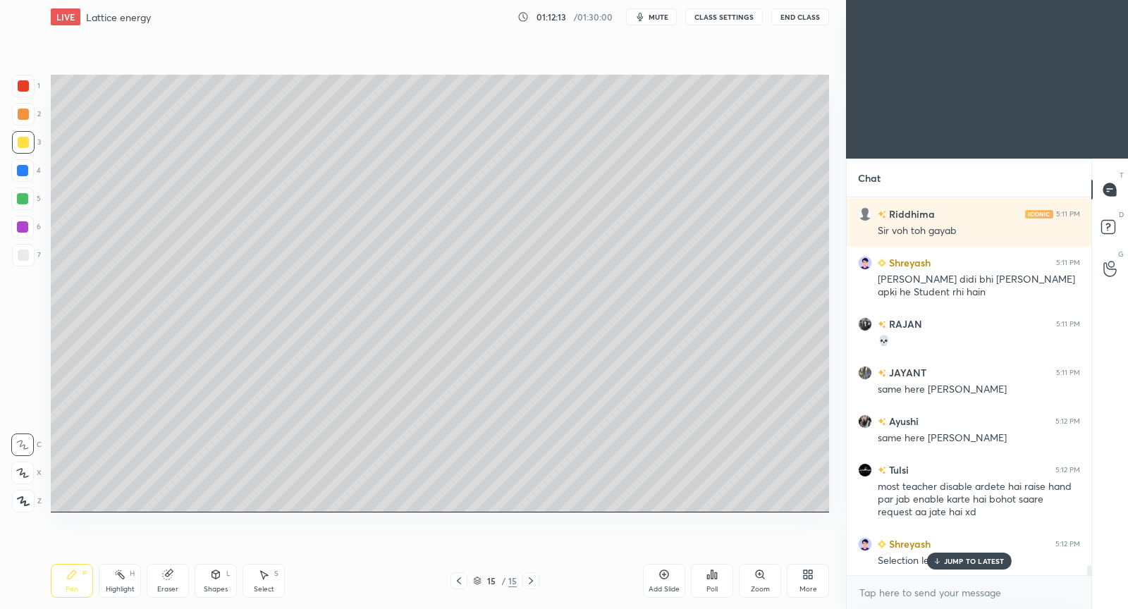
click at [966, 557] on p "JUMP TO LATEST" at bounding box center [974, 561] width 61 height 8
click at [467, 578] on div at bounding box center [458, 580] width 17 height 17
click at [529, 587] on div at bounding box center [530, 580] width 17 height 17
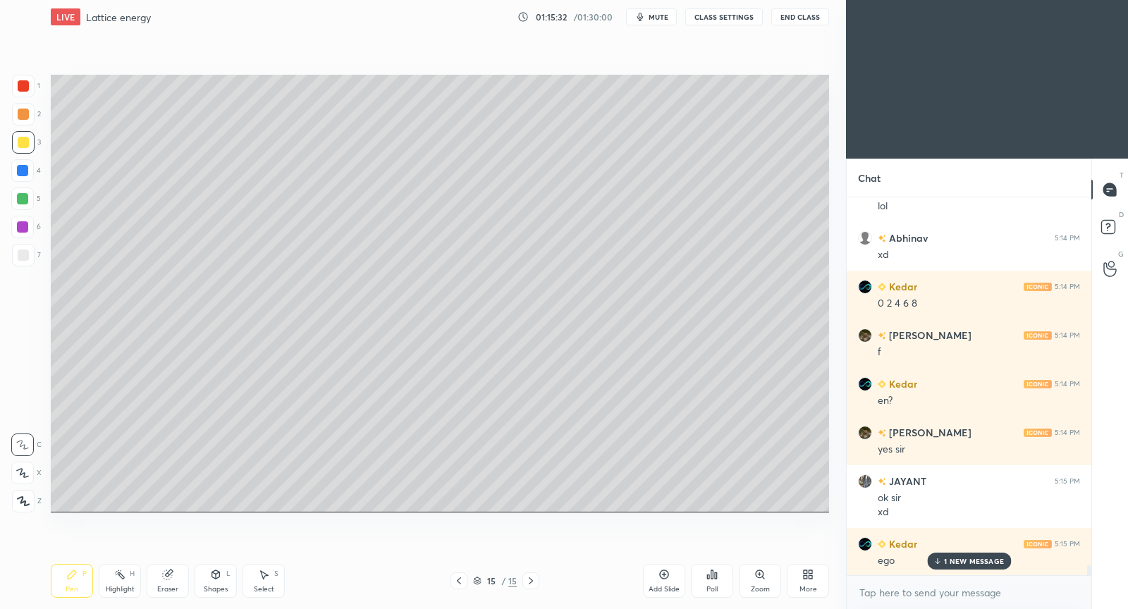
scroll to position [14449, 0]
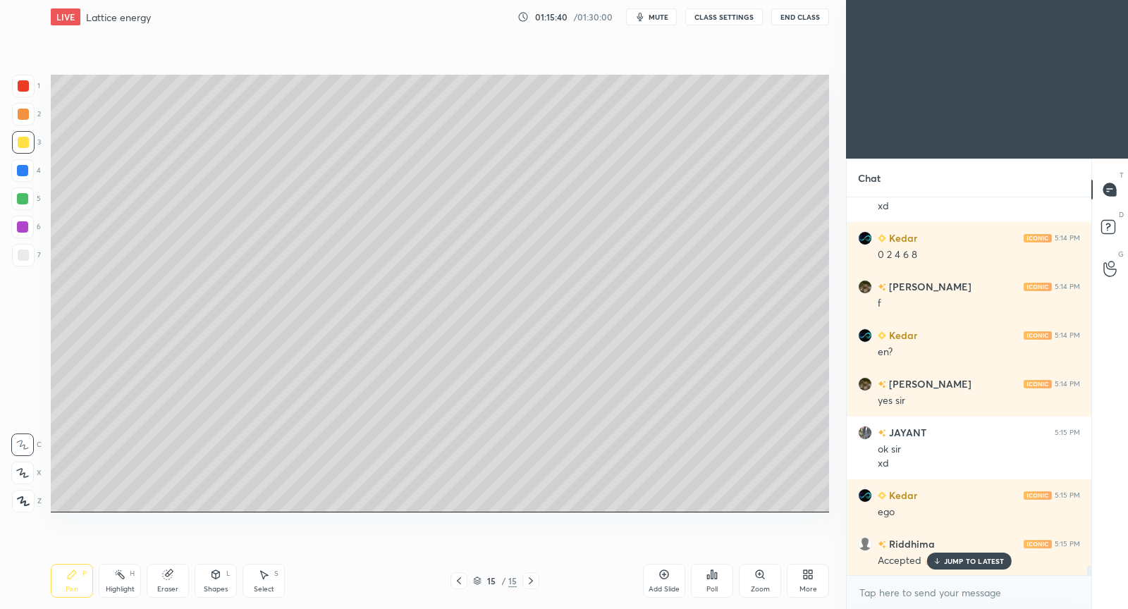
click at [974, 563] on p "JUMP TO LATEST" at bounding box center [974, 561] width 61 height 8
click at [947, 561] on p "JUMP TO LATEST" at bounding box center [974, 561] width 61 height 8
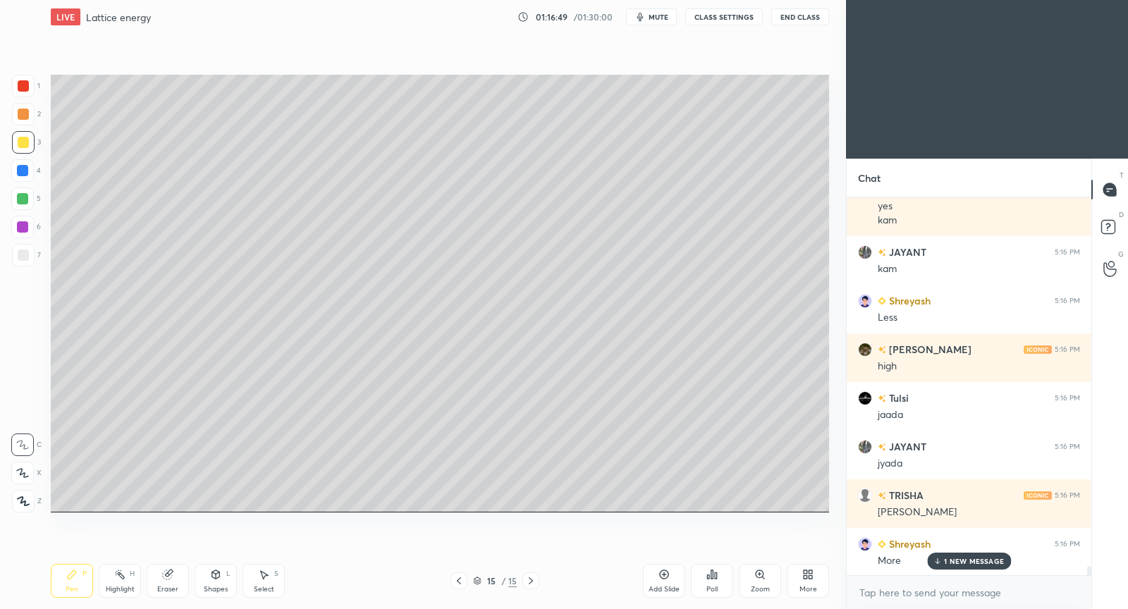
scroll to position [15095, 0]
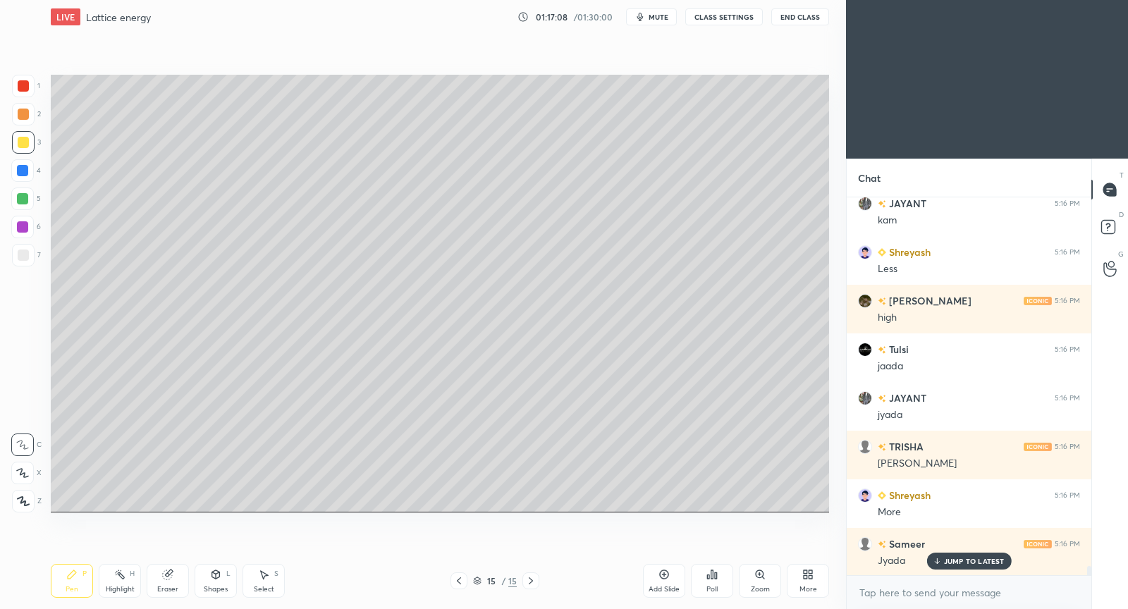
click at [983, 559] on p "JUMP TO LATEST" at bounding box center [974, 561] width 61 height 8
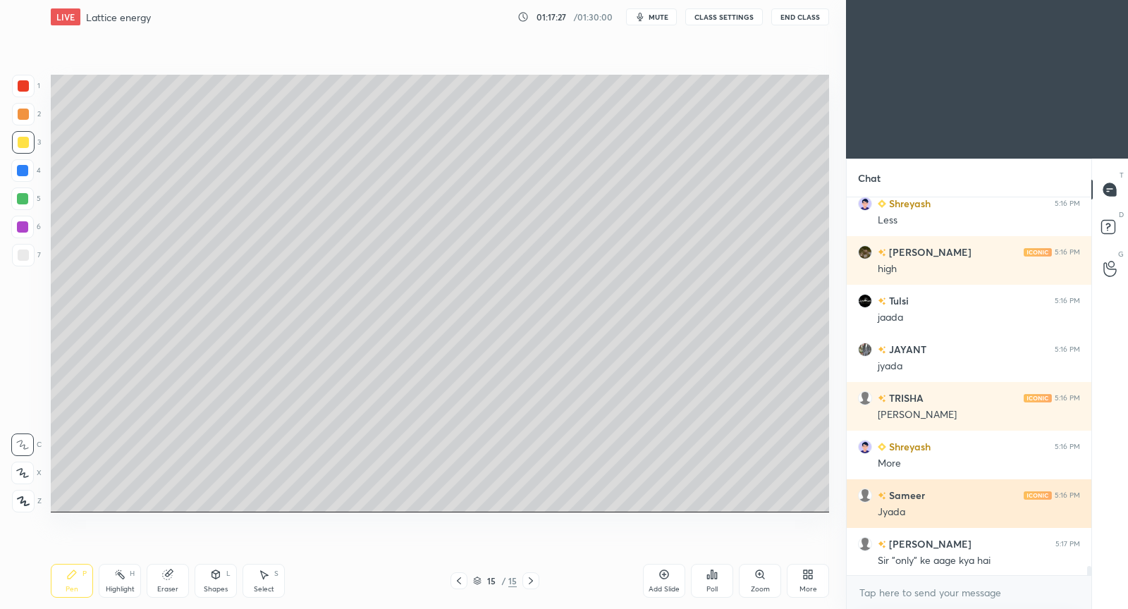
scroll to position [15178, 0]
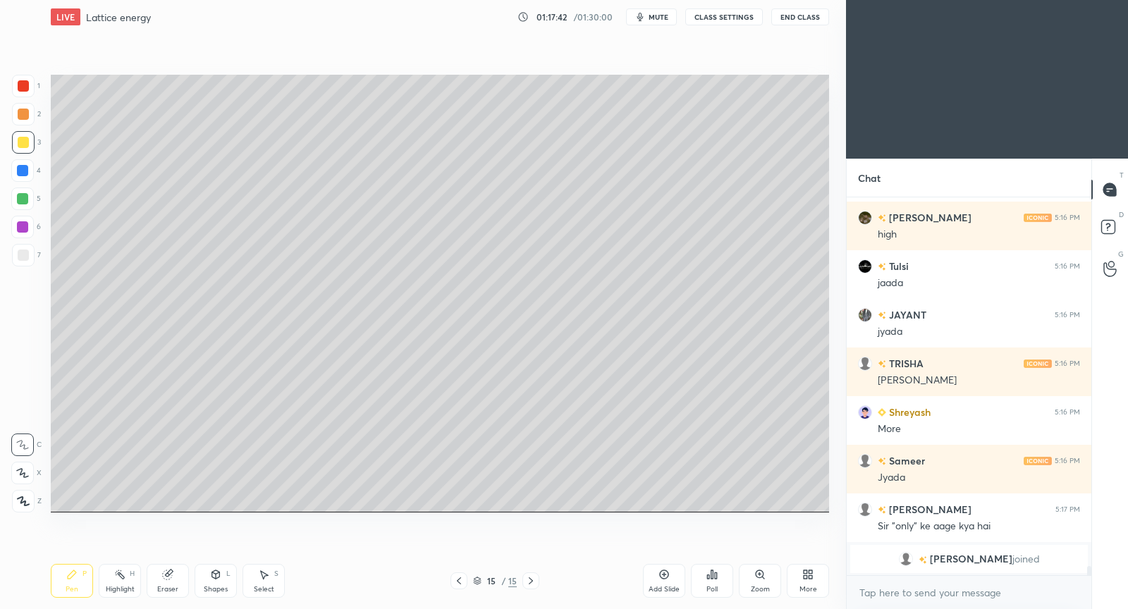
drag, startPoint x: 670, startPoint y: 577, endPoint x: 670, endPoint y: 553, distance: 23.3
click at [666, 575] on div "Add Slide" at bounding box center [664, 581] width 42 height 34
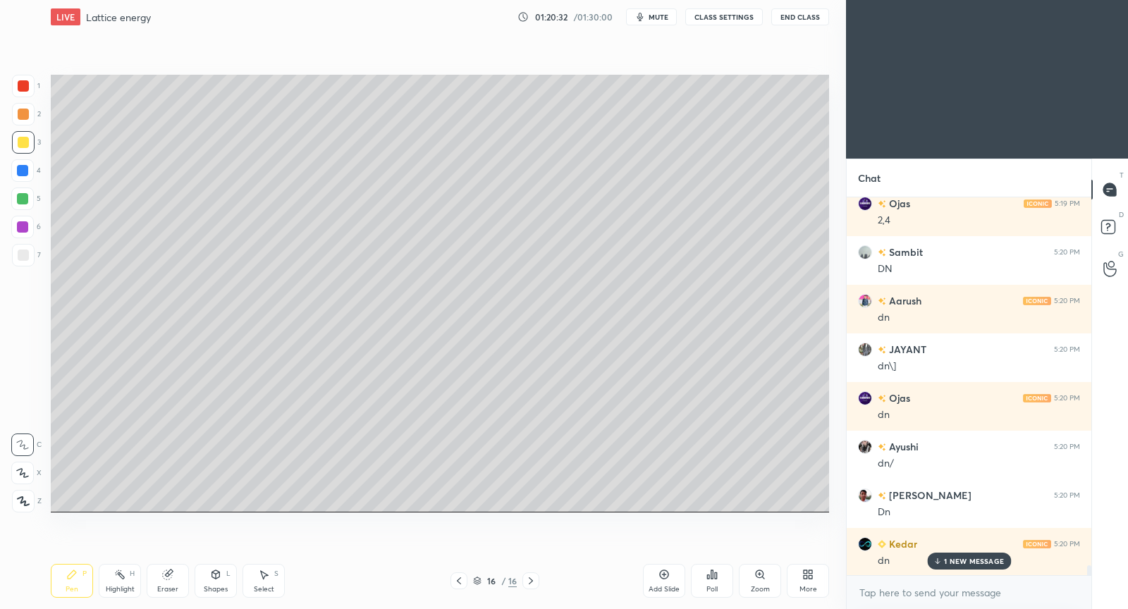
scroll to position [13839, 0]
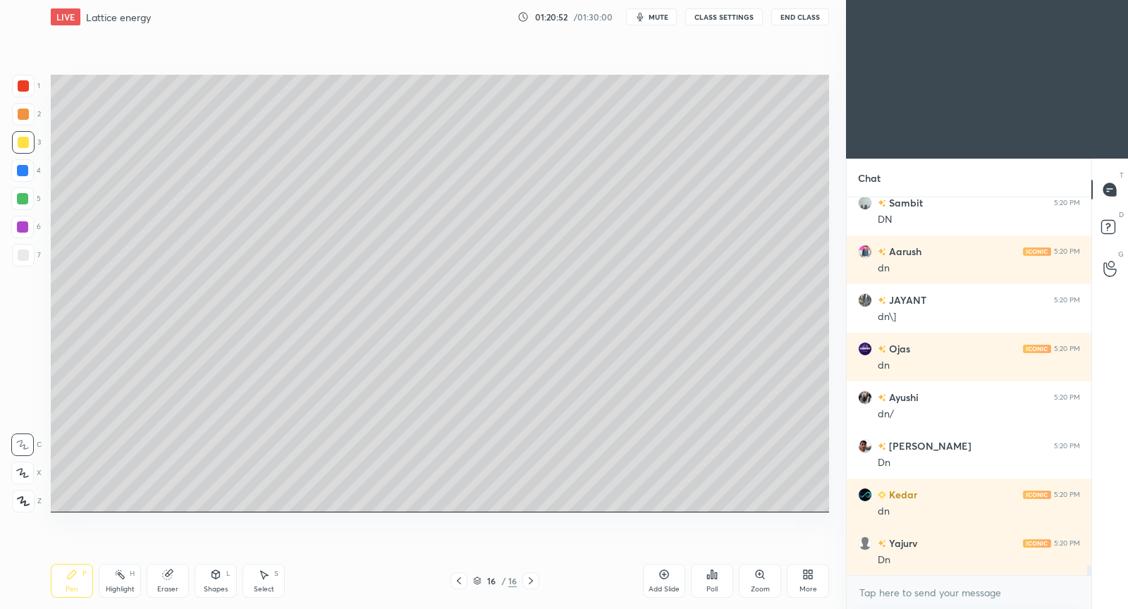
drag, startPoint x: 663, startPoint y: 573, endPoint x: 661, endPoint y: 565, distance: 7.9
click at [661, 569] on icon at bounding box center [663, 574] width 11 height 11
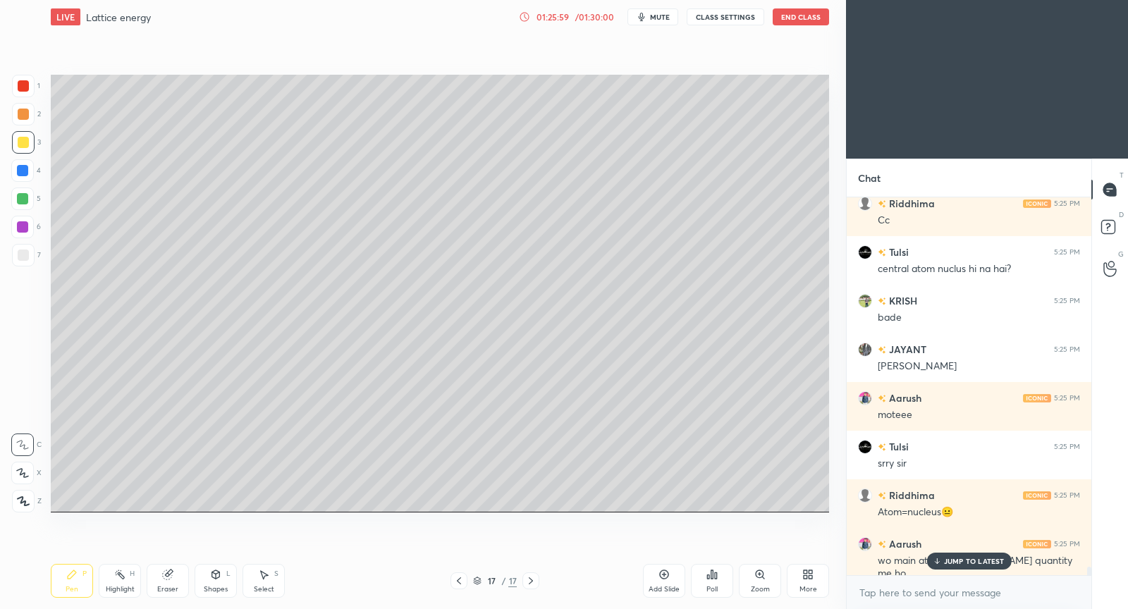
scroll to position [16611, 0]
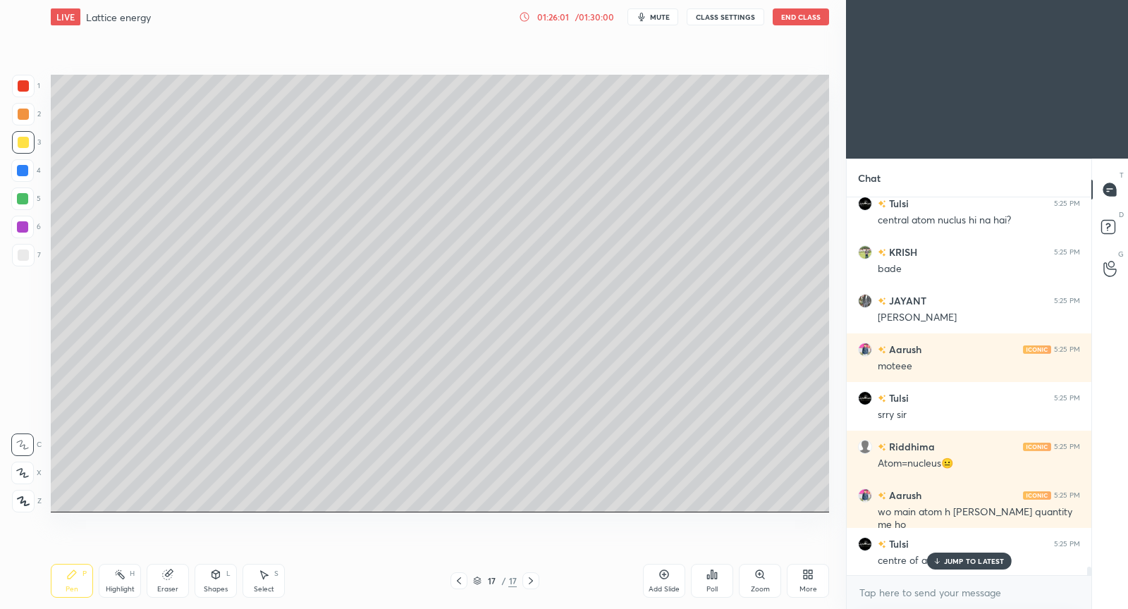
click at [965, 563] on p "JUMP TO LATEST" at bounding box center [974, 561] width 61 height 8
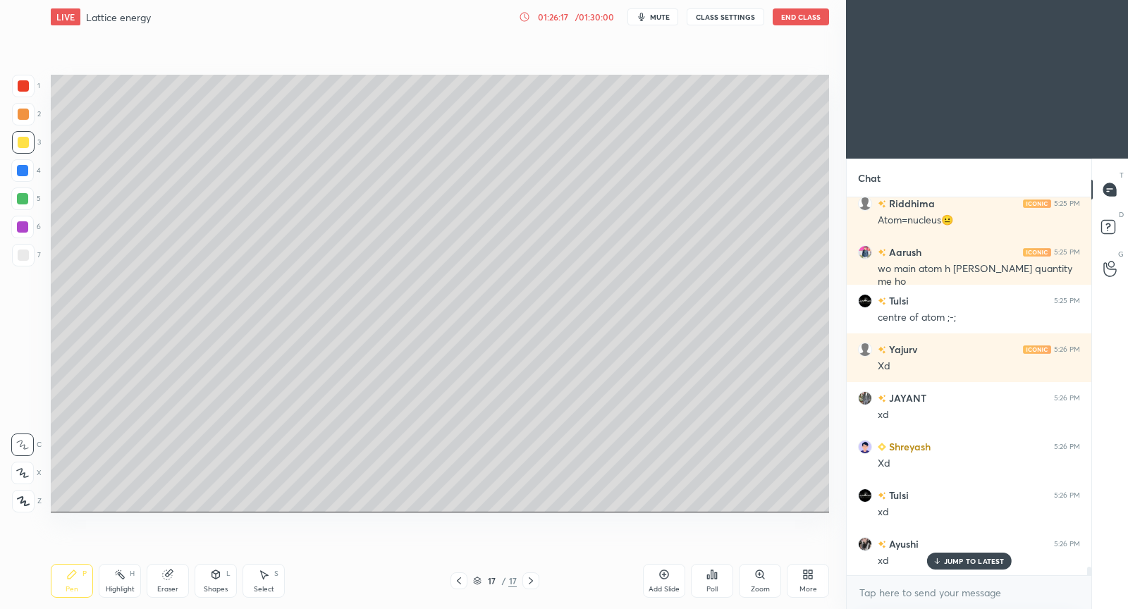
scroll to position [16903, 0]
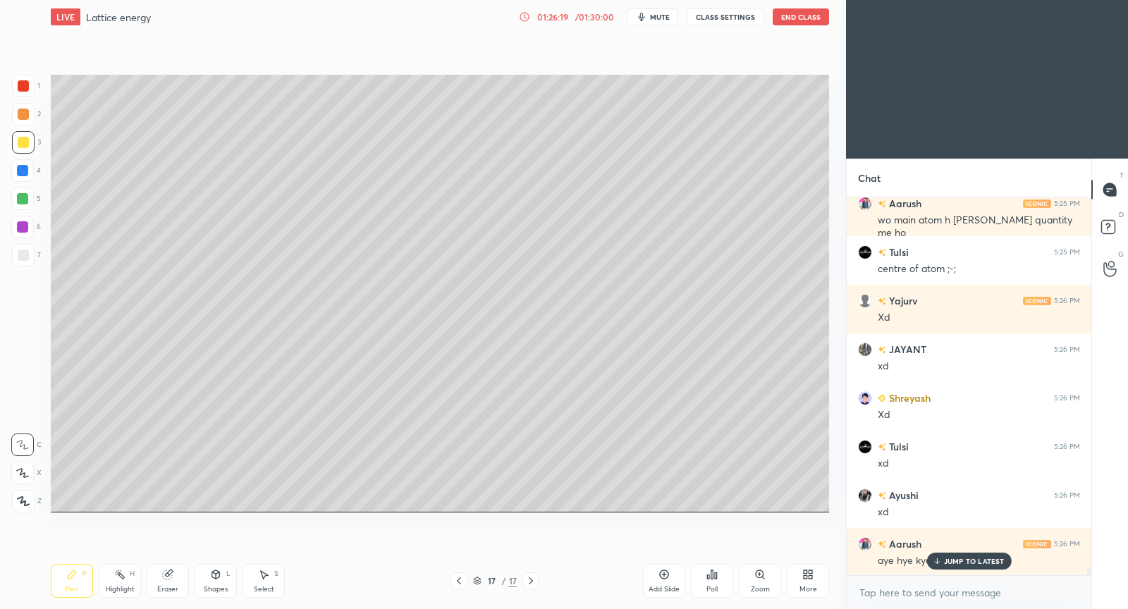
drag, startPoint x: 950, startPoint y: 563, endPoint x: 931, endPoint y: 553, distance: 22.1
click at [947, 564] on p "JUMP TO LATEST" at bounding box center [974, 561] width 61 height 8
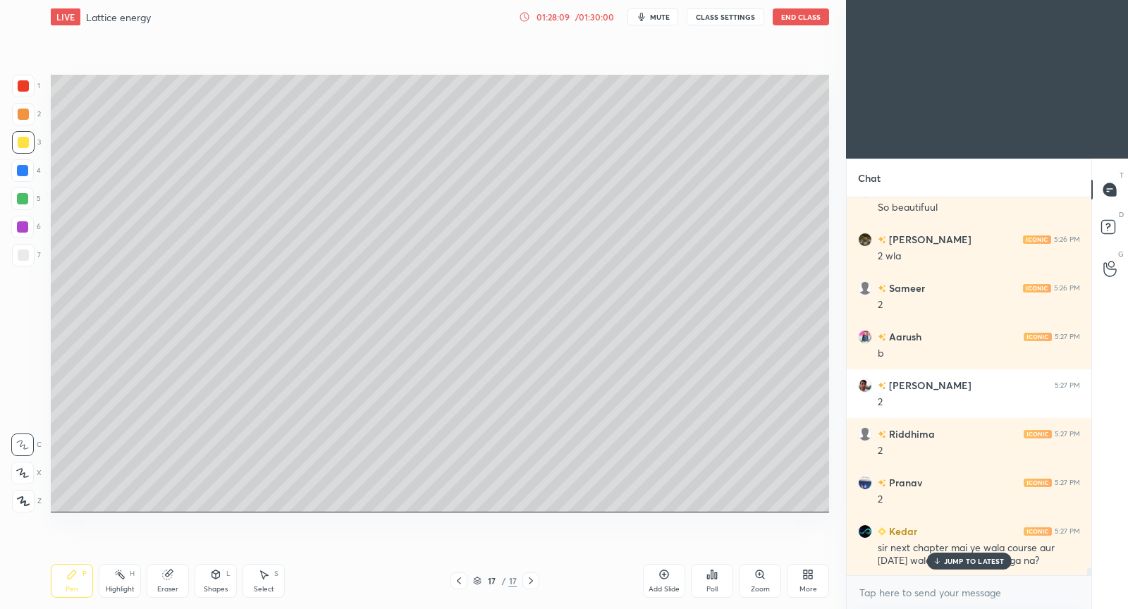
scroll to position [17548, 0]
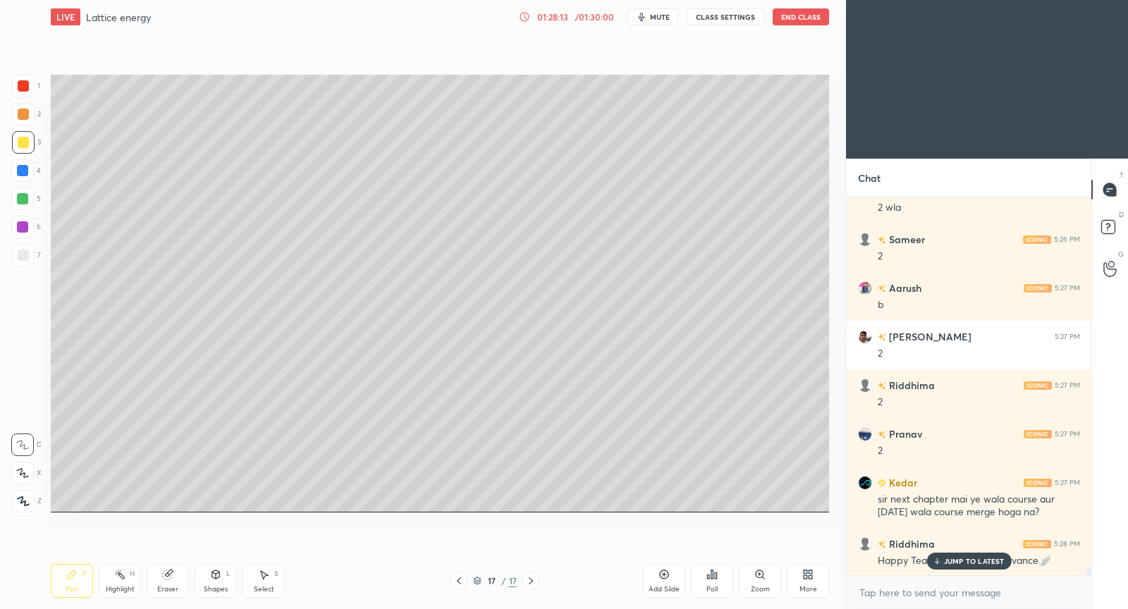
click at [986, 558] on p "JUMP TO LATEST" at bounding box center [974, 561] width 61 height 8
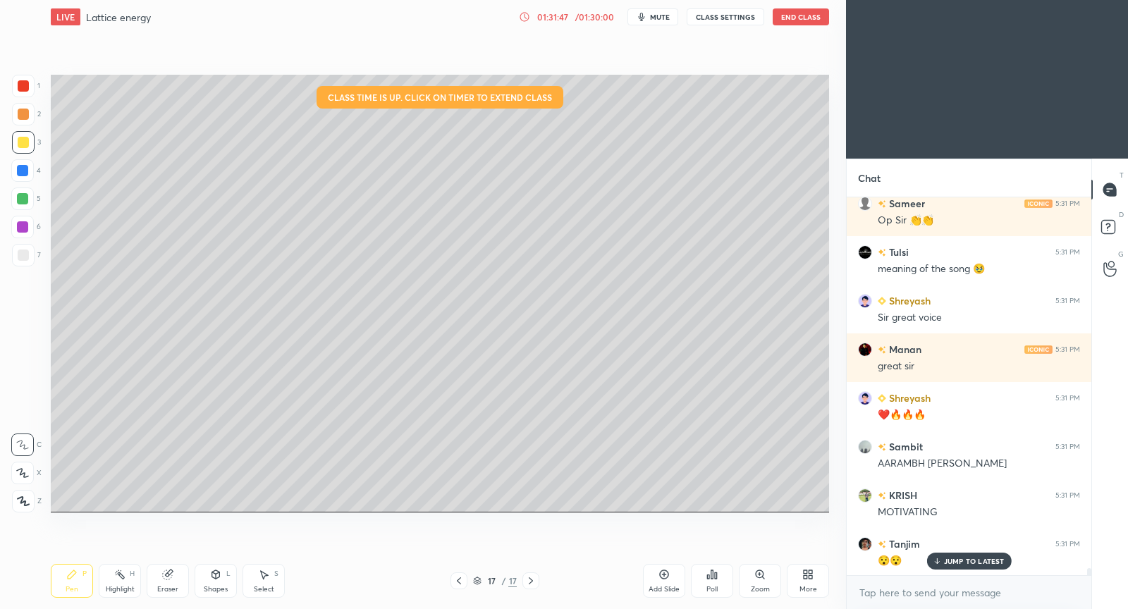
scroll to position [20293, 0]
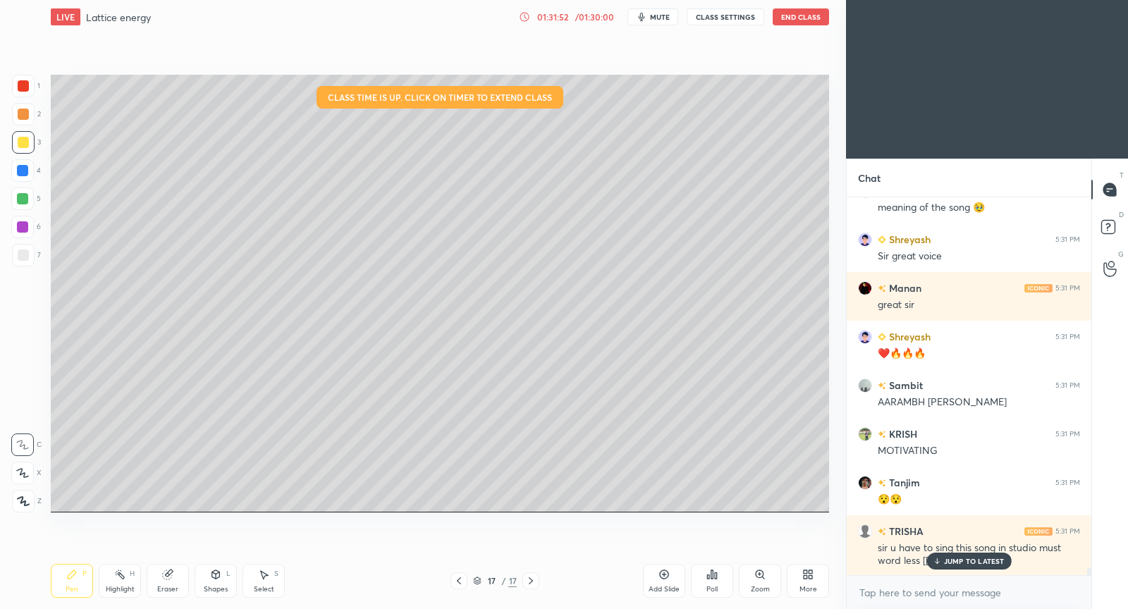
click at [983, 563] on p "JUMP TO LATEST" at bounding box center [974, 561] width 61 height 8
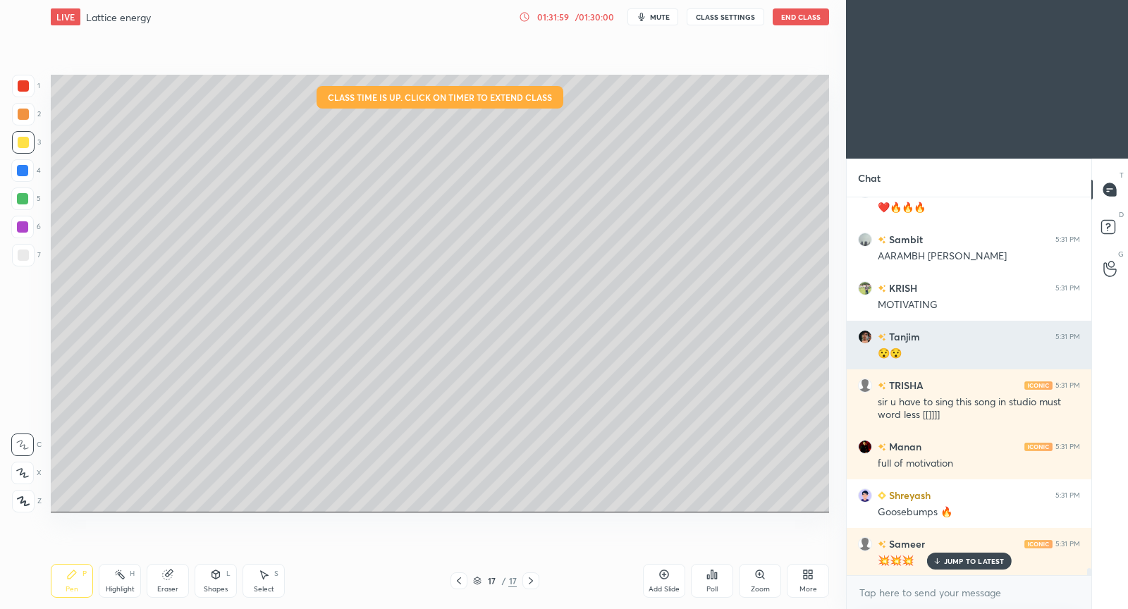
scroll to position [20487, 0]
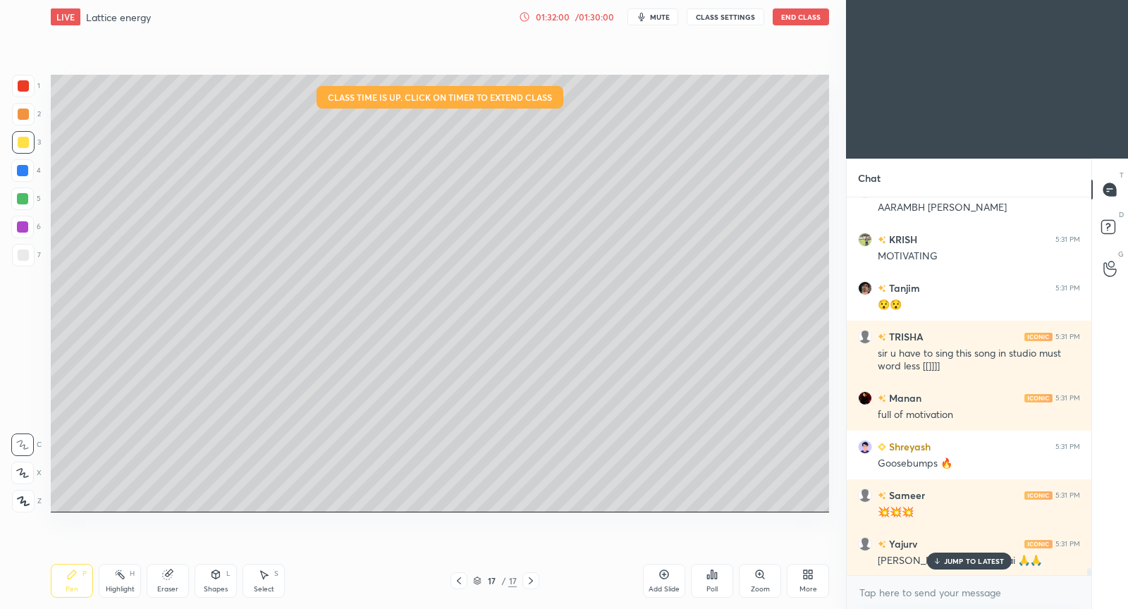
click at [979, 563] on p "JUMP TO LATEST" at bounding box center [974, 561] width 61 height 8
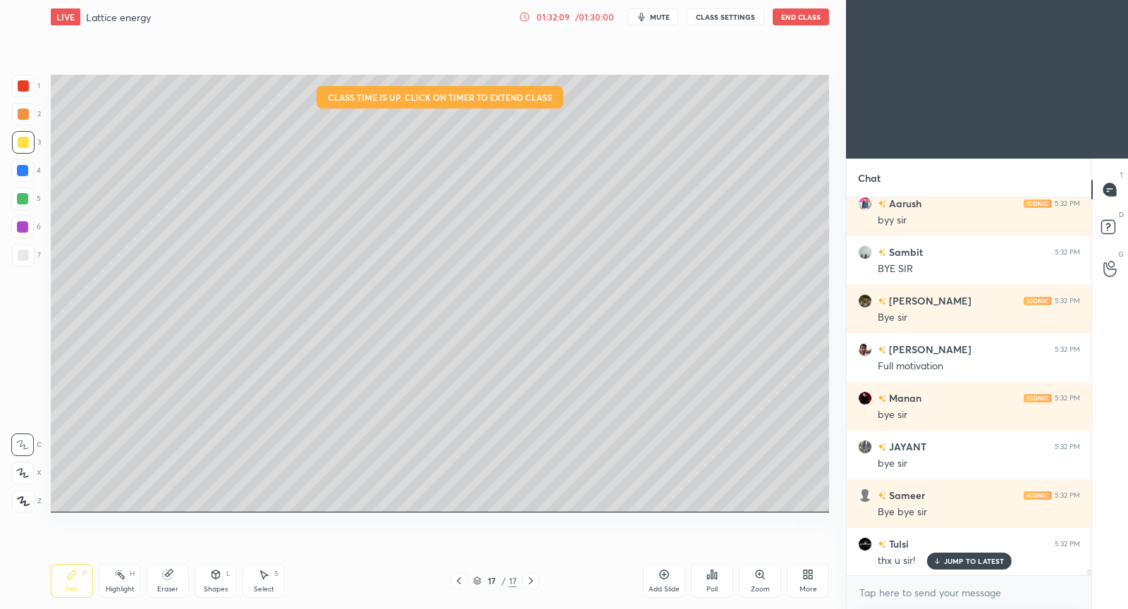
scroll to position [21217, 0]
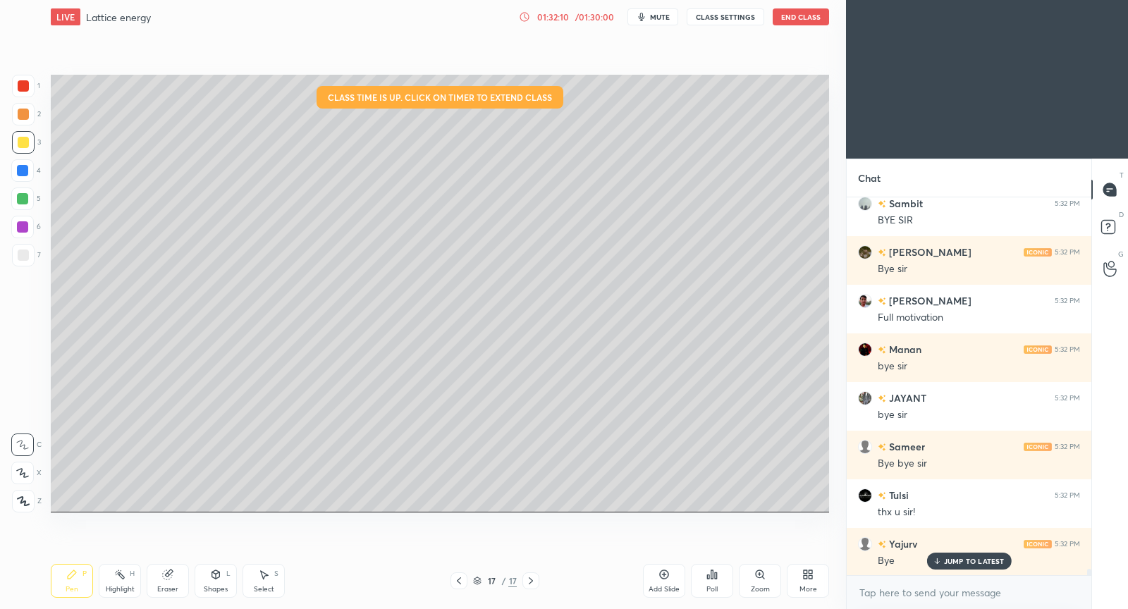
click at [814, 21] on button "End Class" at bounding box center [801, 16] width 56 height 17
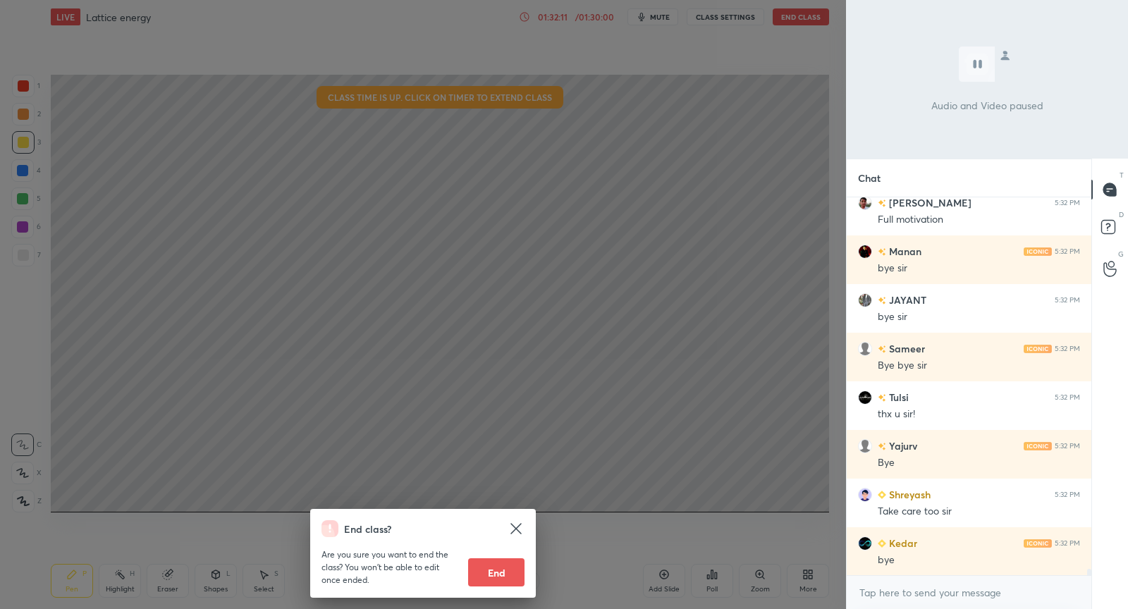
scroll to position [21363, 0]
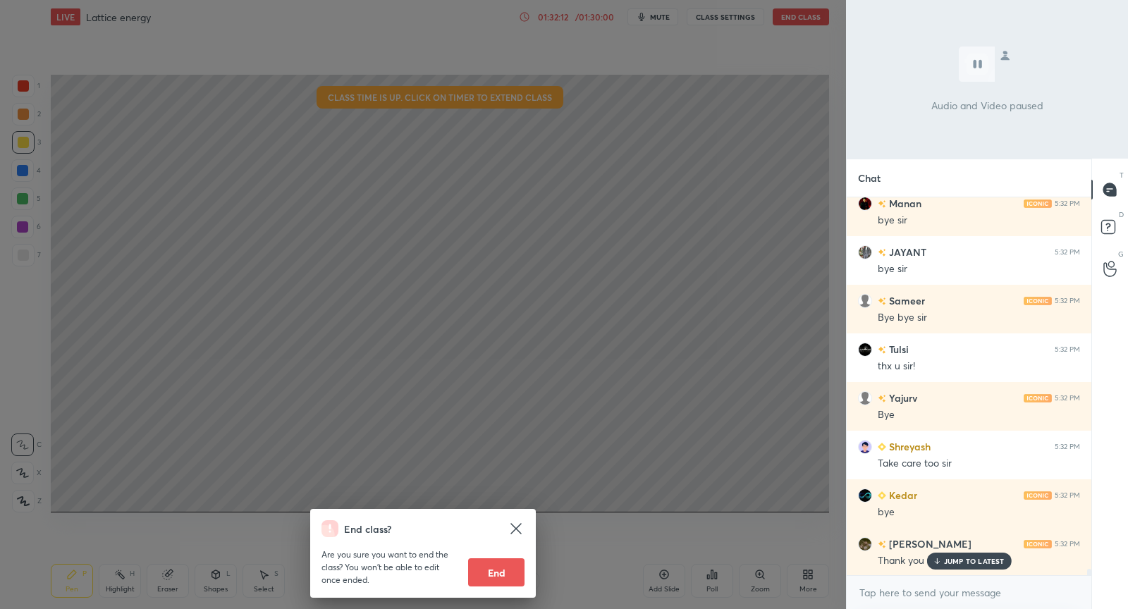
click at [501, 579] on button "End" at bounding box center [496, 572] width 56 height 28
type textarea "x"
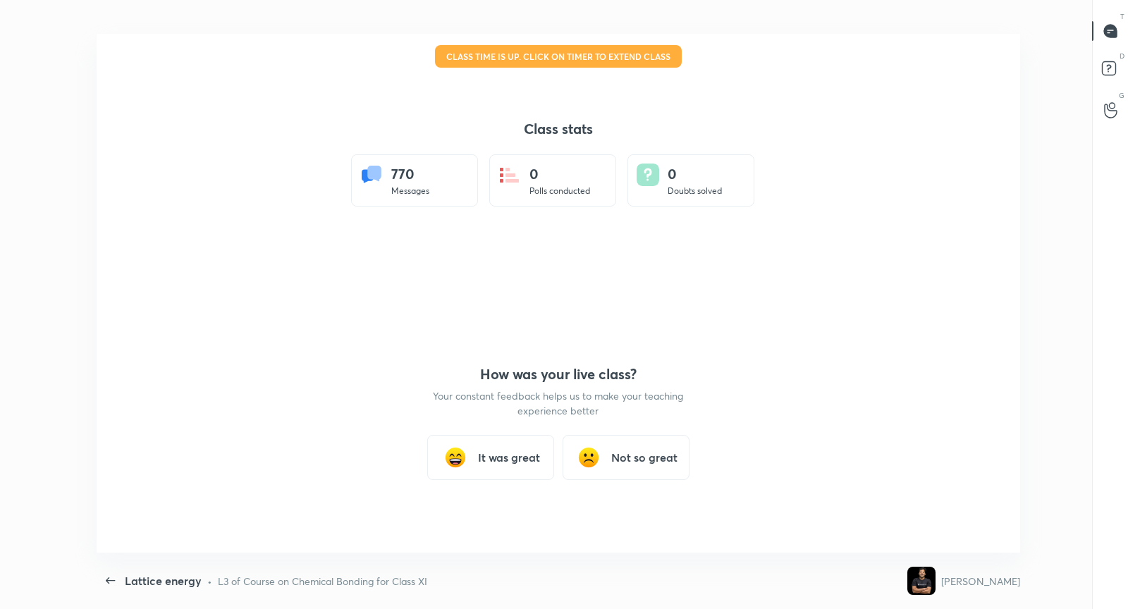
scroll to position [0, 0]
